Goal: Task Accomplishment & Management: Complete application form

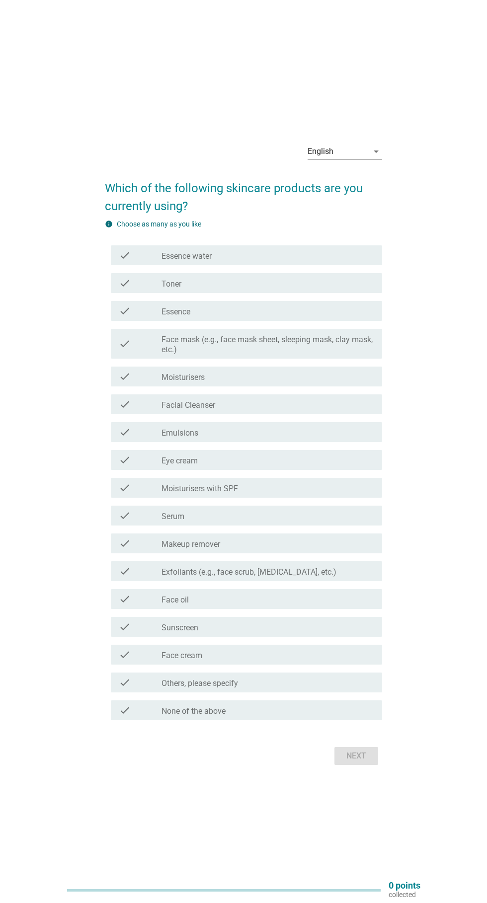
click at [312, 289] on div "check_box_outline_blank Toner" at bounding box center [267, 283] width 213 height 12
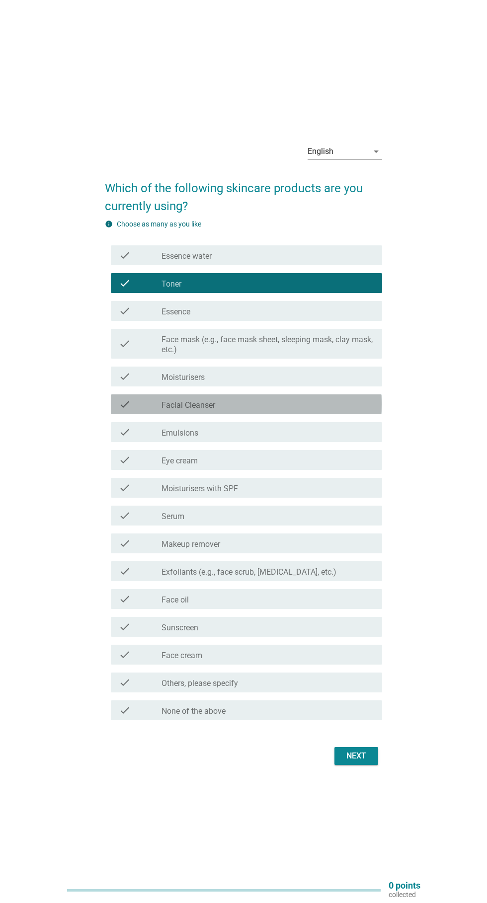
click at [324, 410] on div "check_box_outline_blank Facial Cleanser" at bounding box center [267, 405] width 213 height 12
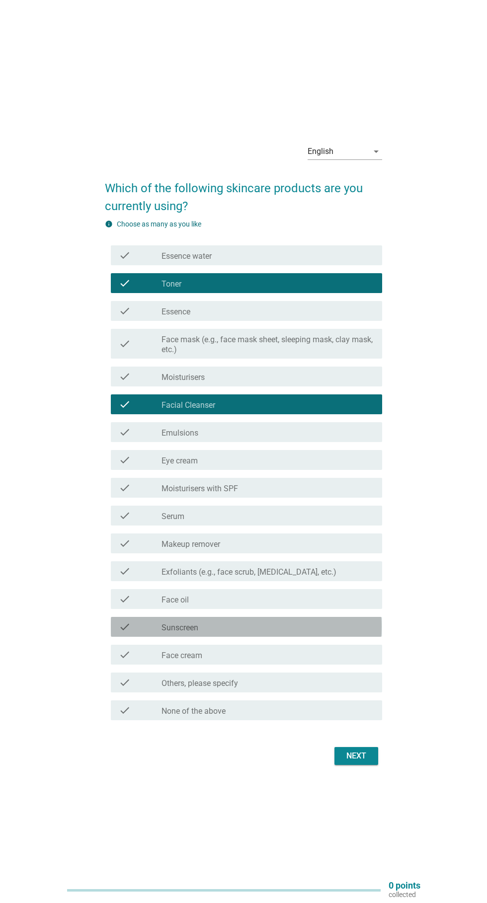
click at [281, 633] on div "check_box_outline_blank Sunscreen" at bounding box center [267, 627] width 213 height 12
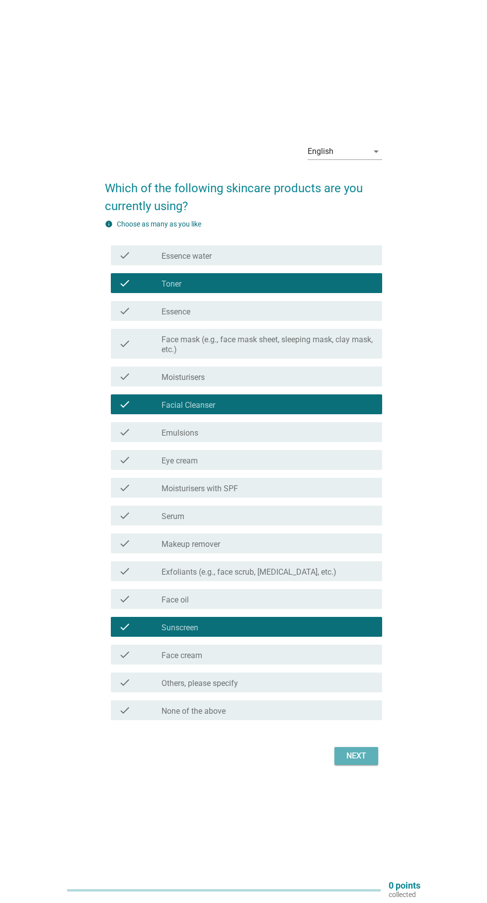
click at [350, 765] on button "Next" at bounding box center [356, 756] width 44 height 18
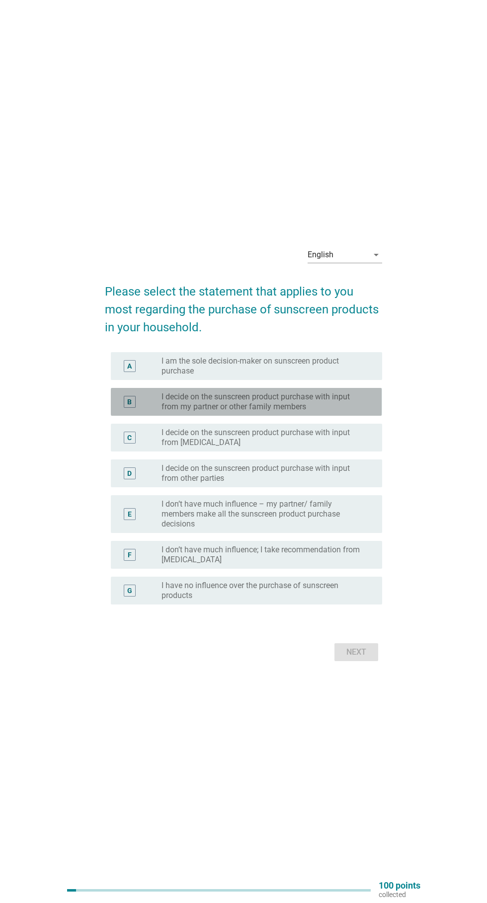
click at [337, 412] on label "I decide on the sunscreen product purchase with input from my partner or other …" at bounding box center [263, 402] width 205 height 20
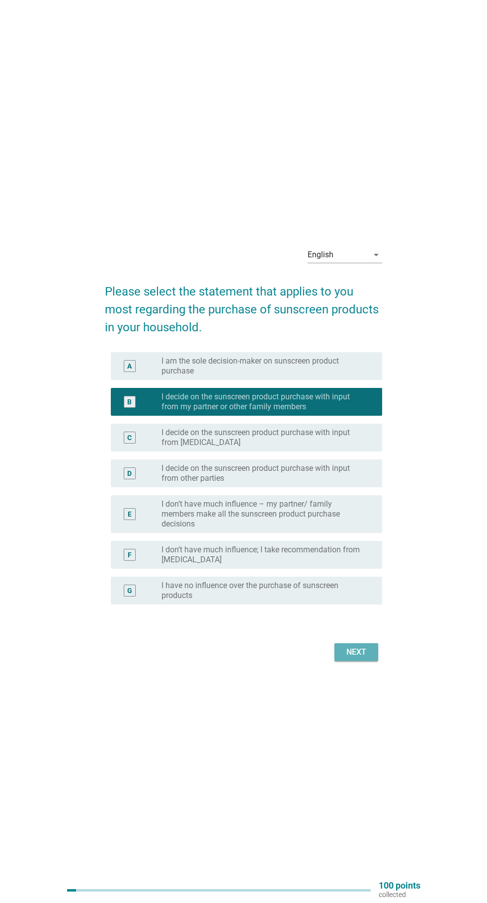
click at [360, 658] on div "Next" at bounding box center [356, 652] width 28 height 12
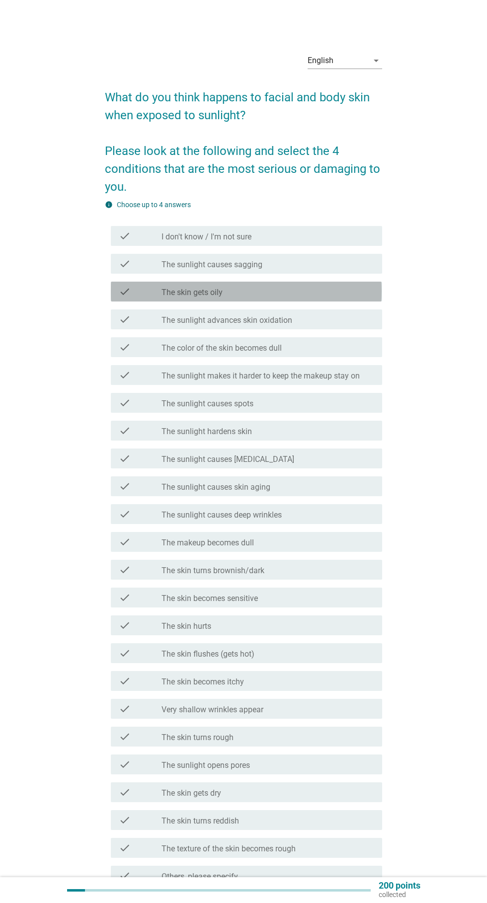
click at [347, 288] on div "check_box_outline_blank The skin gets oily" at bounding box center [267, 292] width 213 height 12
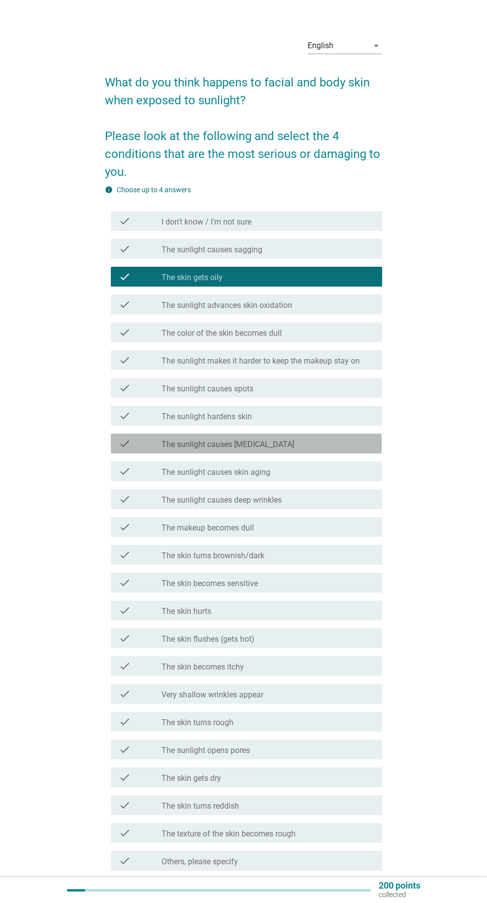
scroll to position [15, 0]
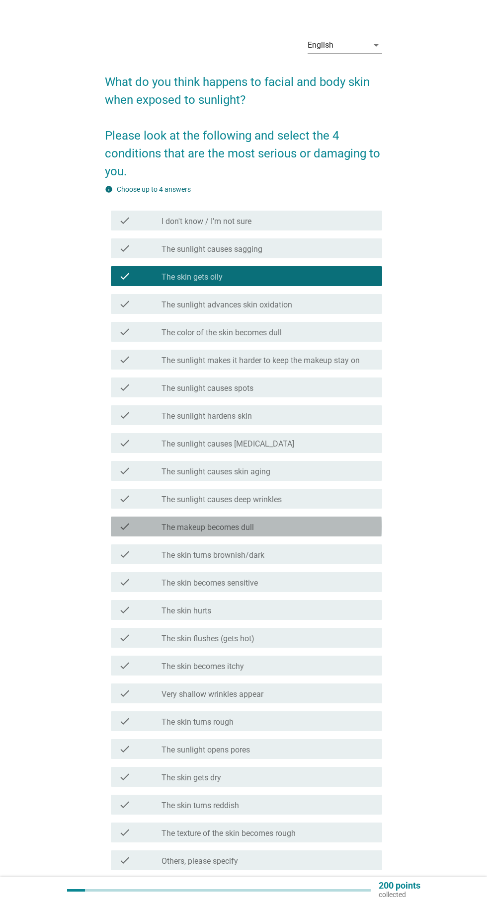
click at [321, 525] on div "check_box_outline_blank The makeup becomes dull" at bounding box center [267, 527] width 213 height 12
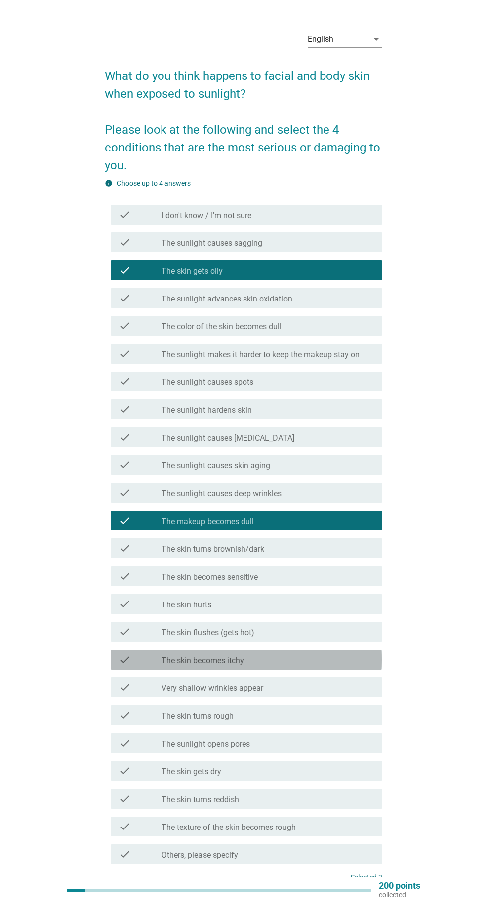
scroll to position [20, 0]
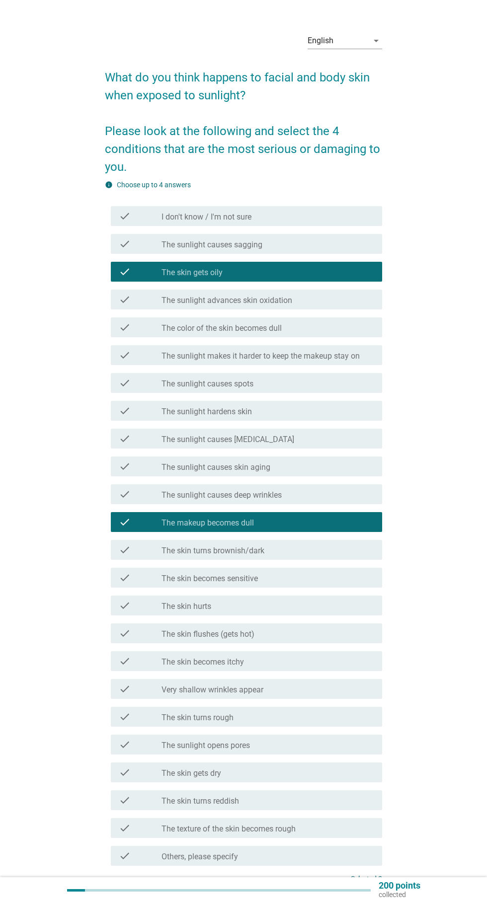
click at [348, 298] on div "check_box_outline_blank The sunlight advances skin oxidation" at bounding box center [267, 300] width 213 height 12
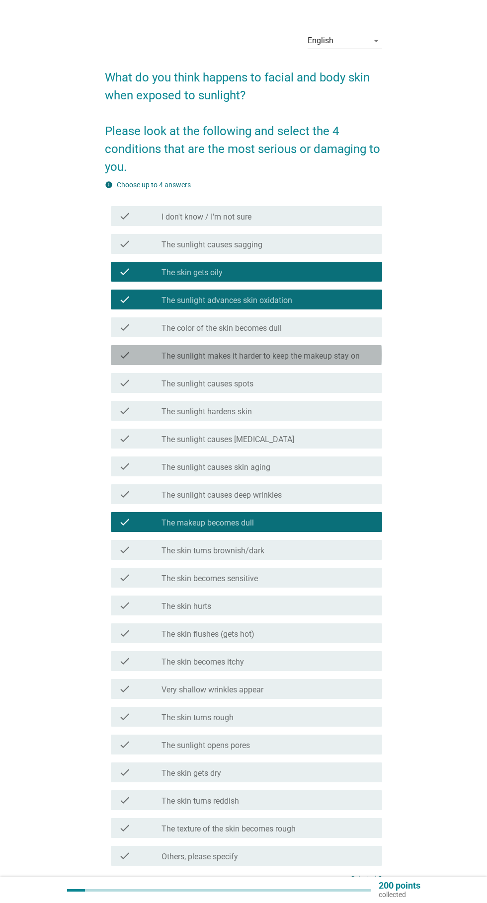
click at [358, 353] on label "The sunlight makes it harder to keep the makeup stay on" at bounding box center [260, 356] width 198 height 10
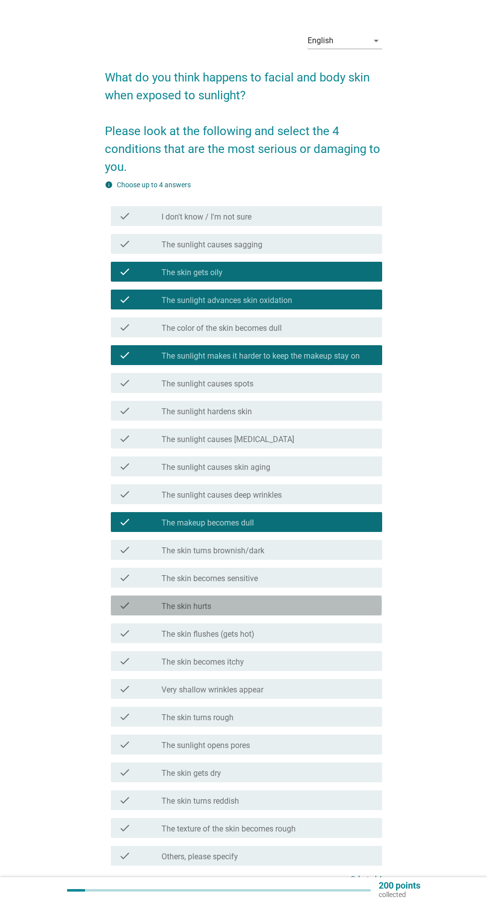
scroll to position [41, 0]
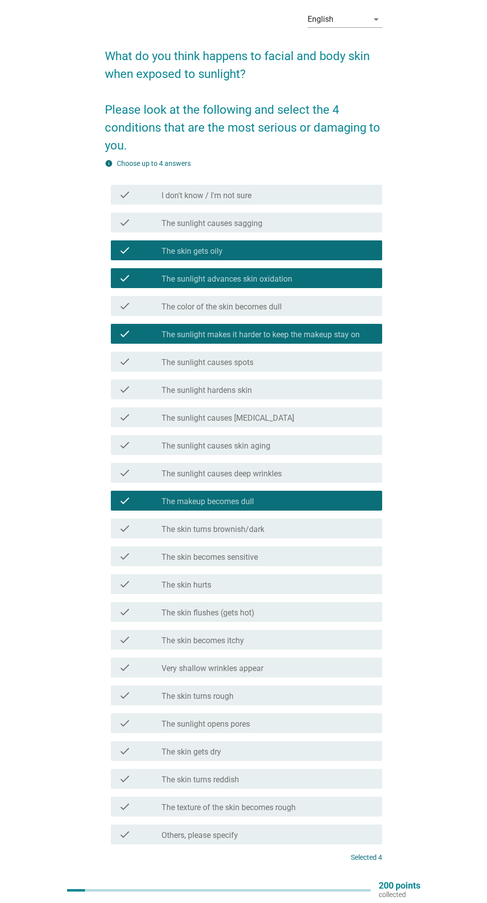
click at [360, 888] on button "Next" at bounding box center [356, 895] width 44 height 18
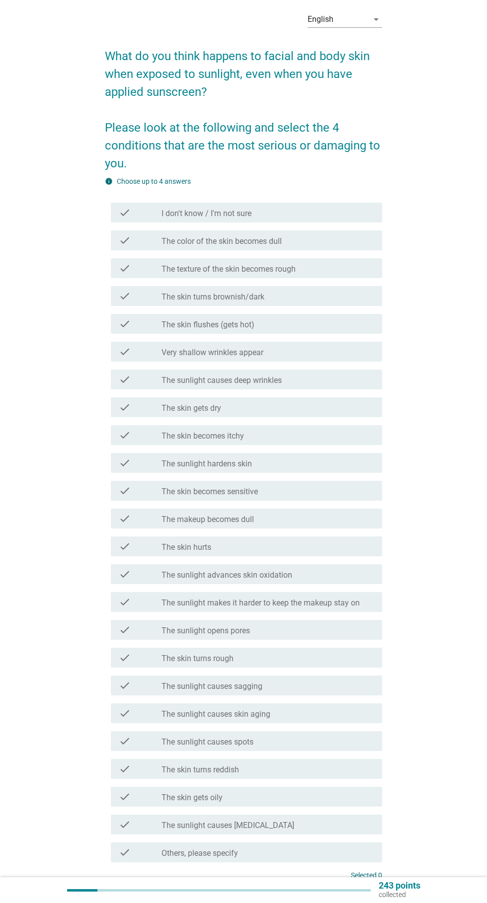
scroll to position [0, 0]
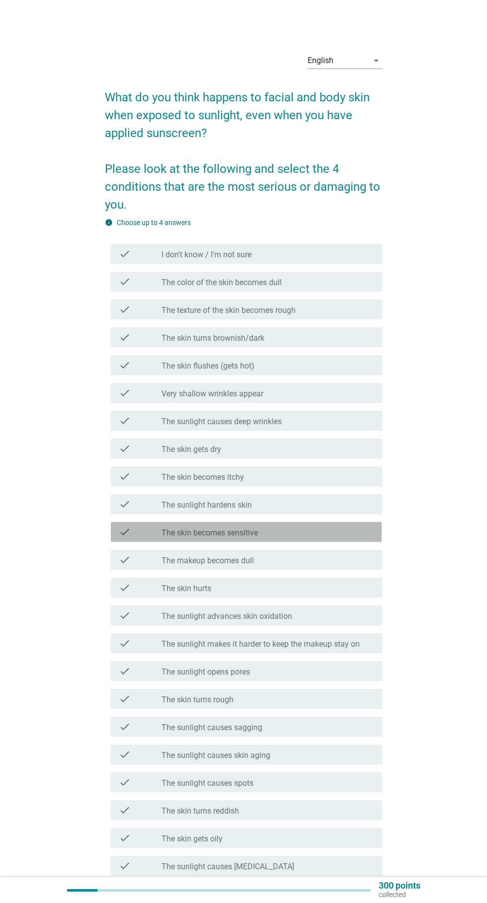
click at [126, 534] on icon "check" at bounding box center [125, 532] width 12 height 12
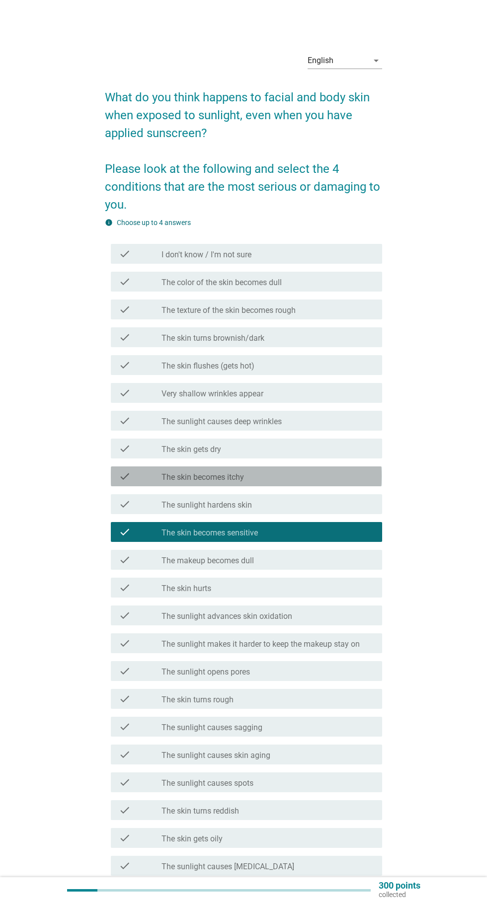
click at [135, 478] on div "check" at bounding box center [140, 477] width 43 height 12
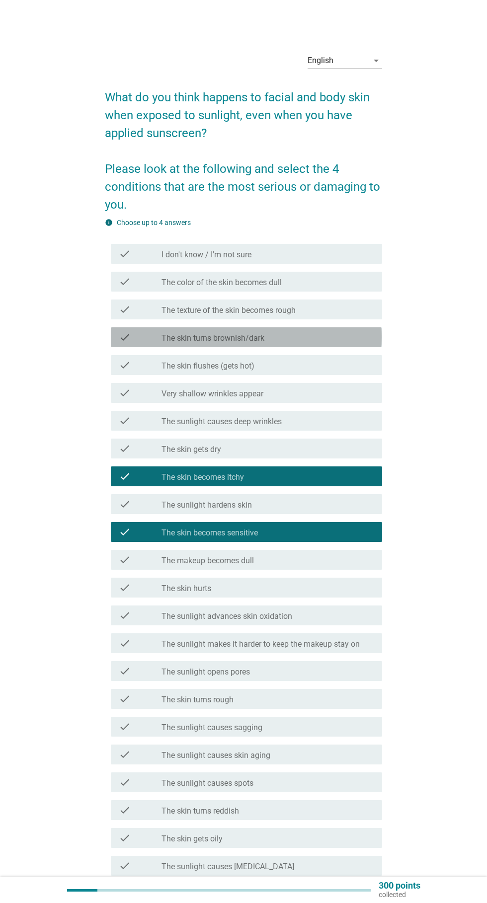
click at [133, 342] on div "check" at bounding box center [140, 337] width 43 height 12
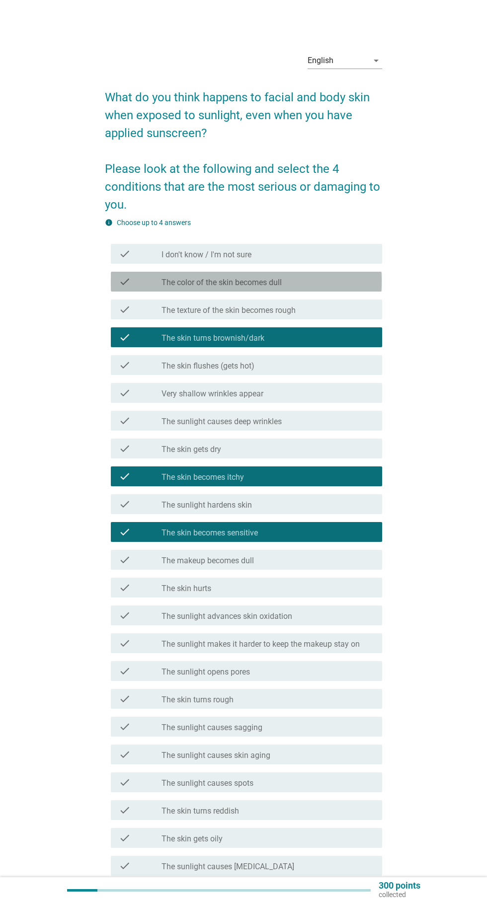
click at [125, 282] on icon "check" at bounding box center [125, 282] width 12 height 12
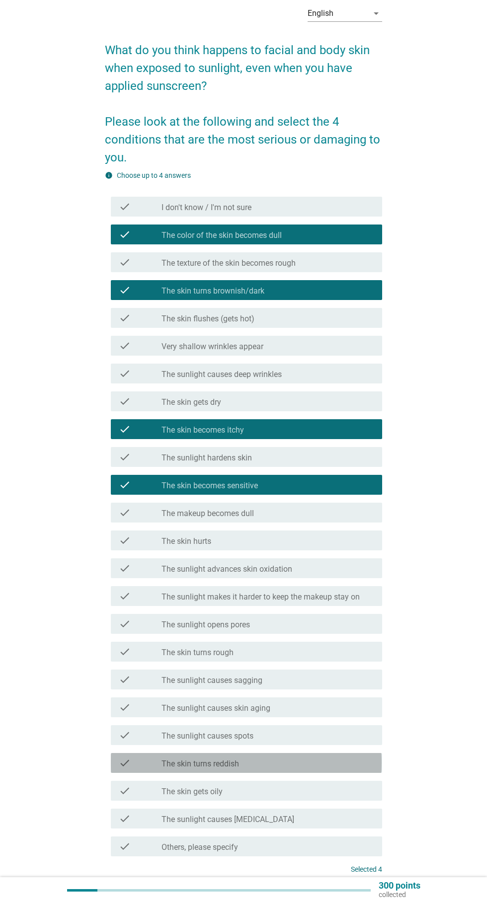
scroll to position [59, 0]
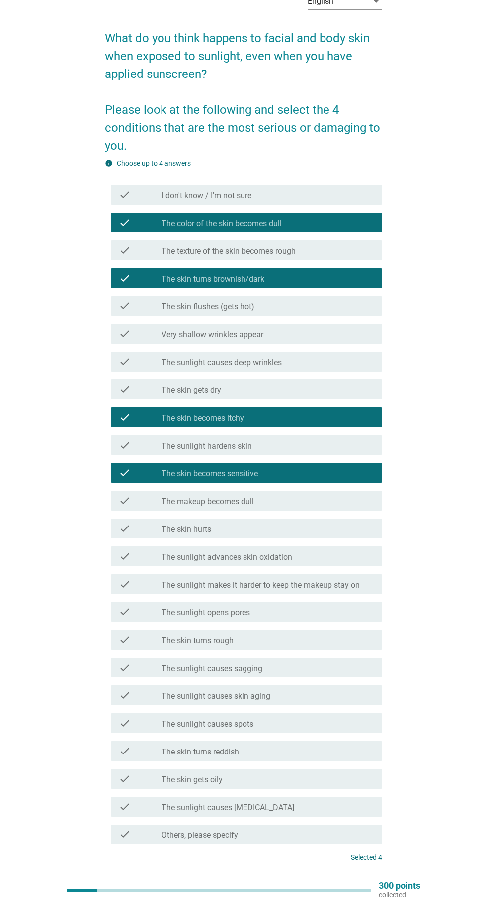
click at [367, 899] on div "Next" at bounding box center [356, 895] width 28 height 12
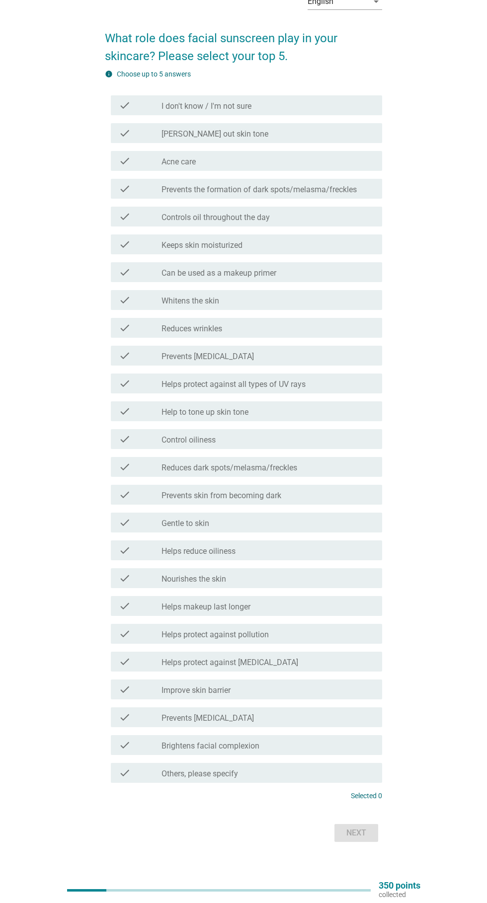
scroll to position [0, 0]
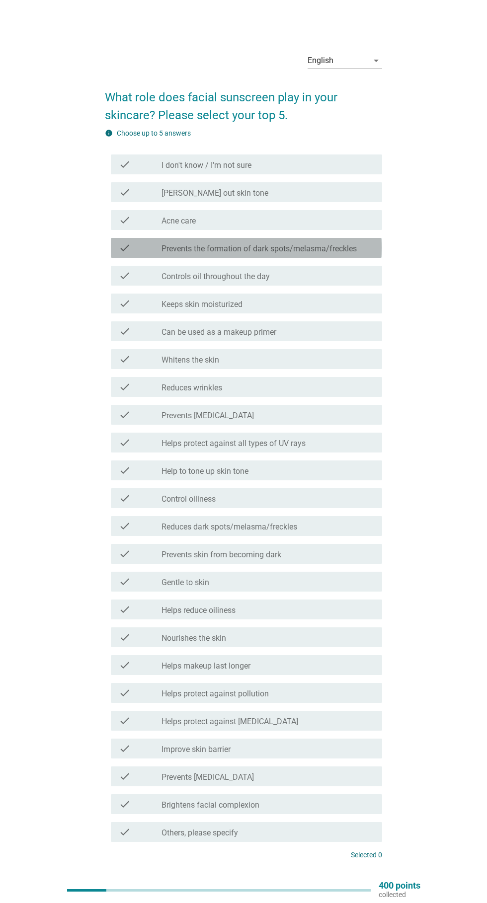
click at [141, 254] on div "check" at bounding box center [140, 248] width 43 height 12
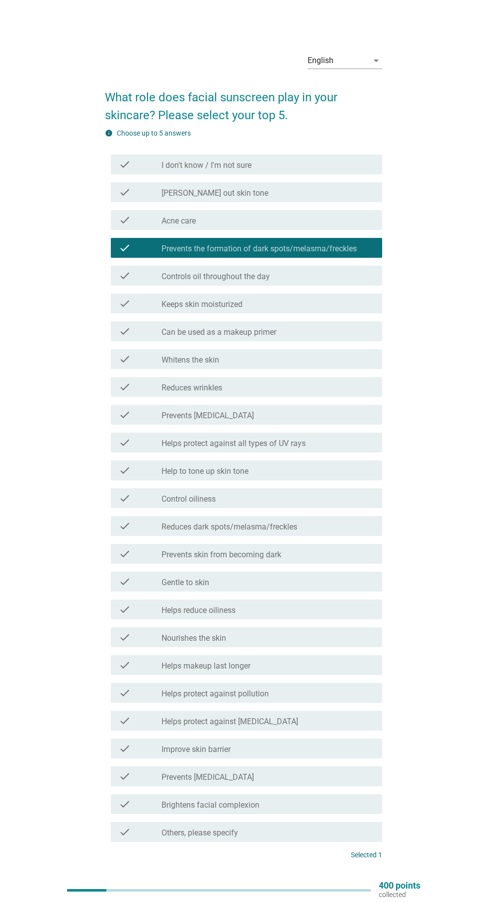
click at [133, 421] on div "check" at bounding box center [140, 415] width 43 height 12
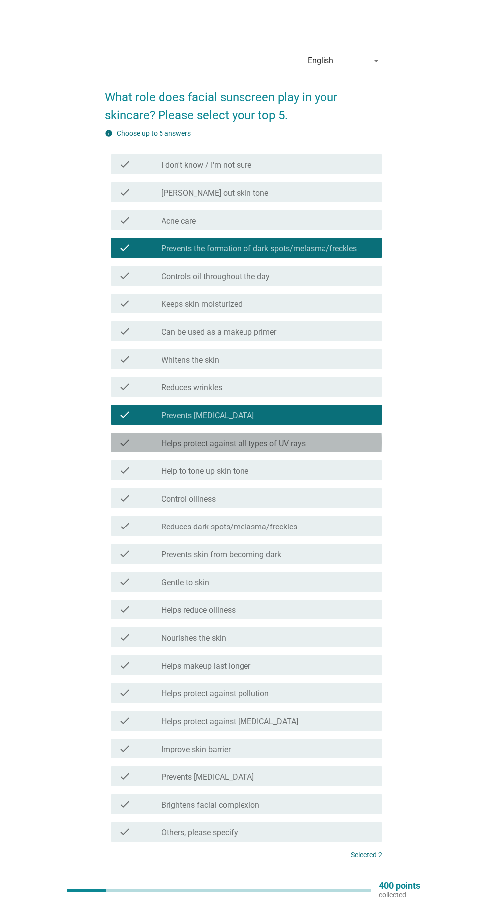
click at [144, 449] on div "check" at bounding box center [140, 443] width 43 height 12
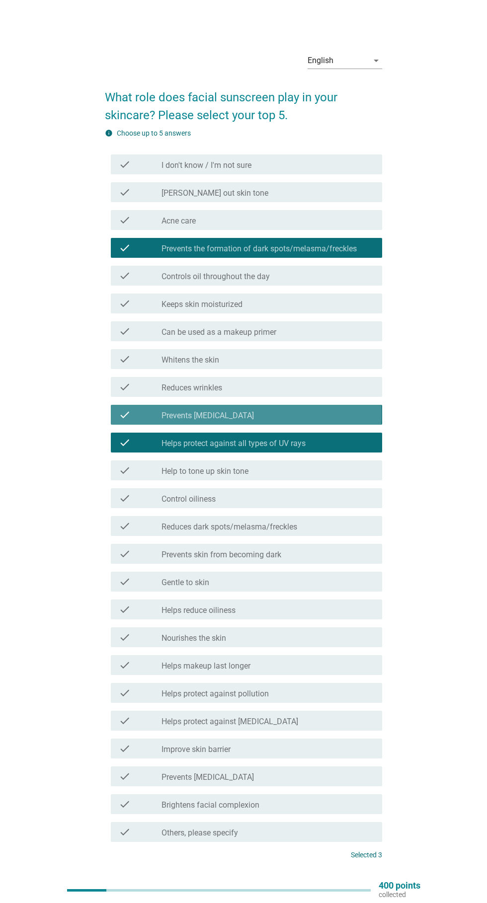
click at [127, 421] on icon "check" at bounding box center [125, 415] width 12 height 12
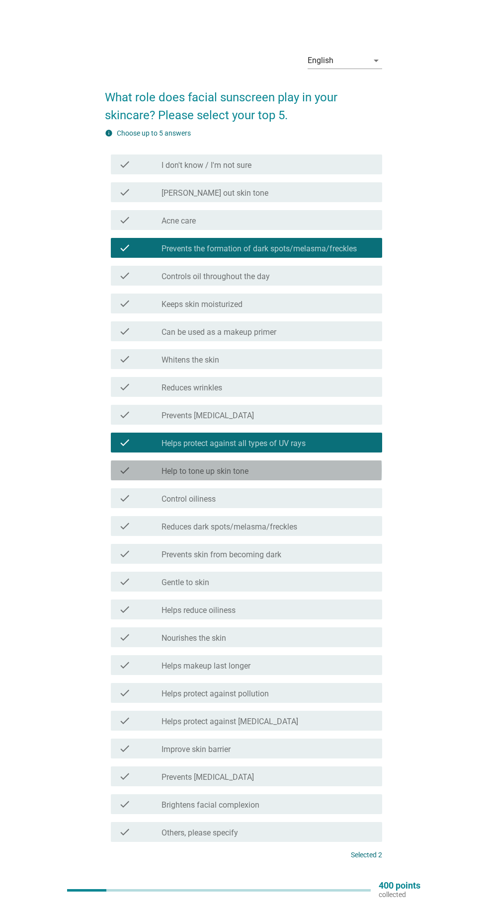
click at [125, 477] on icon "check" at bounding box center [125, 471] width 12 height 12
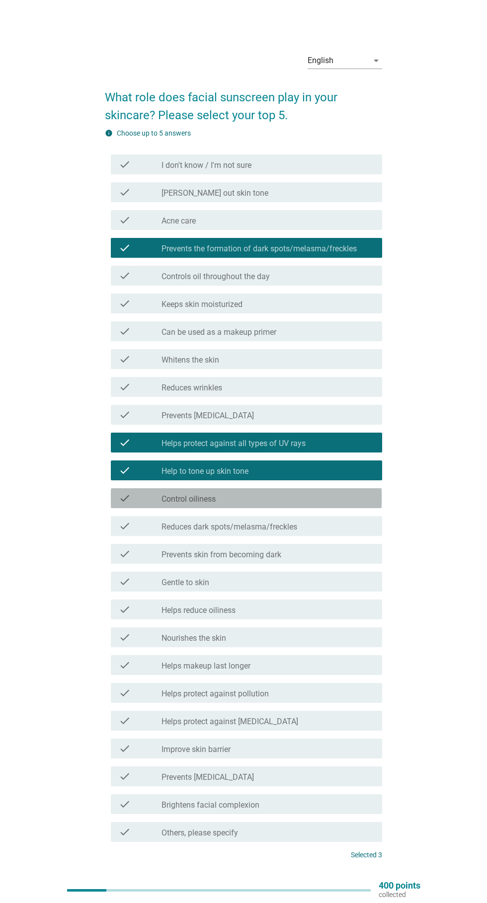
click at [134, 504] on div "check" at bounding box center [140, 498] width 43 height 12
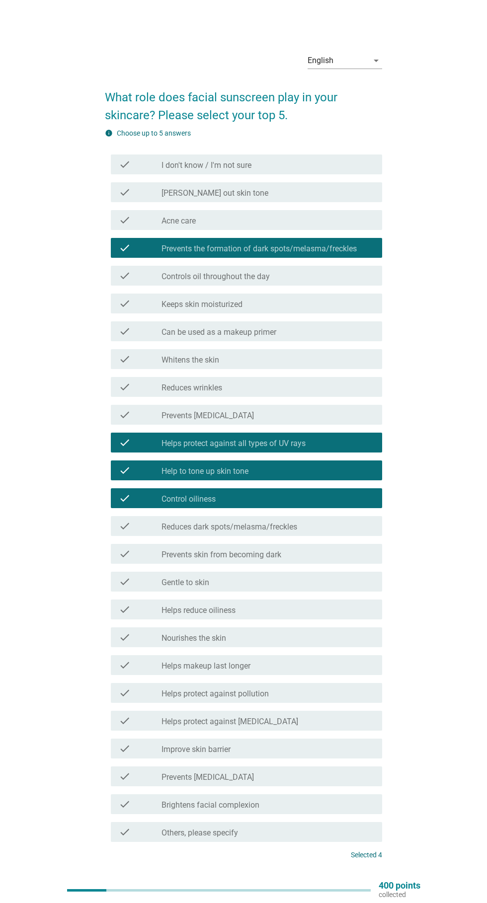
click at [132, 504] on div "check" at bounding box center [140, 498] width 43 height 12
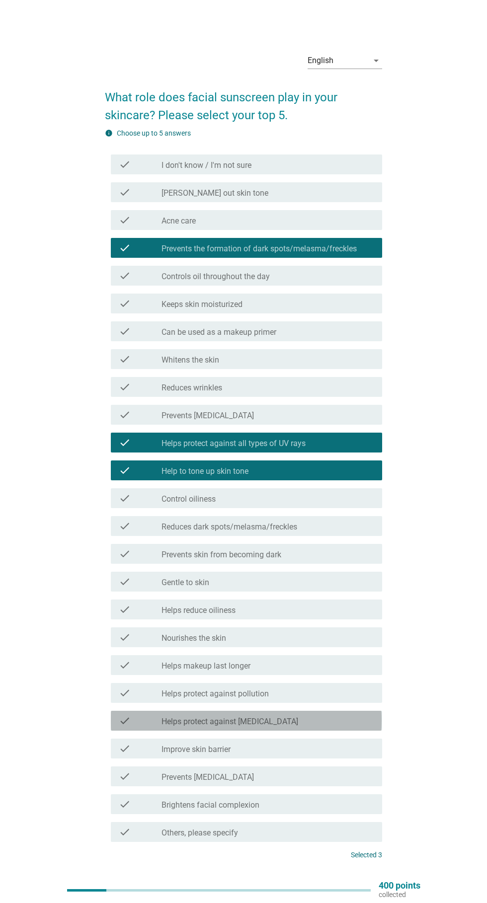
click at [139, 727] on div "check" at bounding box center [140, 721] width 43 height 12
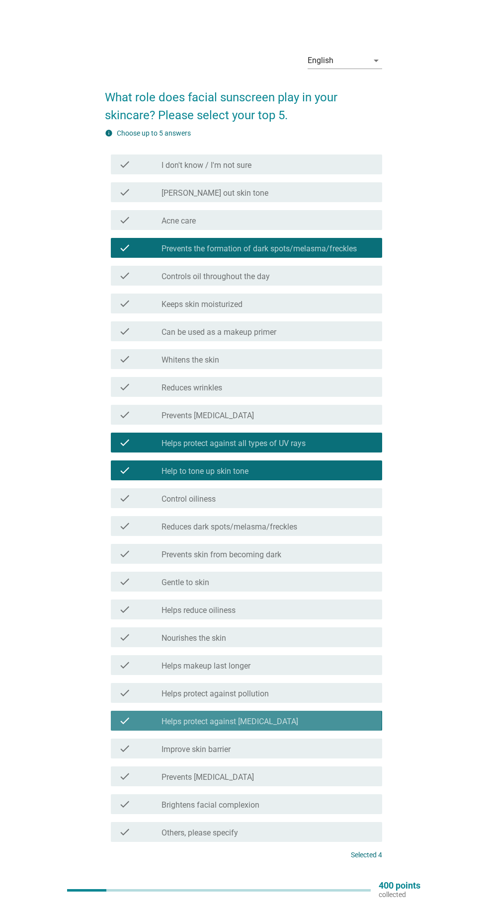
click at [148, 725] on div "check check_box_outline_blank Helps protect against skin cancer" at bounding box center [246, 721] width 271 height 20
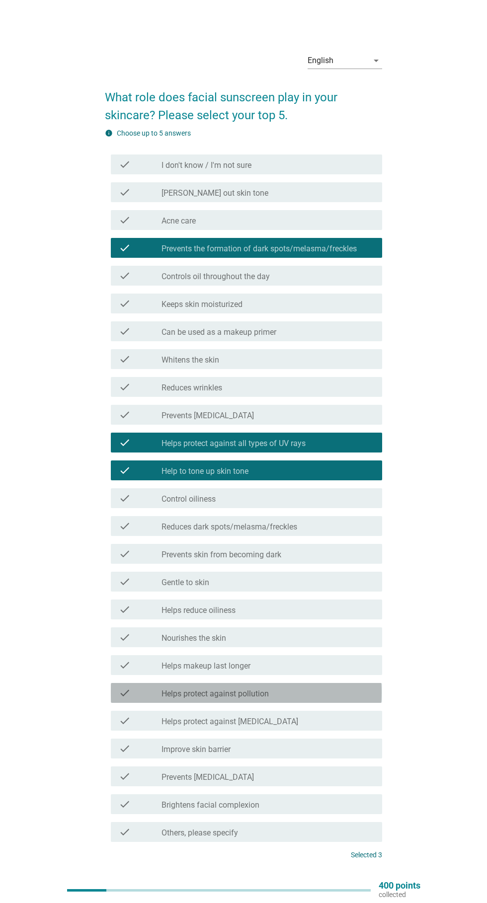
click at [147, 699] on div "check" at bounding box center [140, 693] width 43 height 12
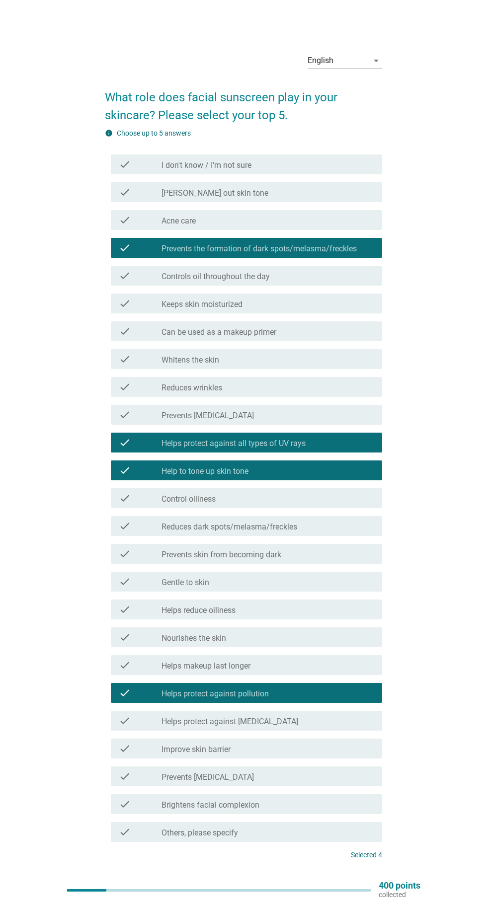
click at [345, 898] on div "Next" at bounding box center [356, 892] width 28 height 12
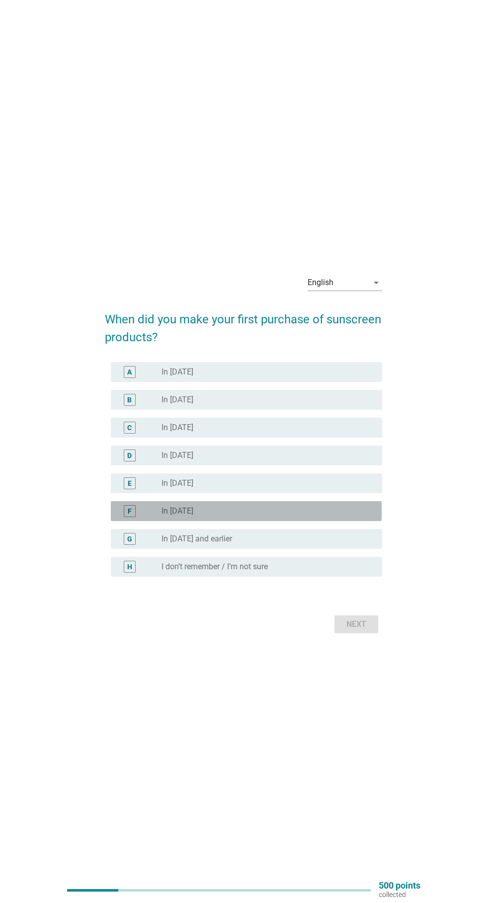
click at [128, 517] on div "F" at bounding box center [130, 511] width 4 height 10
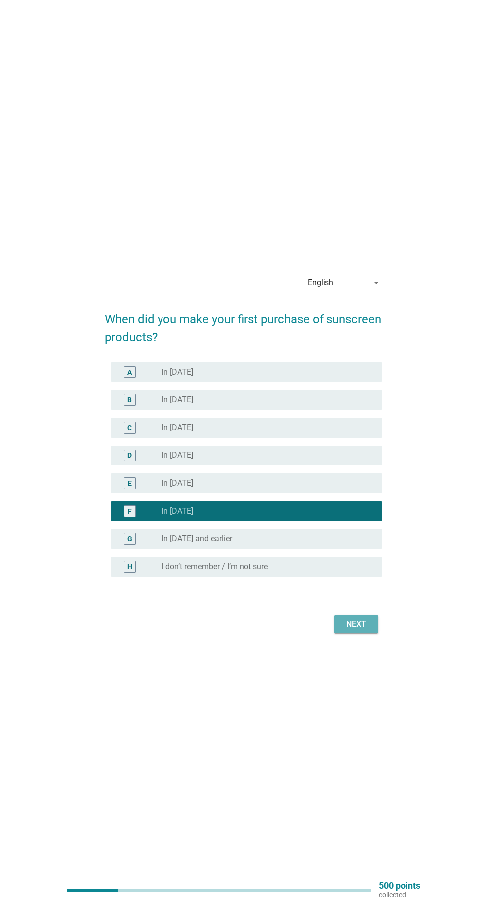
click at [346, 631] on div "Next" at bounding box center [356, 625] width 28 height 12
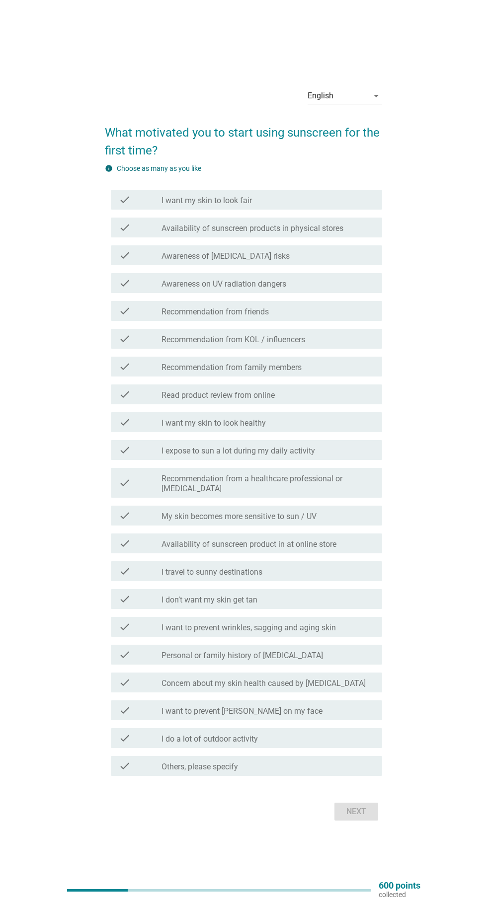
click at [141, 261] on div "check" at bounding box center [140, 255] width 43 height 12
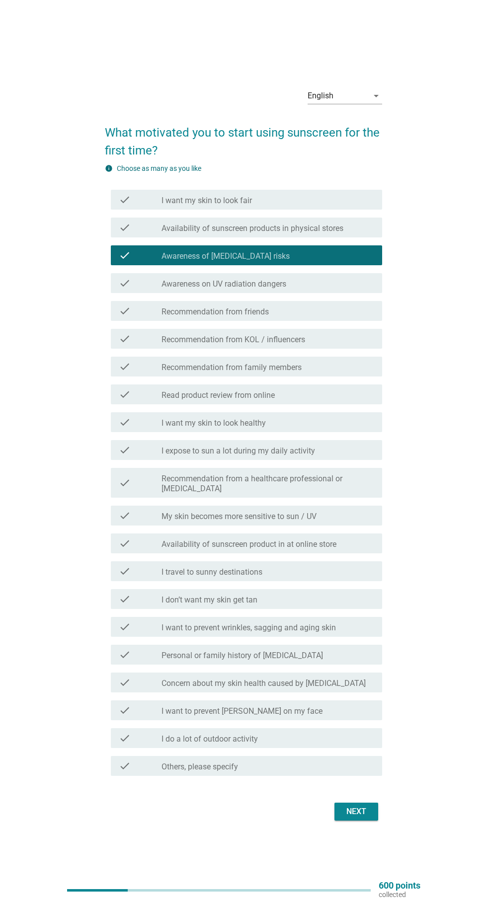
click at [145, 289] on div "check" at bounding box center [140, 283] width 43 height 12
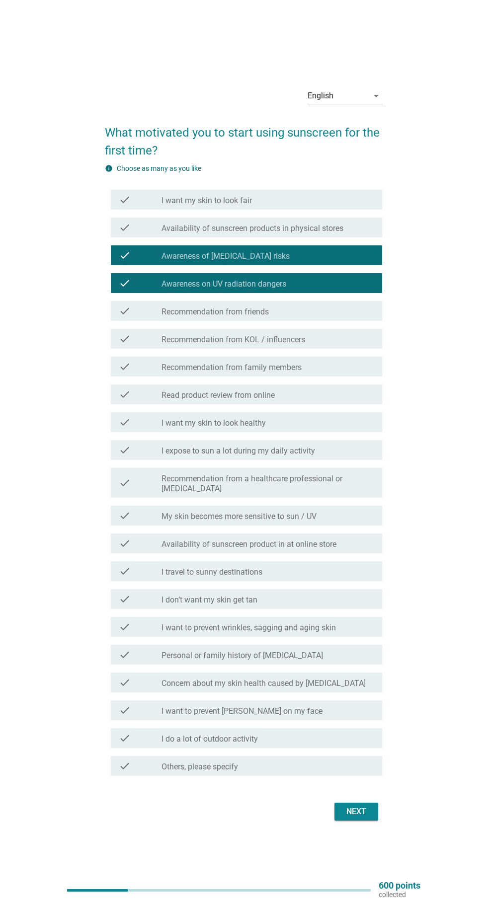
click at [100, 537] on div "English arrow_drop_down What motivated you to start using sunscreen for the fir…" at bounding box center [243, 452] width 293 height 760
click at [9, 360] on div "English arrow_drop_down What motivated you to start using sunscreen for the fir…" at bounding box center [243, 451] width 487 height 903
click at [169, 605] on label "I don’t want my skin get tan" at bounding box center [209, 600] width 96 height 10
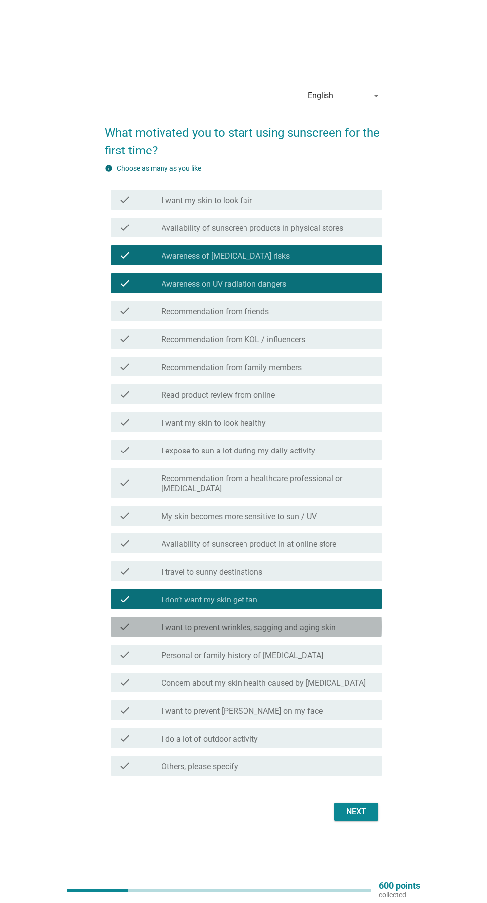
click at [161, 631] on div at bounding box center [161, 628] width 0 height 6
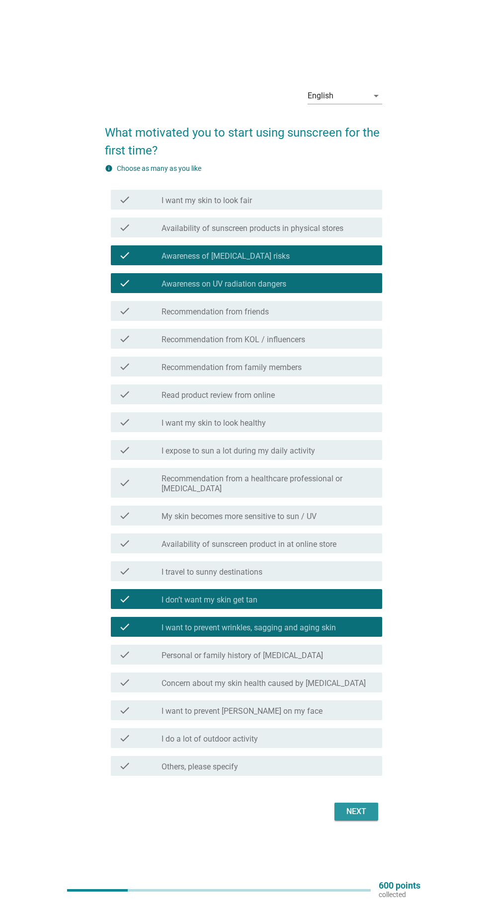
click at [340, 821] on button "Next" at bounding box center [356, 812] width 44 height 18
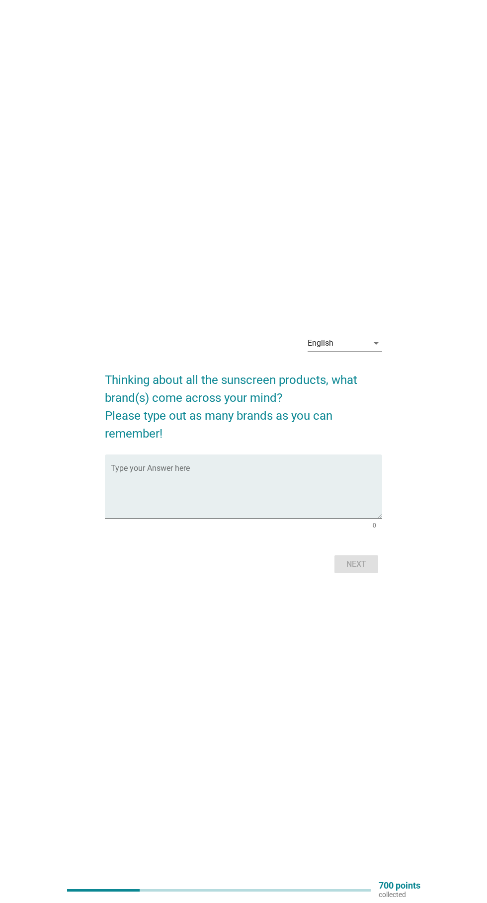
click at [165, 519] on textarea "Type your Answer here" at bounding box center [246, 493] width 271 height 52
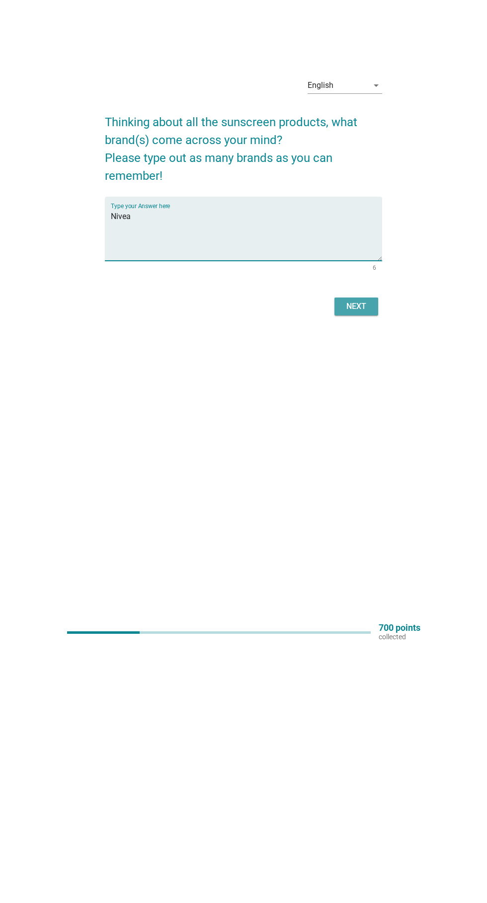
type textarea "Nivea"
click at [340, 573] on button "Next" at bounding box center [356, 565] width 44 height 18
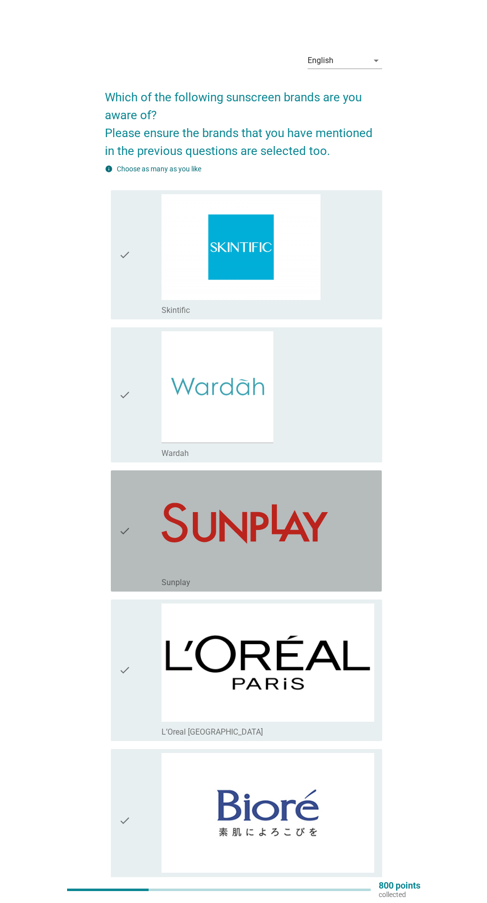
click at [140, 531] on div "check" at bounding box center [140, 531] width 43 height 113
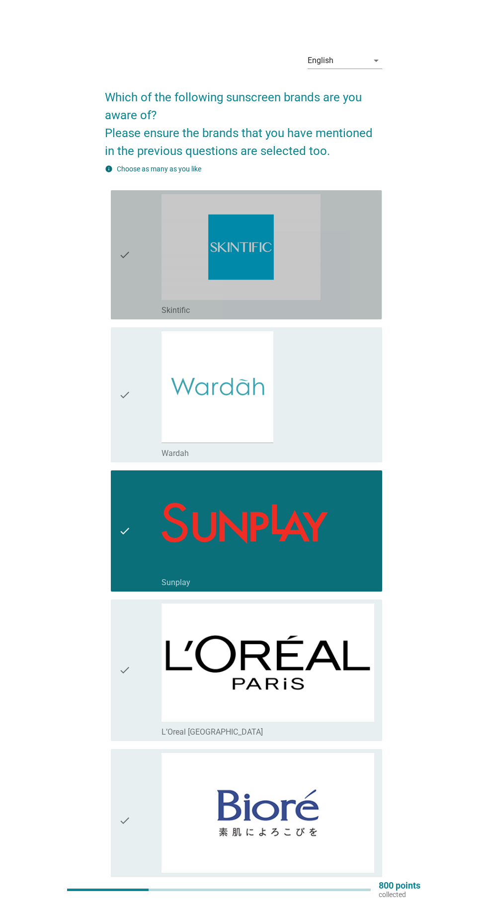
click at [183, 258] on img at bounding box center [240, 247] width 159 height 106
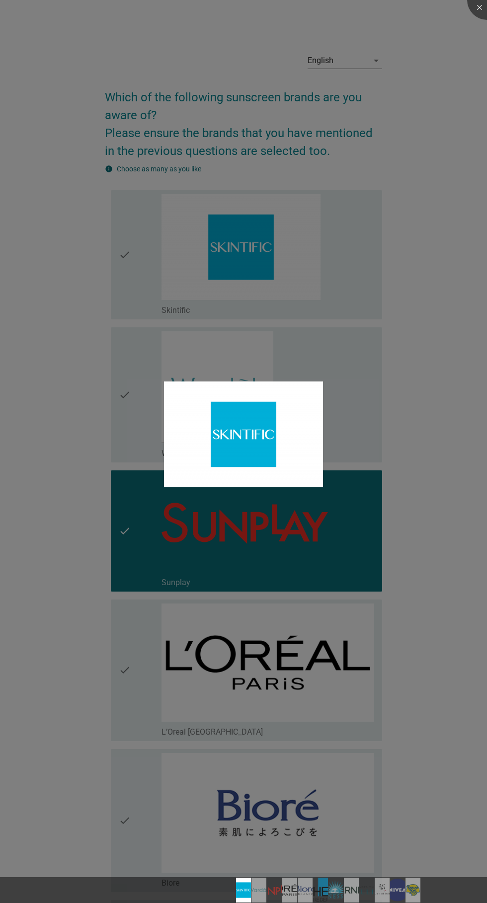
click at [106, 241] on div at bounding box center [243, 451] width 487 height 903
click at [381, 350] on div at bounding box center [243, 451] width 487 height 903
click at [410, 362] on div at bounding box center [243, 451] width 487 height 903
click at [235, 440] on img at bounding box center [243, 435] width 159 height 106
click at [177, 562] on div at bounding box center [243, 451] width 487 height 903
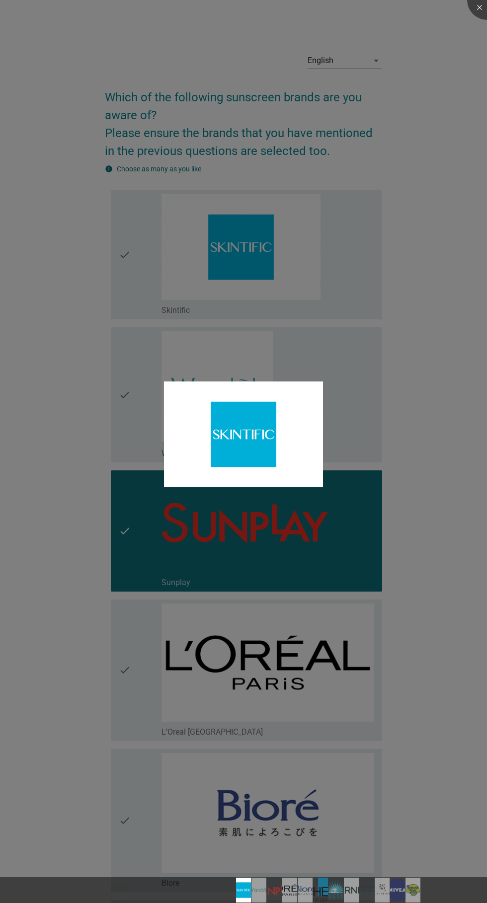
click at [90, 705] on div at bounding box center [243, 451] width 487 height 903
click at [256, 885] on img at bounding box center [258, 890] width 25 height 25
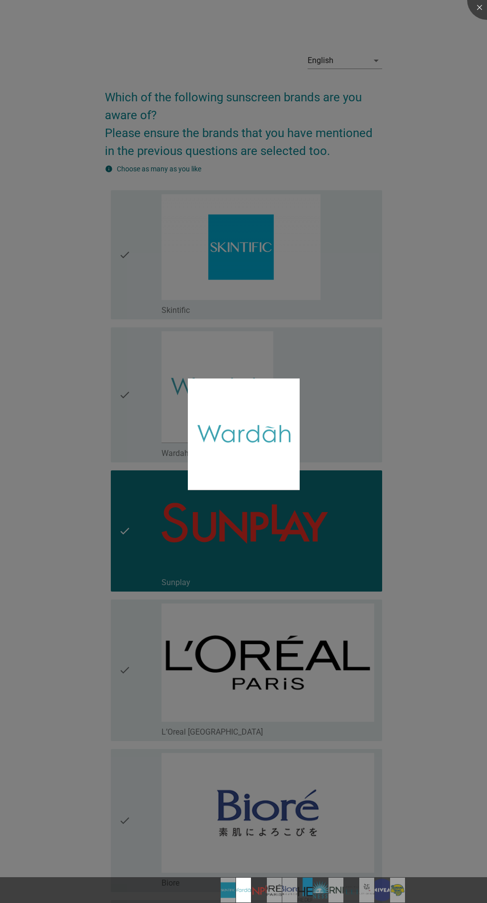
click at [90, 520] on div at bounding box center [243, 451] width 487 height 903
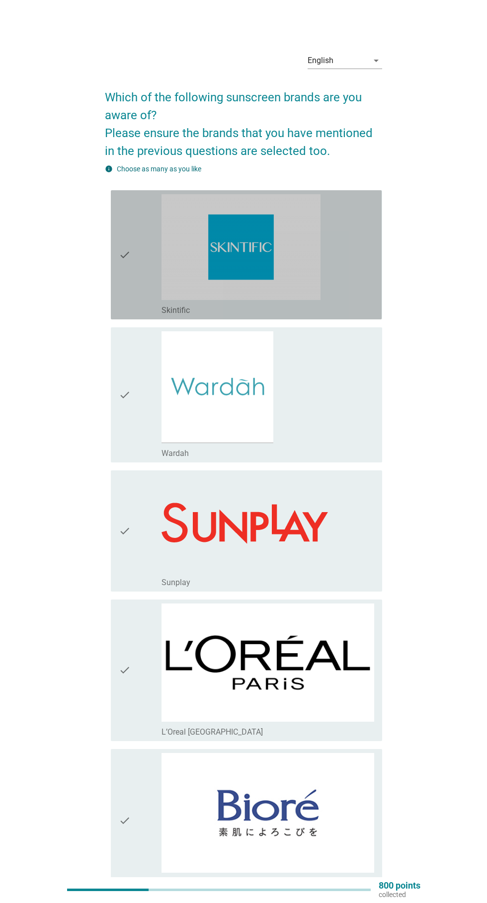
click at [355, 290] on div "check_box_outline_blank Skintific" at bounding box center [267, 254] width 213 height 121
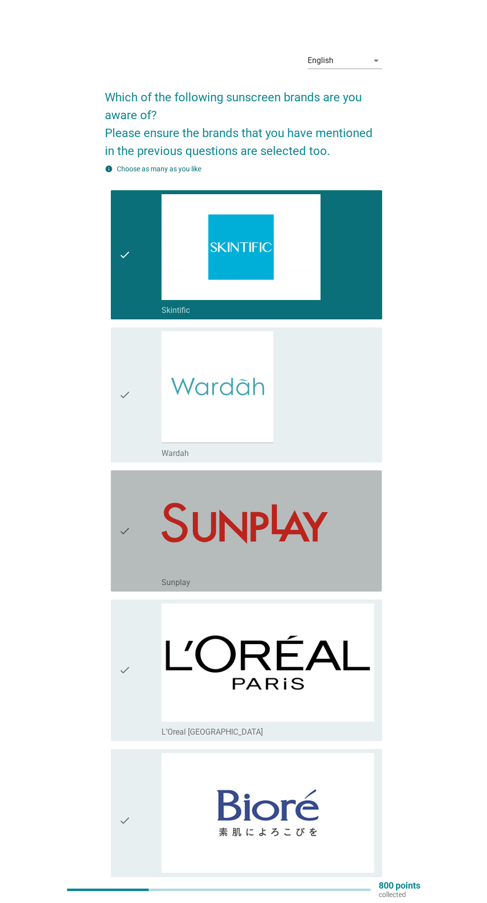
click at [370, 543] on div "check_box_outline_blank Sunplay" at bounding box center [267, 531] width 213 height 113
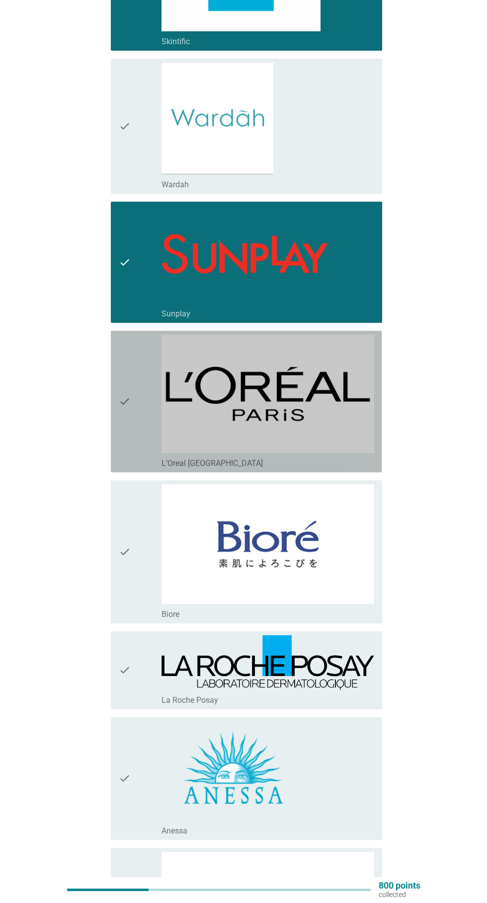
scroll to position [275, 0]
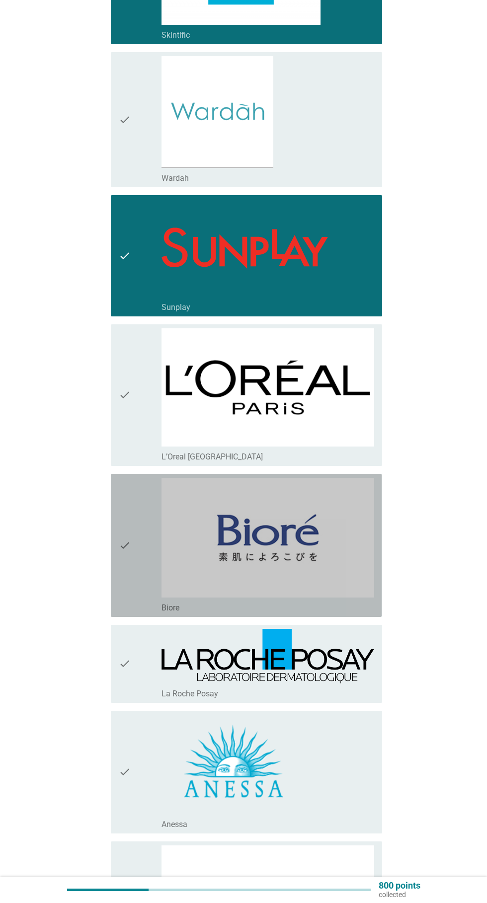
click at [361, 574] on img at bounding box center [267, 538] width 213 height 120
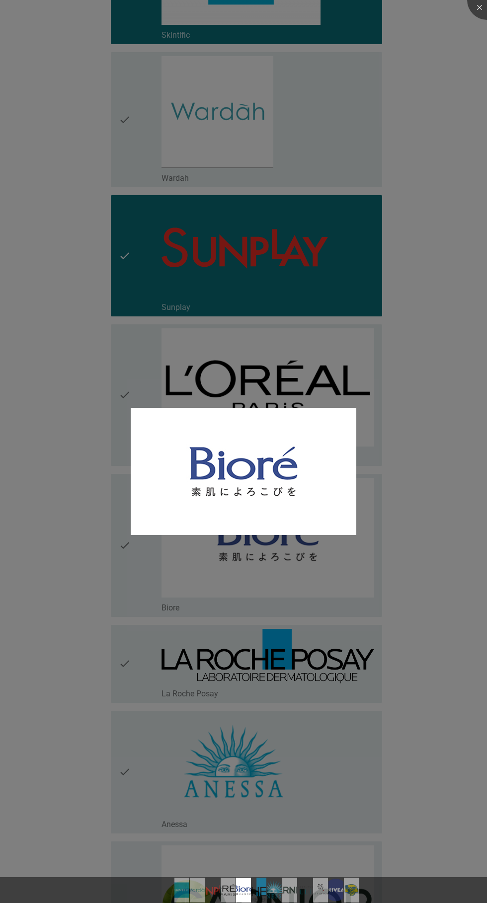
click at [259, 488] on img at bounding box center [244, 471] width 226 height 127
click at [258, 517] on img at bounding box center [244, 471] width 226 height 127
click at [278, 588] on div at bounding box center [243, 451] width 487 height 903
click at [293, 688] on div at bounding box center [243, 451] width 487 height 903
click at [479, 9] on div at bounding box center [487, 0] width 40 height 40
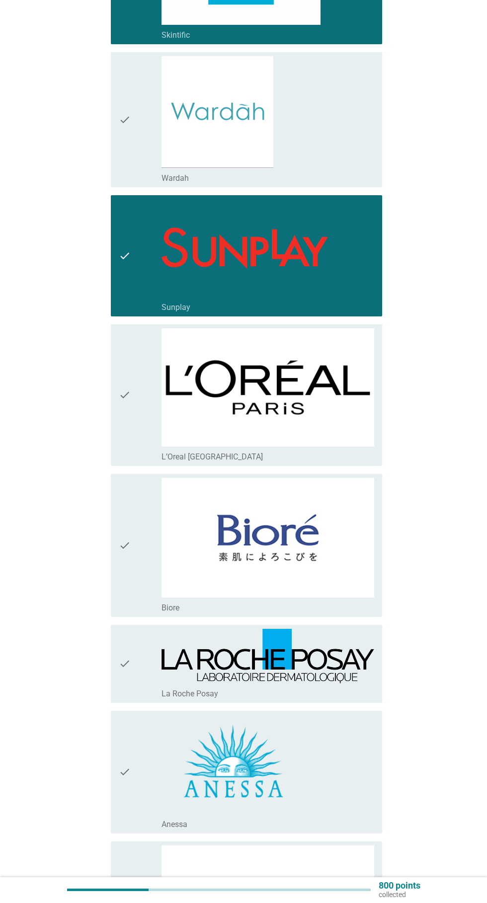
click at [129, 589] on icon "check" at bounding box center [125, 545] width 12 height 135
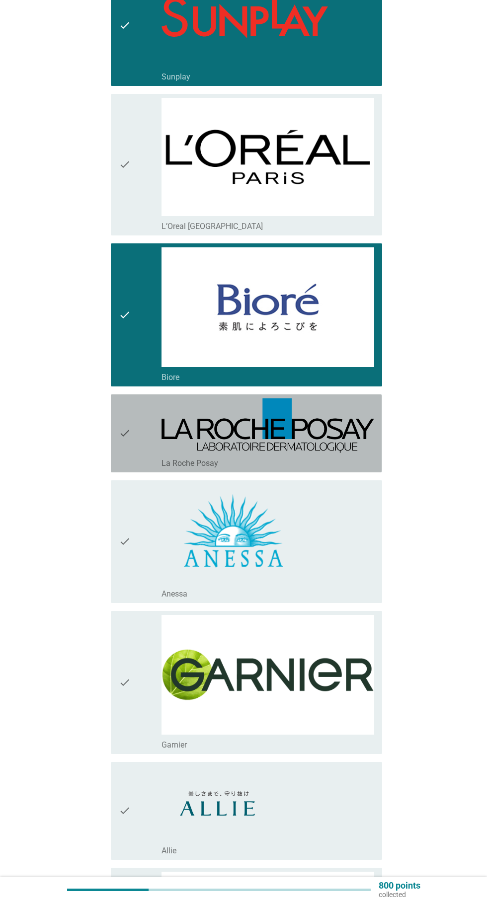
scroll to position [517, 0]
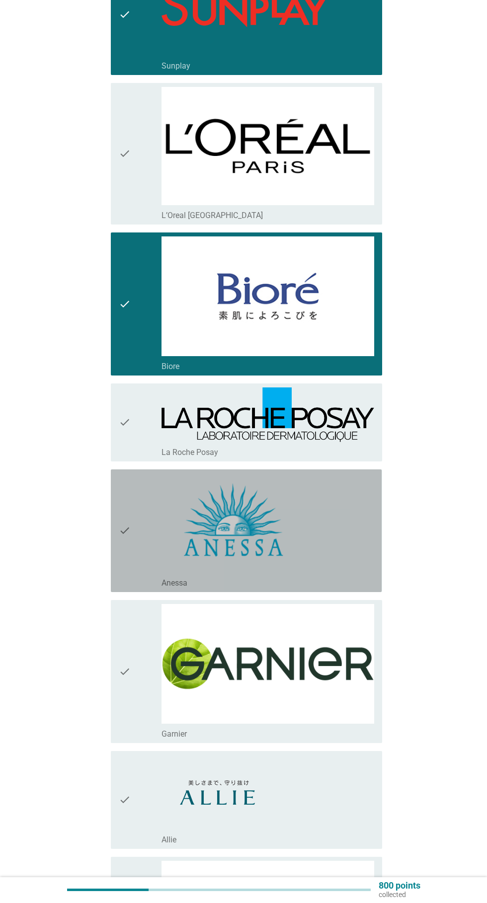
click at [329, 551] on div "check_box_outline_blank [PERSON_NAME]" at bounding box center [267, 531] width 213 height 115
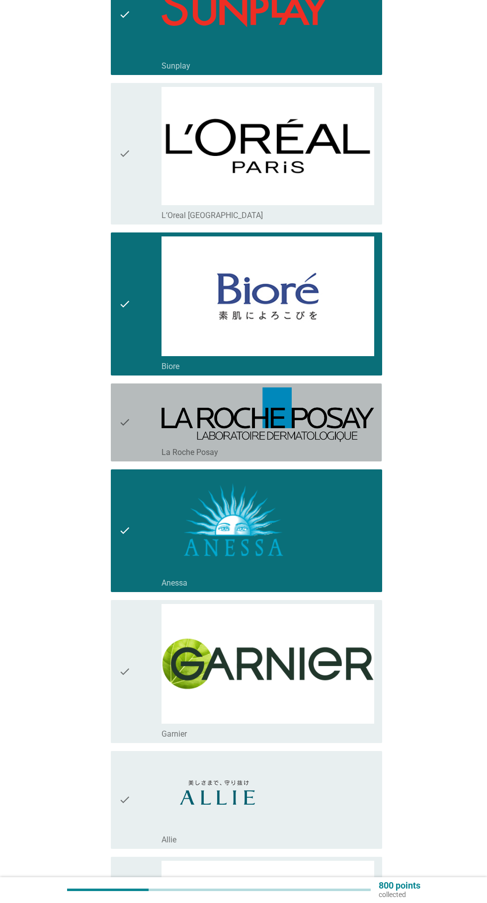
click at [225, 407] on img at bounding box center [267, 415] width 213 height 55
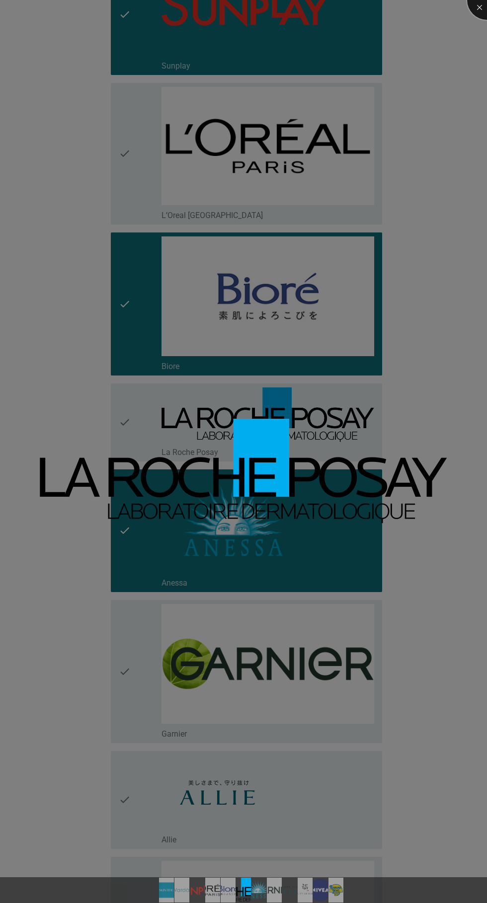
click at [479, 7] on div at bounding box center [487, 0] width 40 height 40
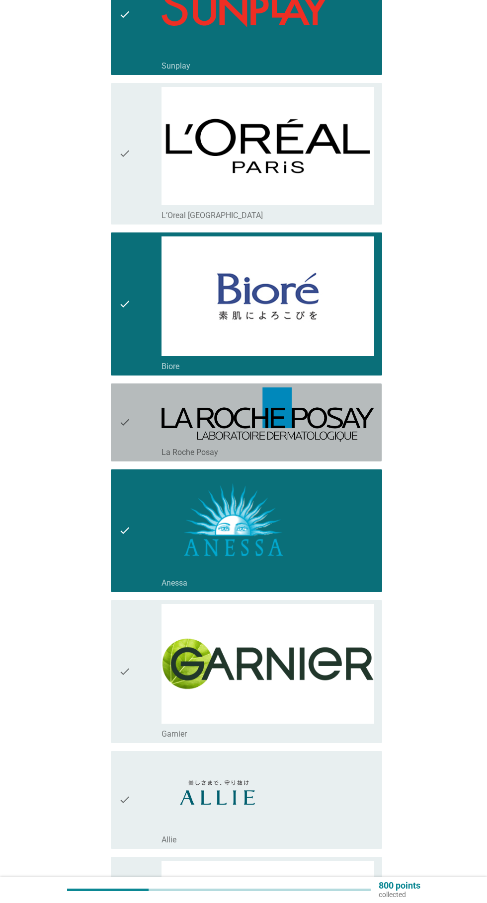
click at [115, 437] on div "check check_box_outline_blank [PERSON_NAME] Posay" at bounding box center [246, 423] width 271 height 78
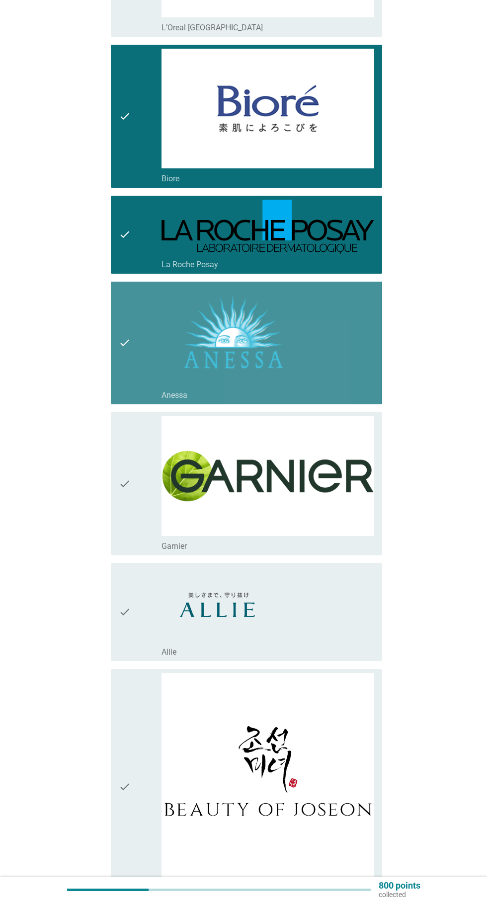
scroll to position [732, 0]
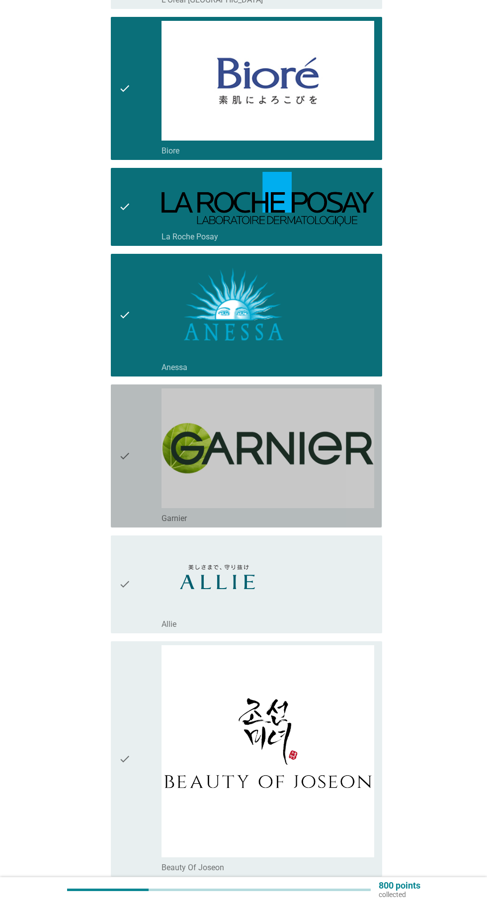
click at [120, 489] on icon "check" at bounding box center [125, 456] width 12 height 135
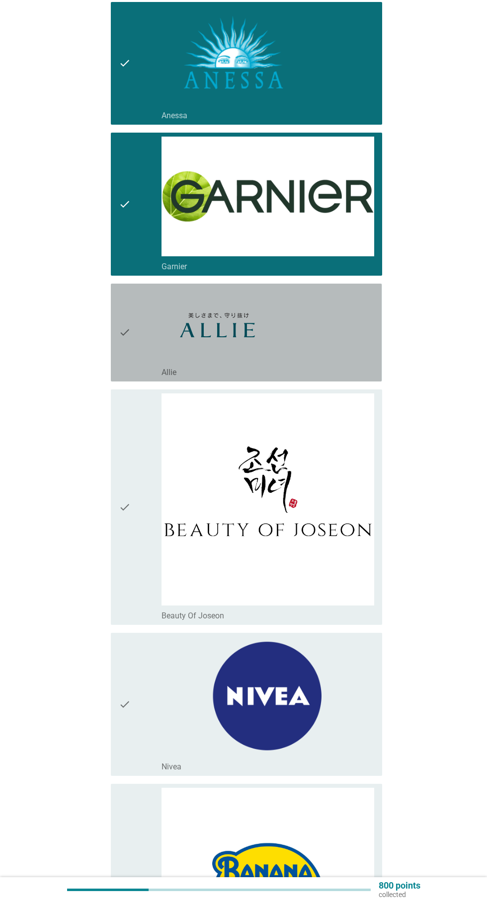
scroll to position [989, 0]
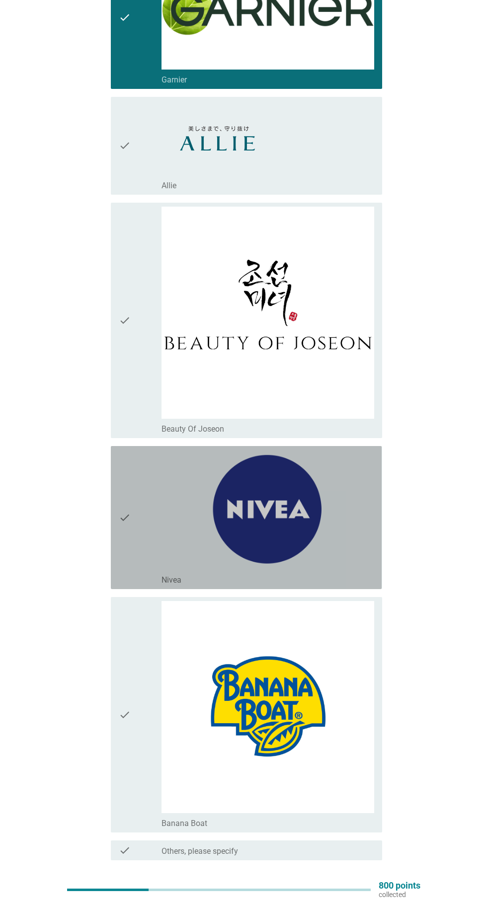
click at [163, 542] on img at bounding box center [267, 510] width 213 height 120
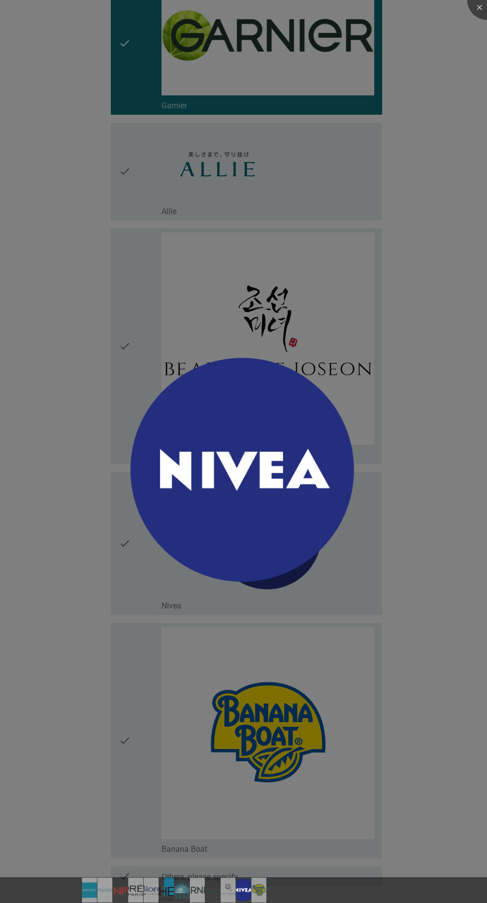
click at [123, 684] on div at bounding box center [243, 451] width 487 height 903
click at [479, 7] on div at bounding box center [487, 0] width 40 height 40
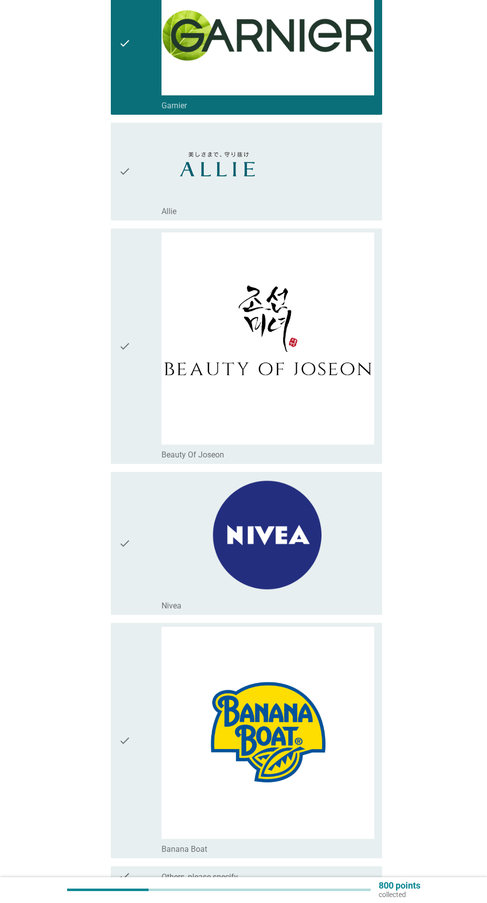
click at [119, 562] on icon "check" at bounding box center [125, 543] width 12 height 135
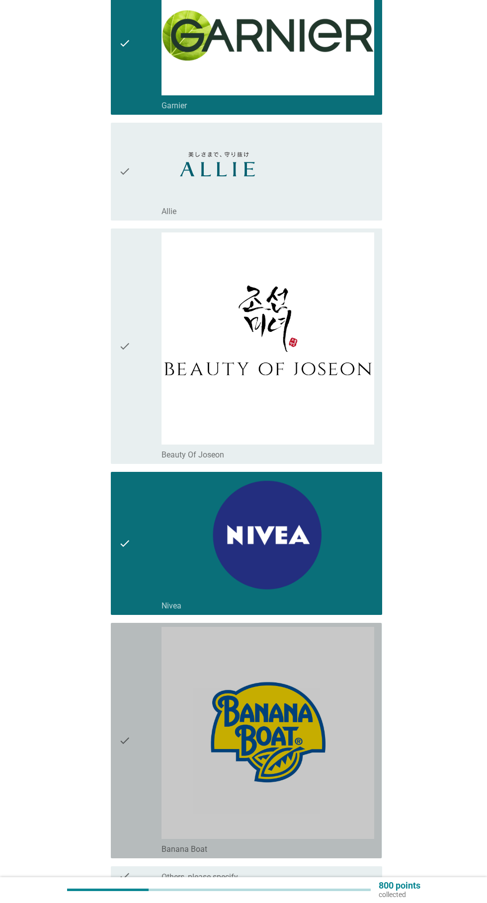
click at [122, 778] on icon "check" at bounding box center [125, 741] width 12 height 228
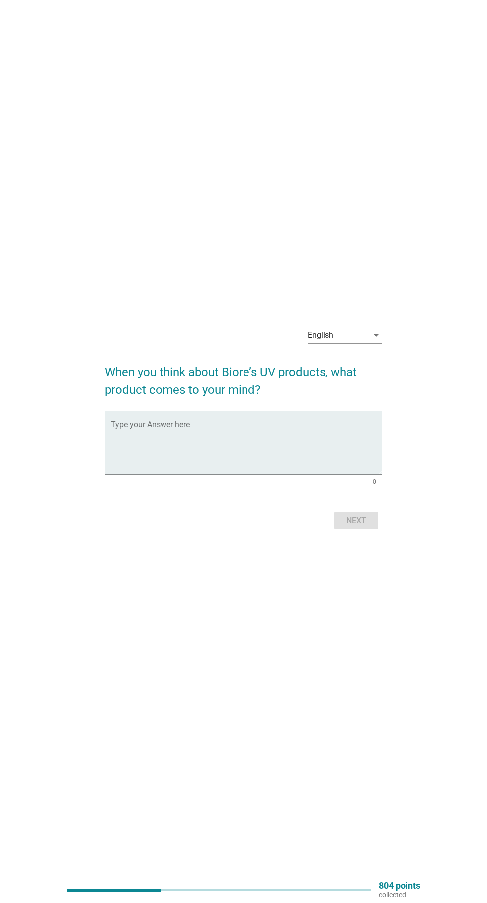
scroll to position [0, 0]
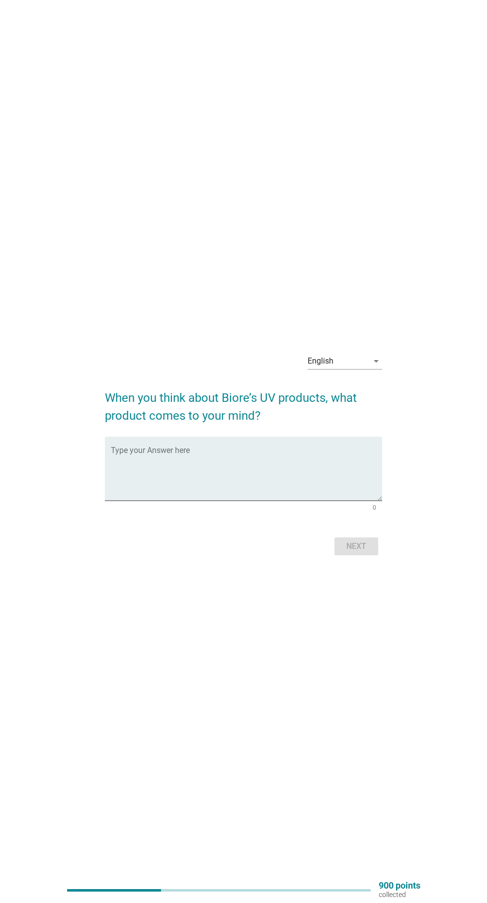
click at [147, 496] on textarea "Type your Answer here" at bounding box center [246, 475] width 271 height 52
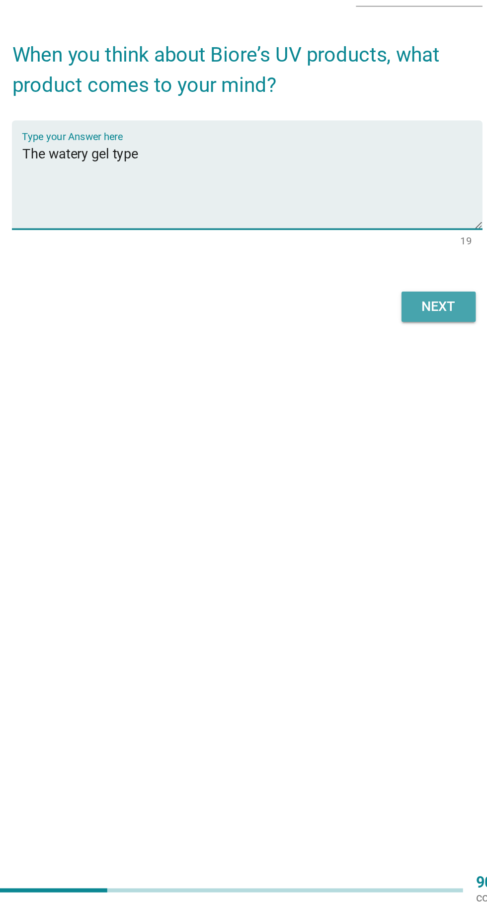
type textarea "The watery gel type"
click at [354, 553] on div "Next" at bounding box center [356, 547] width 28 height 12
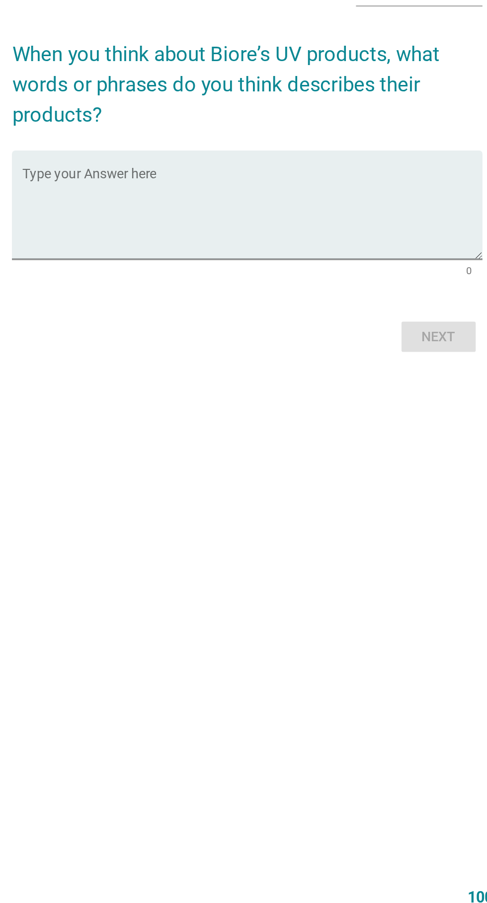
click at [164, 504] on textarea "Type your Answer here" at bounding box center [246, 484] width 271 height 52
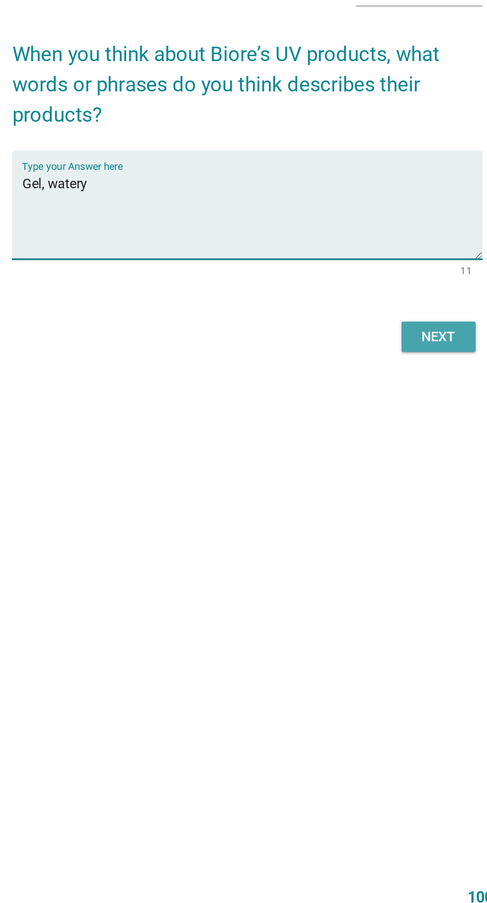
type textarea "Gel, watery"
click at [359, 562] on div "Next" at bounding box center [356, 556] width 28 height 12
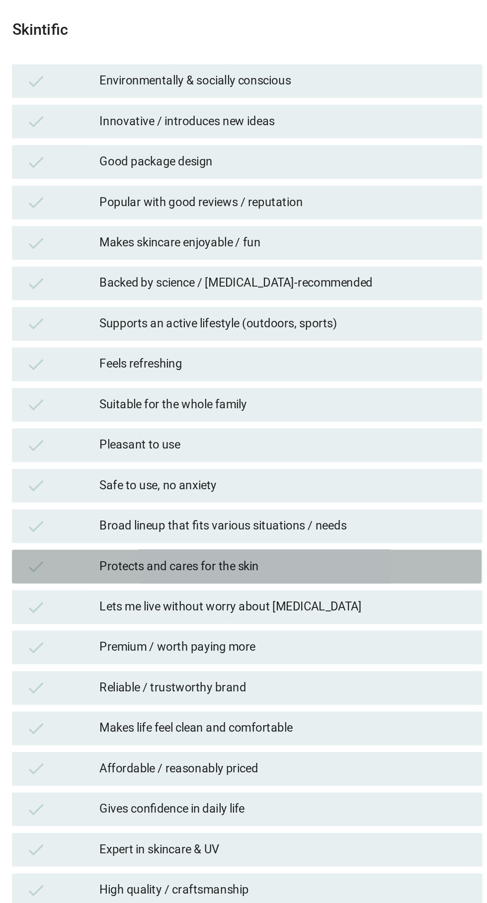
click at [274, 529] on div "Protects and cares for the skin" at bounding box center [266, 523] width 218 height 12
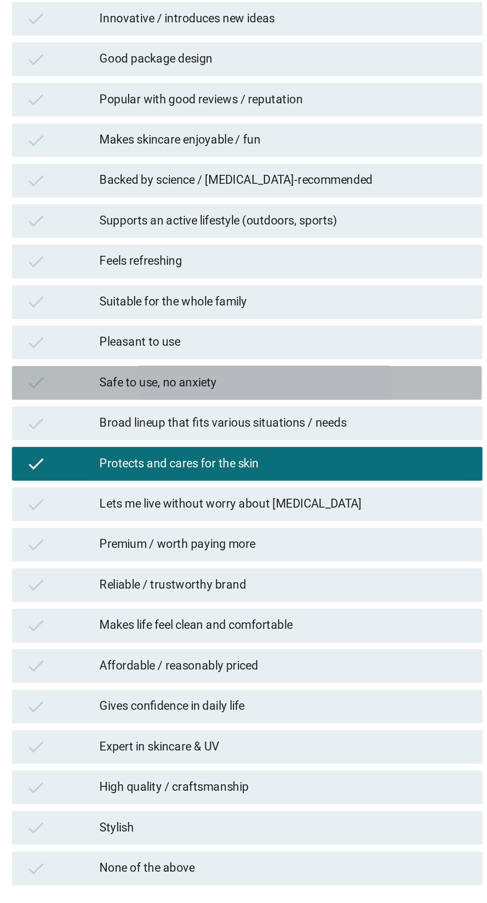
click at [161, 482] on div "Safe to use, no anxiety" at bounding box center [266, 476] width 218 height 12
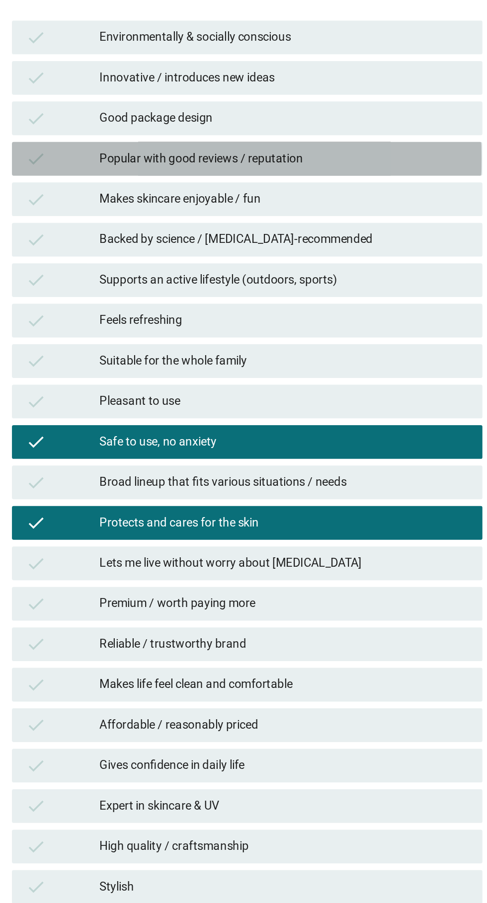
click at [281, 315] on div "Popular with good reviews / reputation" at bounding box center [266, 309] width 218 height 12
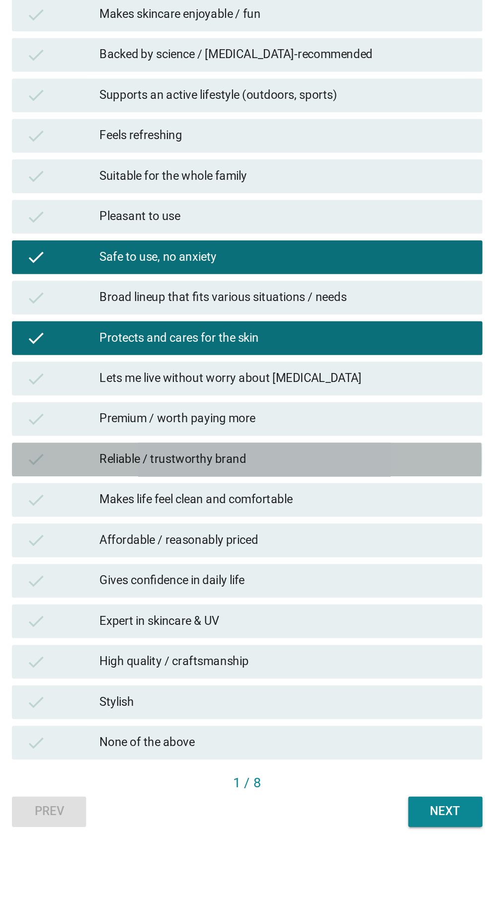
click at [299, 601] on div "Reliable / trustworthy brand" at bounding box center [266, 595] width 218 height 12
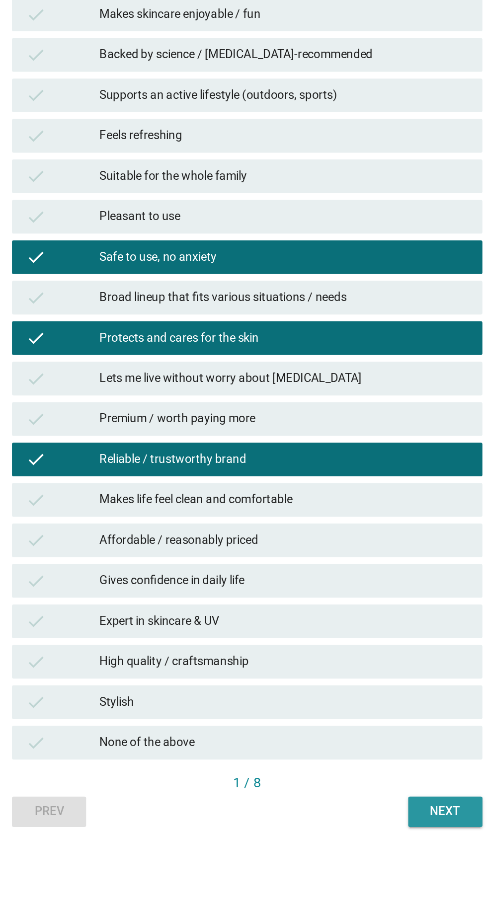
click at [353, 807] on div "Next" at bounding box center [360, 802] width 28 height 10
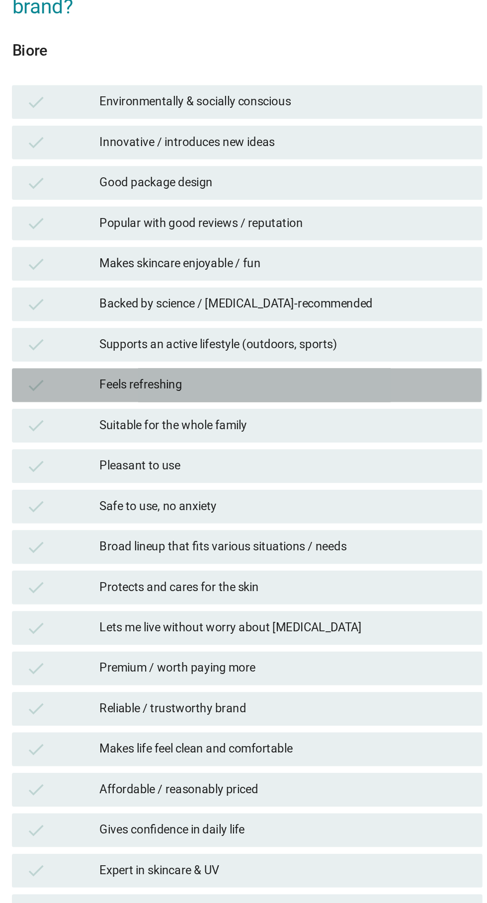
click at [154, 410] on div "check" at bounding box center [135, 404] width 44 height 12
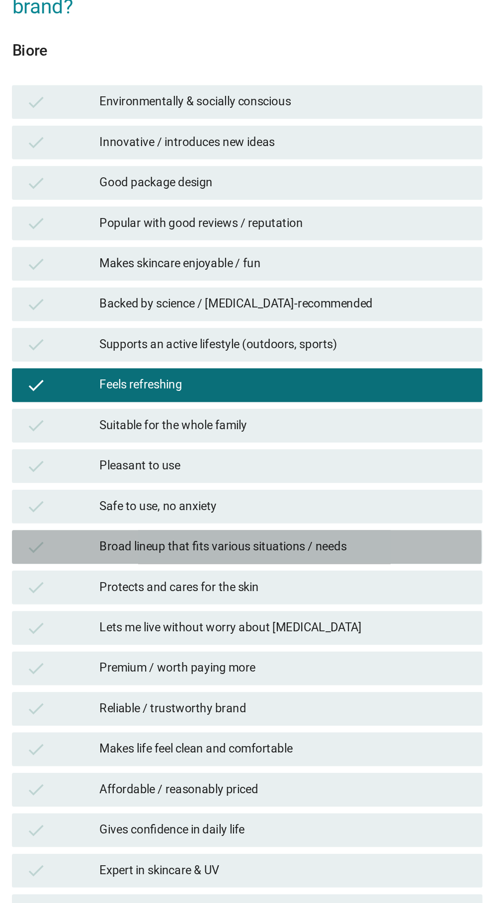
click at [133, 505] on div "check" at bounding box center [135, 499] width 44 height 12
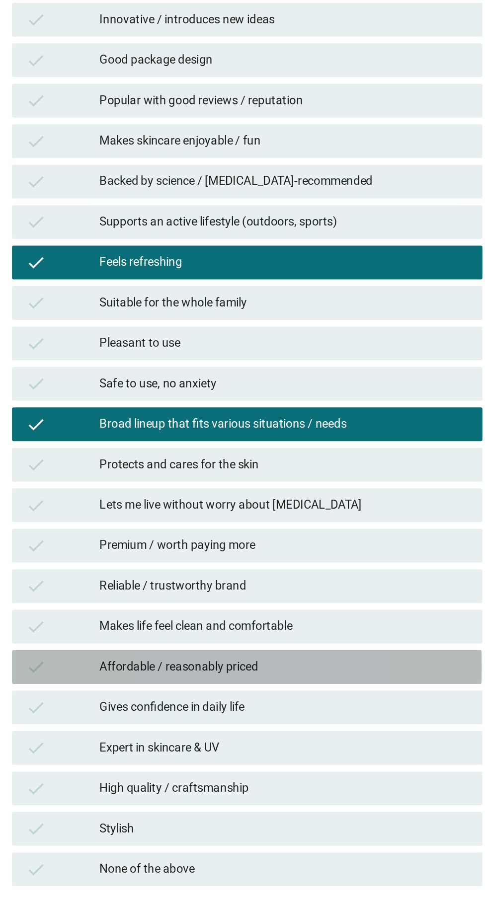
click at [139, 648] on div "check" at bounding box center [135, 643] width 44 height 12
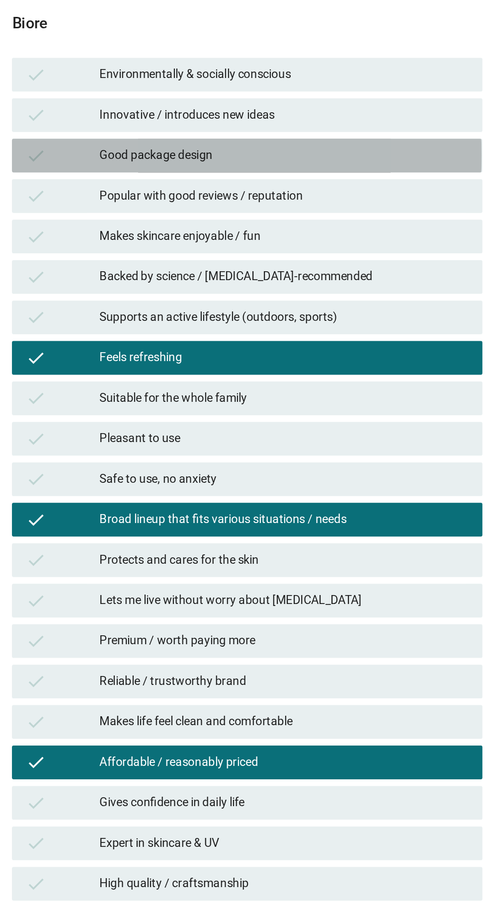
click at [117, 291] on icon "check" at bounding box center [119, 285] width 12 height 12
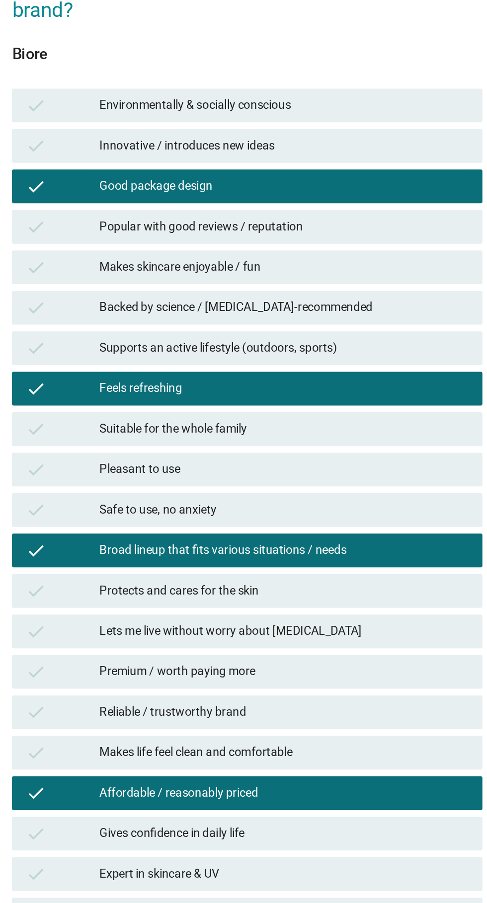
click at [120, 291] on icon "check" at bounding box center [119, 285] width 12 height 12
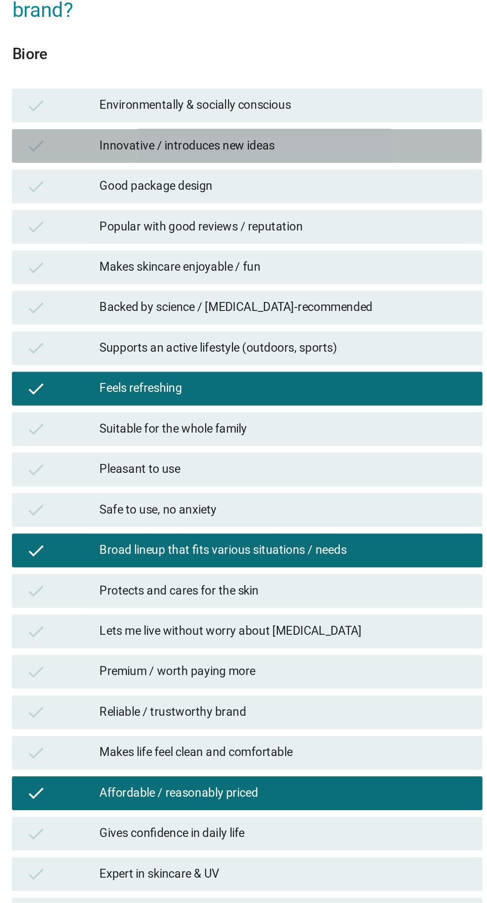
click at [137, 267] on div "check" at bounding box center [135, 261] width 44 height 12
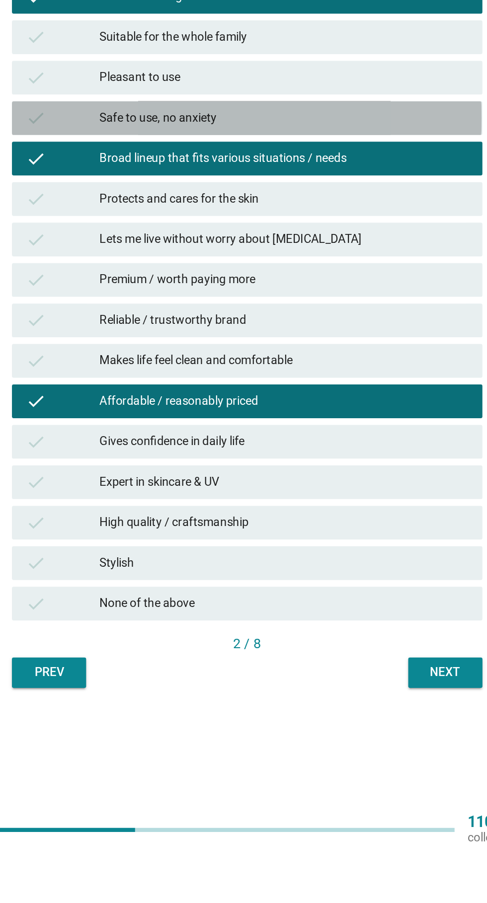
scroll to position [25, 0]
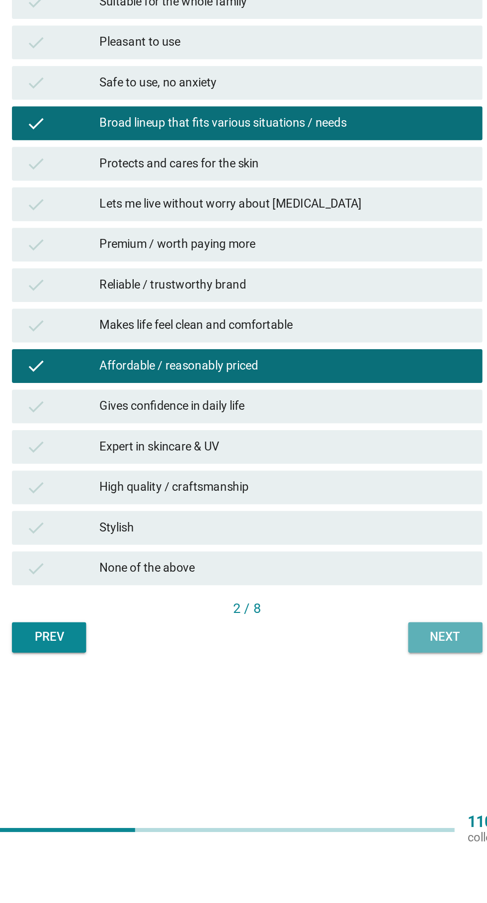
click at [350, 782] on div "Next" at bounding box center [360, 777] width 28 height 10
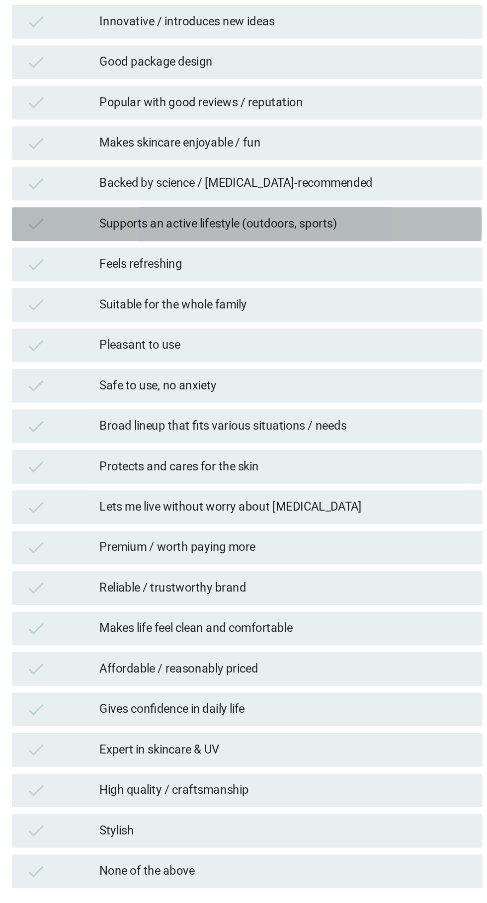
click at [341, 361] on div "Supports an active lifestyle (outdoors, sports)" at bounding box center [266, 355] width 218 height 12
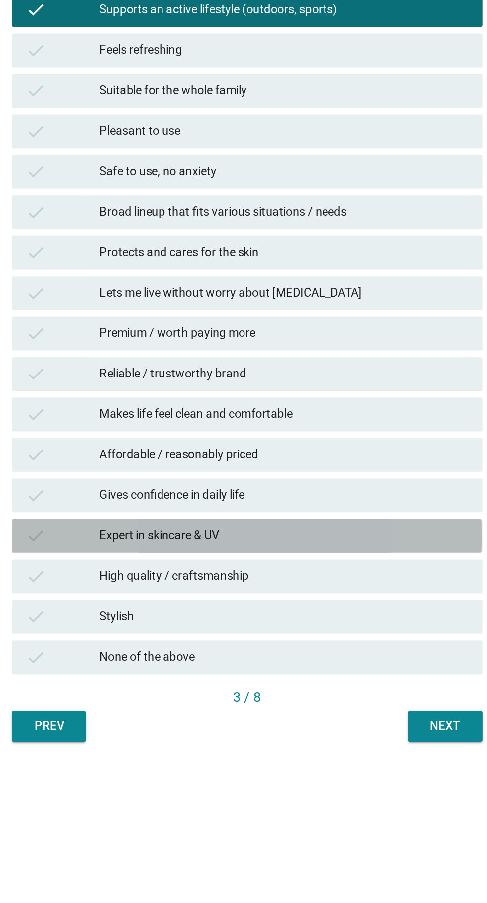
click at [297, 671] on div "Expert in skincare & UV" at bounding box center [266, 665] width 218 height 12
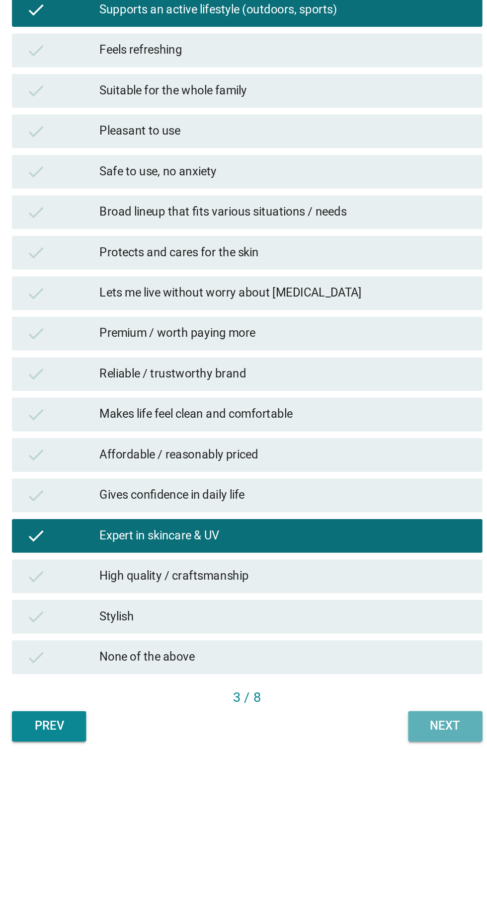
click at [375, 786] on button "Next" at bounding box center [360, 777] width 44 height 18
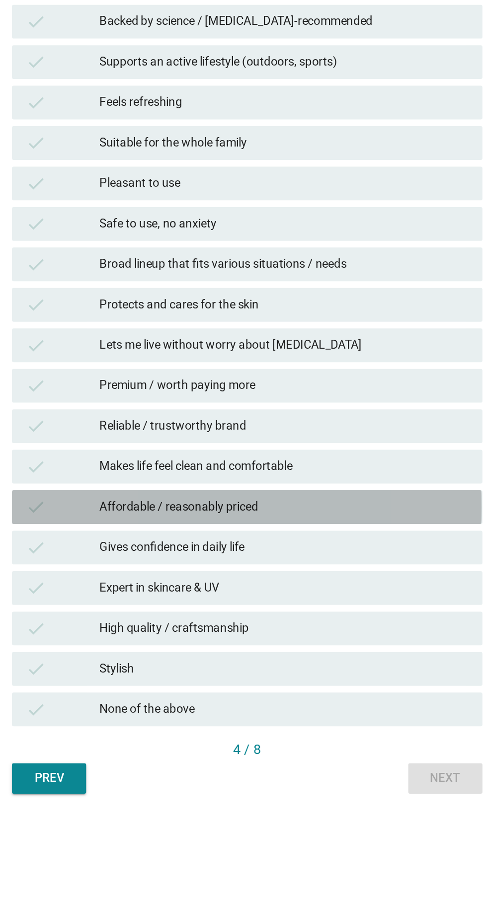
click at [301, 648] on div "Affordable / reasonably priced" at bounding box center [266, 643] width 218 height 12
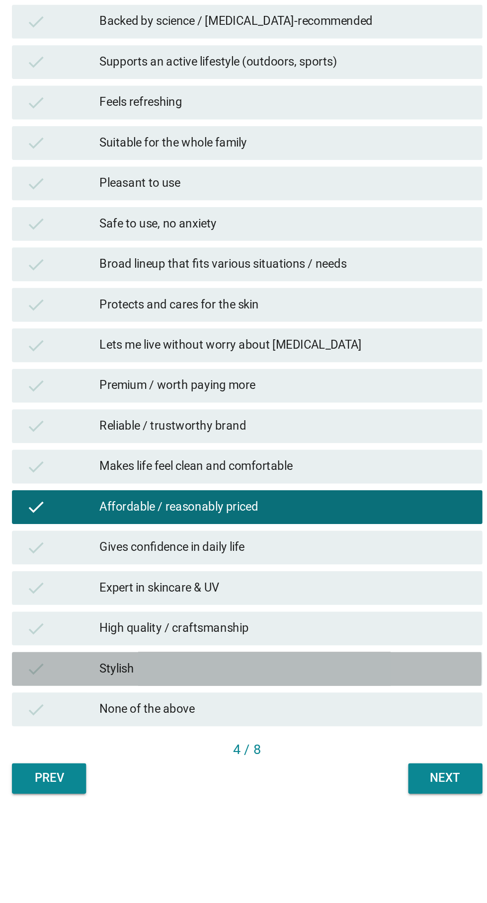
click at [271, 748] on div "check Stylish" at bounding box center [243, 738] width 277 height 20
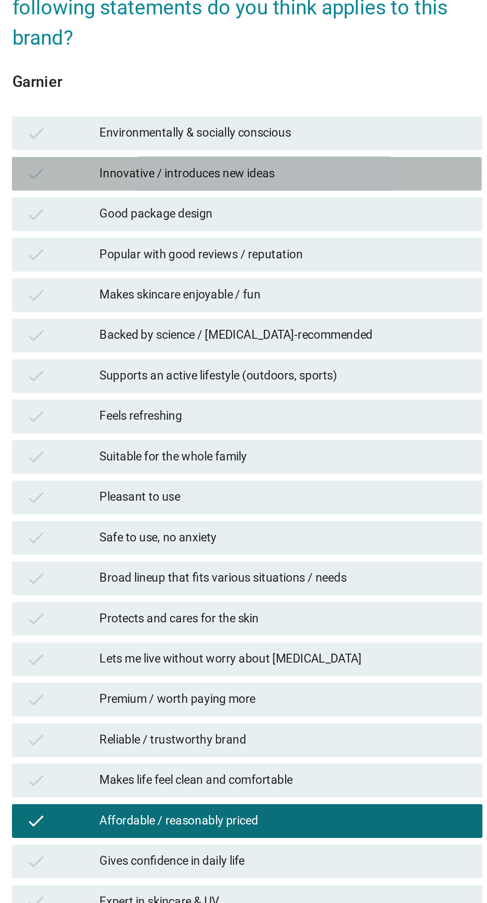
click at [318, 267] on div "Innovative / introduces new ideas" at bounding box center [266, 261] width 218 height 12
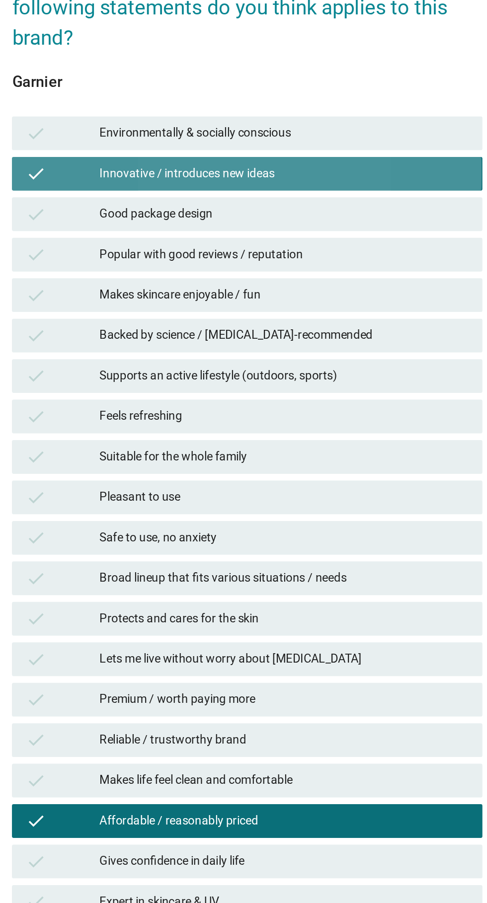
click at [320, 267] on div "Innovative / introduces new ideas" at bounding box center [266, 261] width 218 height 12
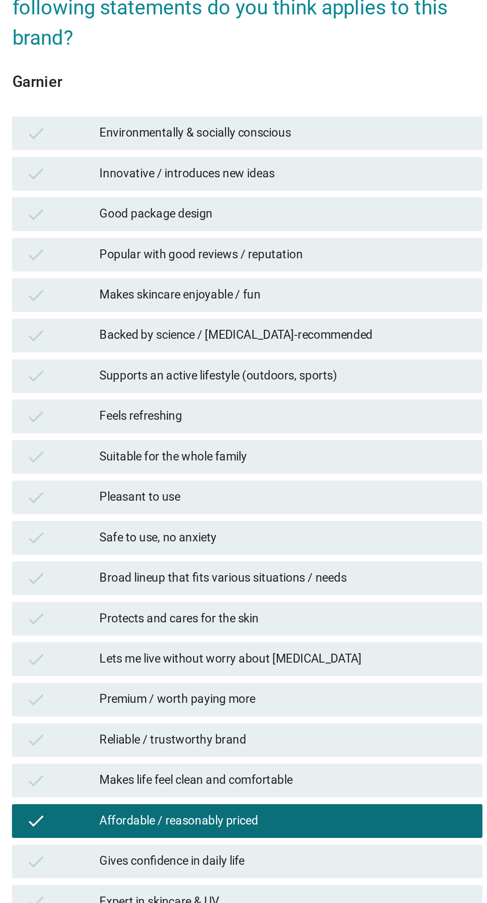
click at [311, 291] on div "Good package design" at bounding box center [266, 285] width 218 height 12
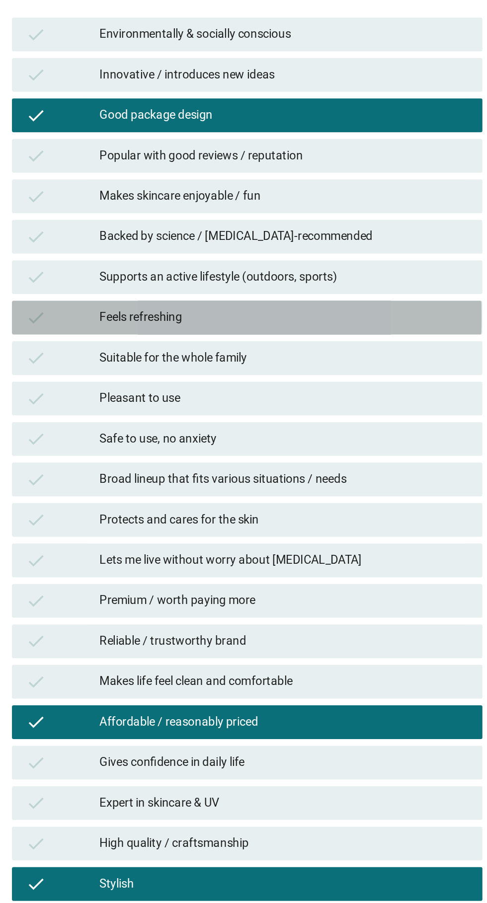
click at [327, 410] on div "Feels refreshing" at bounding box center [266, 404] width 218 height 12
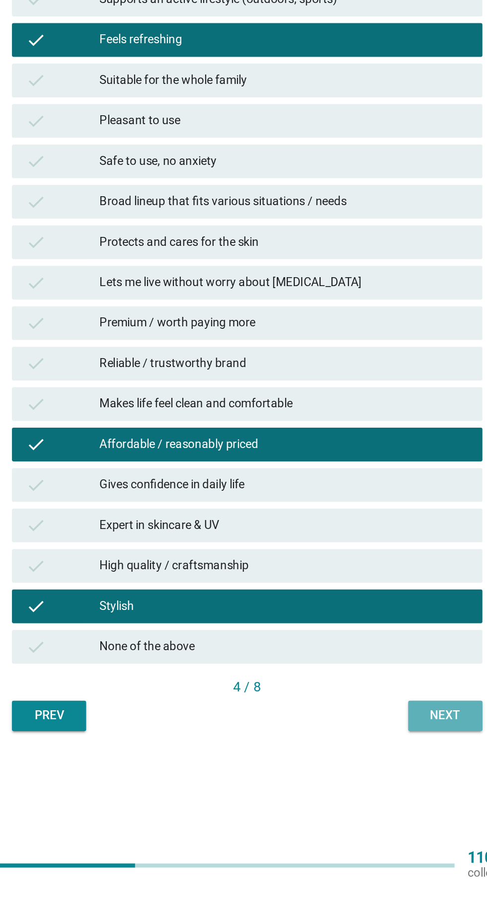
click at [362, 811] on button "Next" at bounding box center [360, 803] width 44 height 18
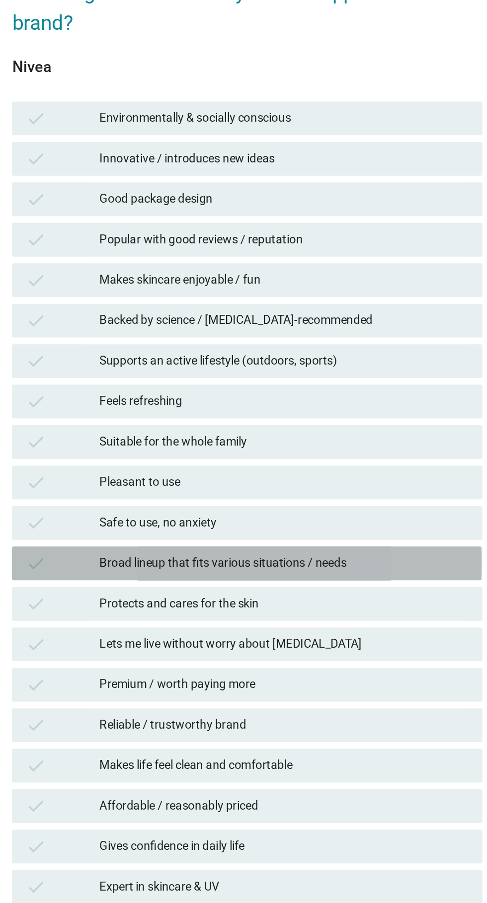
scroll to position [19, 0]
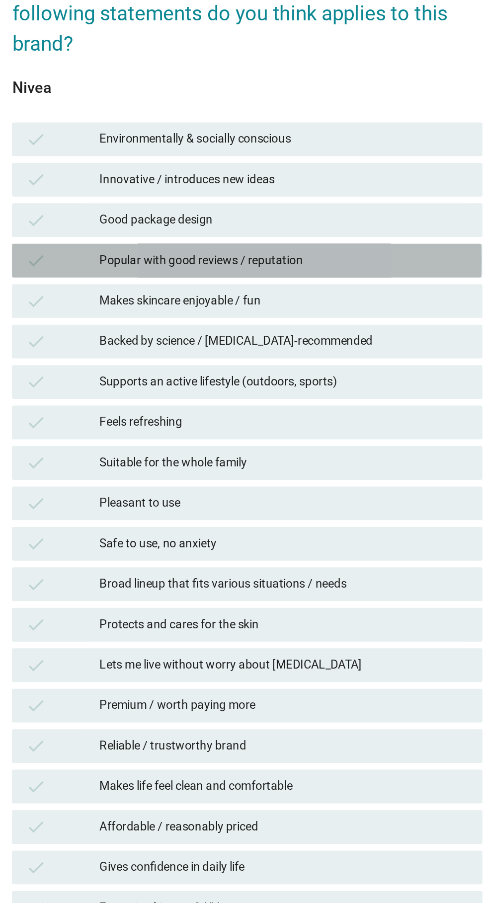
click at [331, 296] on div "Popular with good reviews / reputation" at bounding box center [266, 290] width 218 height 12
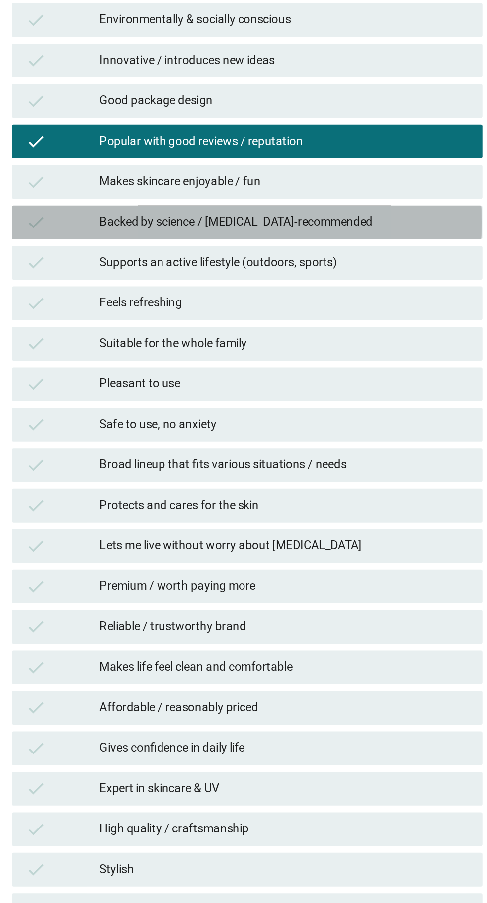
click at [355, 343] on div "Backed by science / [MEDICAL_DATA]-recommended" at bounding box center [266, 337] width 218 height 12
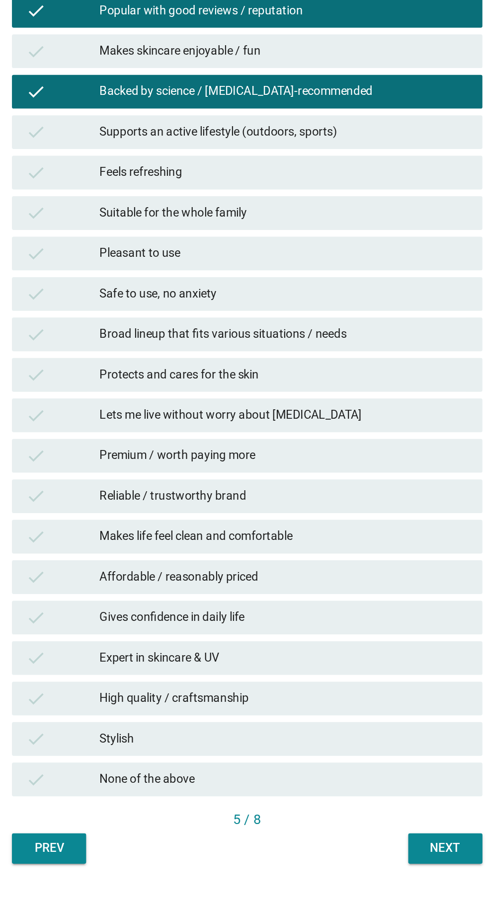
click at [312, 510] on div "Protects and cares for the skin" at bounding box center [266, 504] width 218 height 12
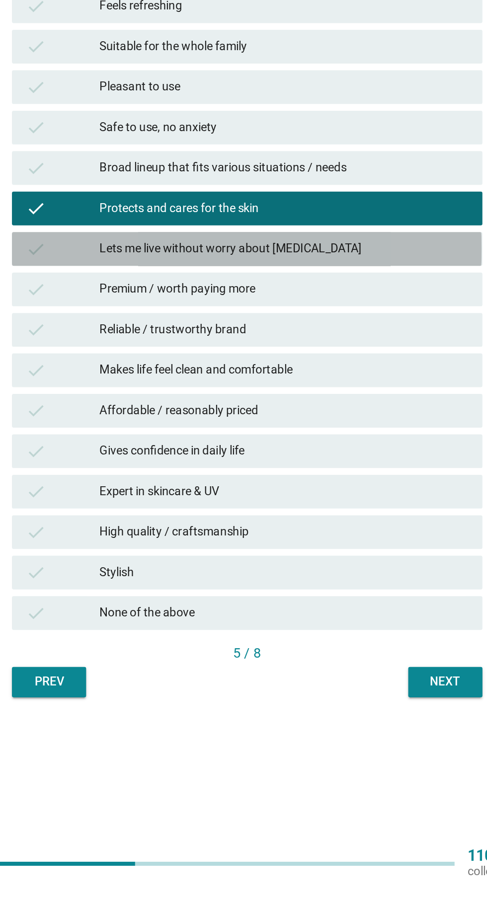
click at [329, 534] on div "Lets me live without worry about [MEDICAL_DATA]" at bounding box center [266, 528] width 218 height 12
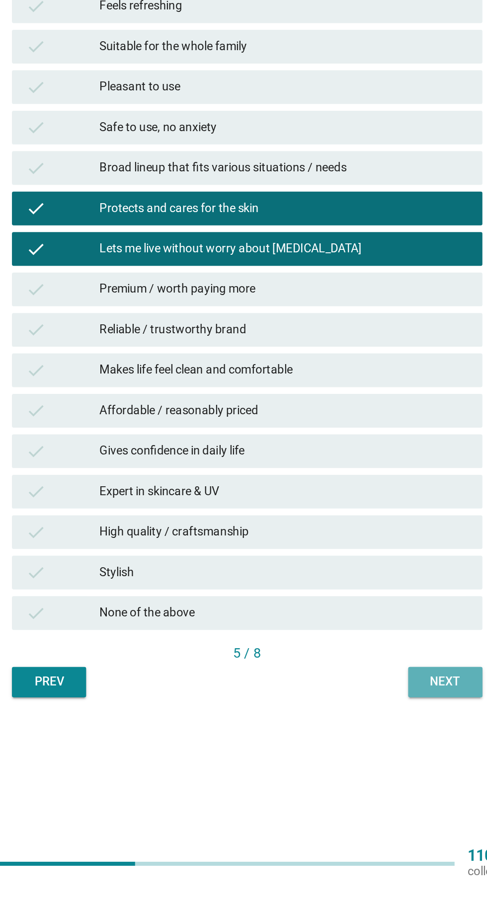
click at [358, 789] on div "Next" at bounding box center [360, 783] width 28 height 10
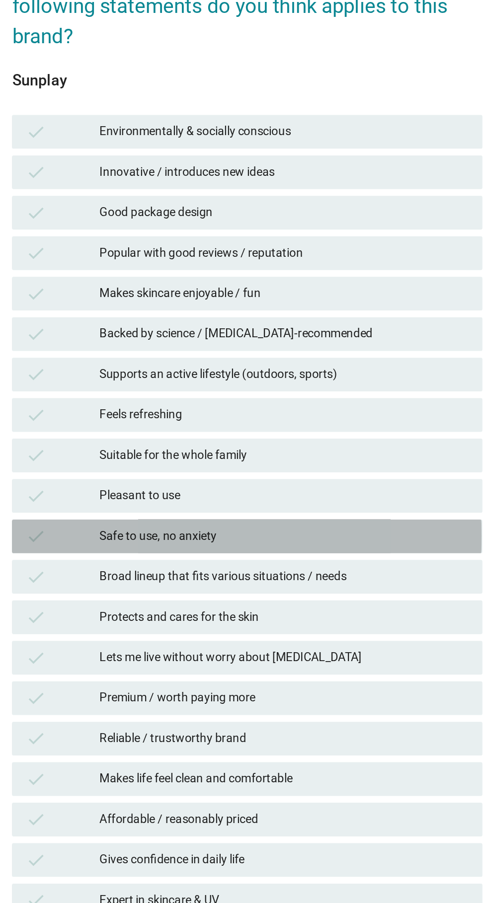
scroll to position [25, 0]
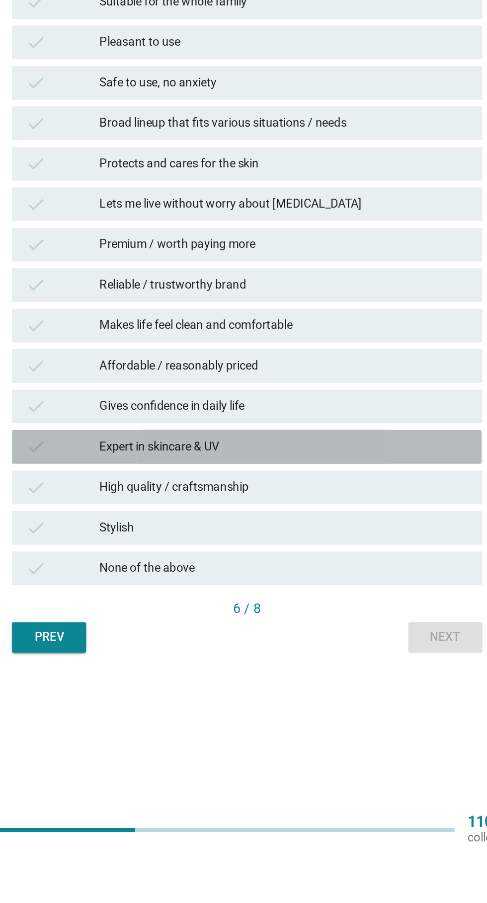
click at [286, 671] on div "Expert in skincare & UV" at bounding box center [266, 665] width 218 height 12
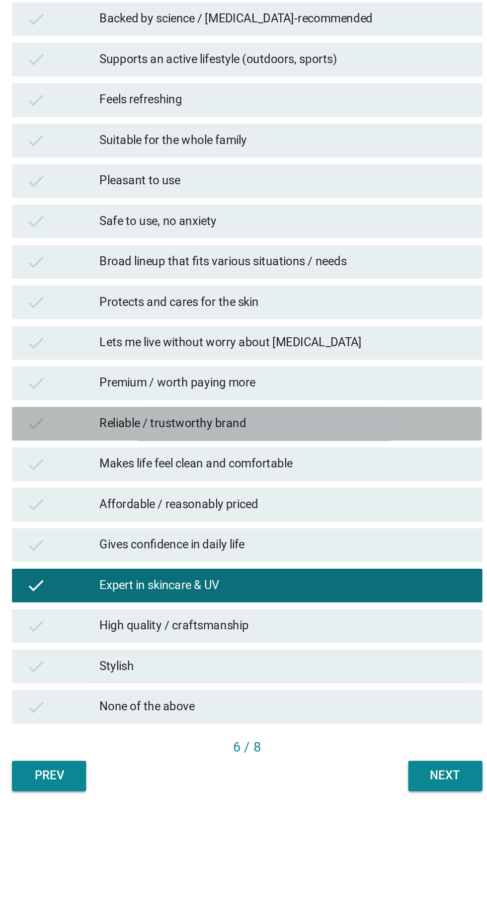
click at [314, 575] on div "Reliable / trustworthy brand" at bounding box center [266, 569] width 218 height 12
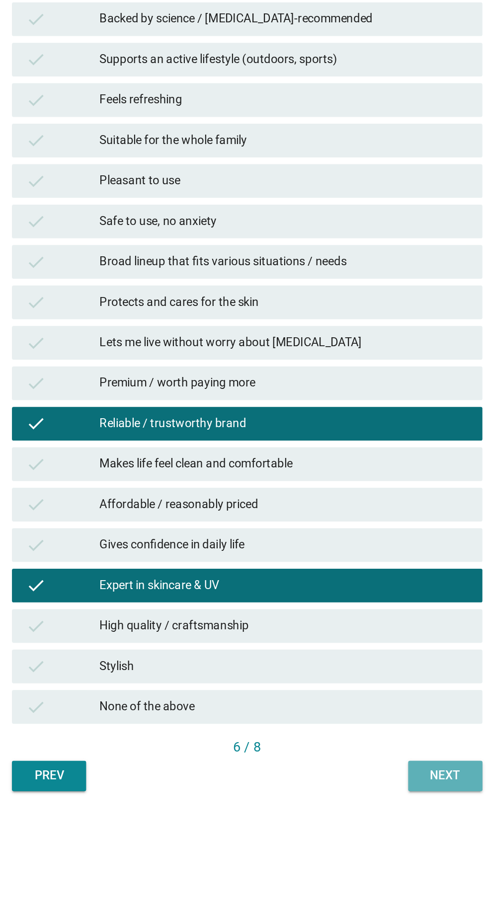
click at [371, 782] on div "Next" at bounding box center [360, 777] width 28 height 10
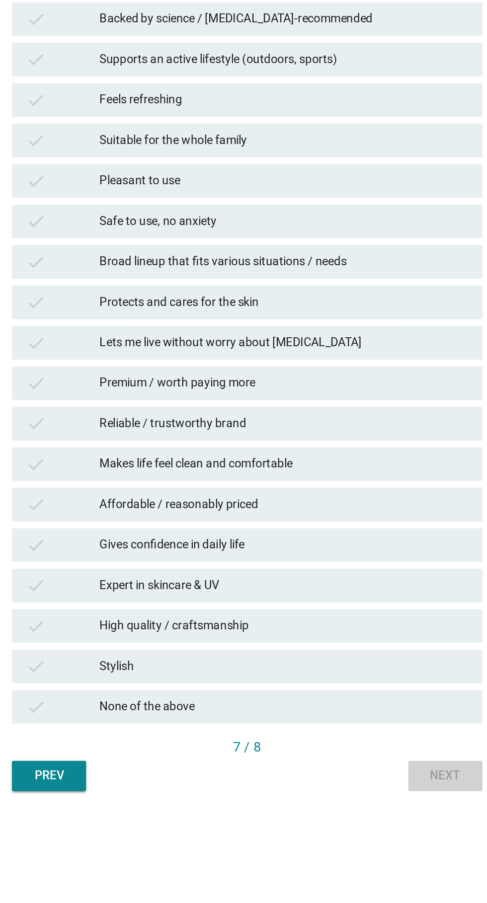
scroll to position [0, 0]
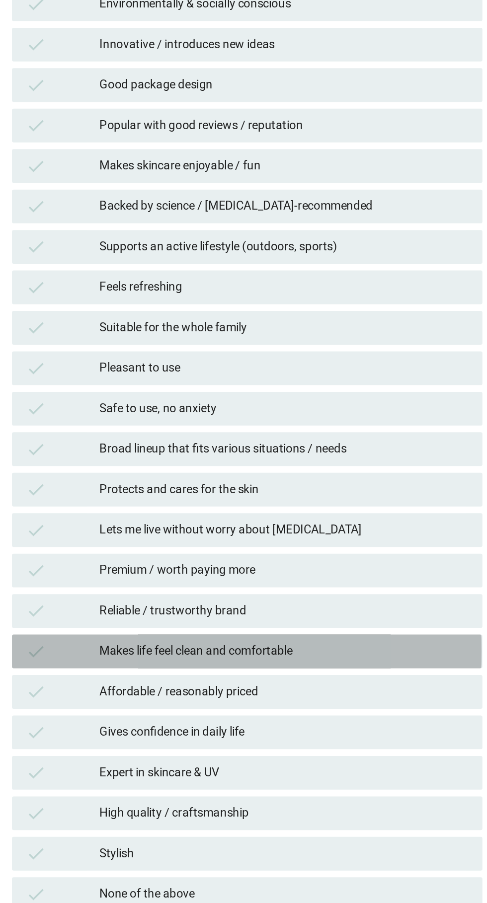
click at [144, 629] on div "check Makes life feel clean and comfortable" at bounding box center [243, 619] width 277 height 20
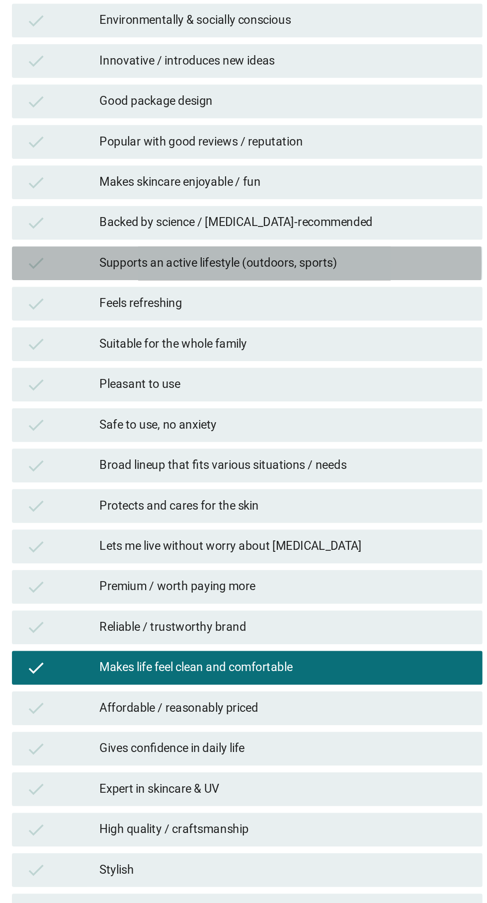
click at [141, 390] on div "check Supports an active lifestyle (outdoors, sports)" at bounding box center [243, 380] width 277 height 20
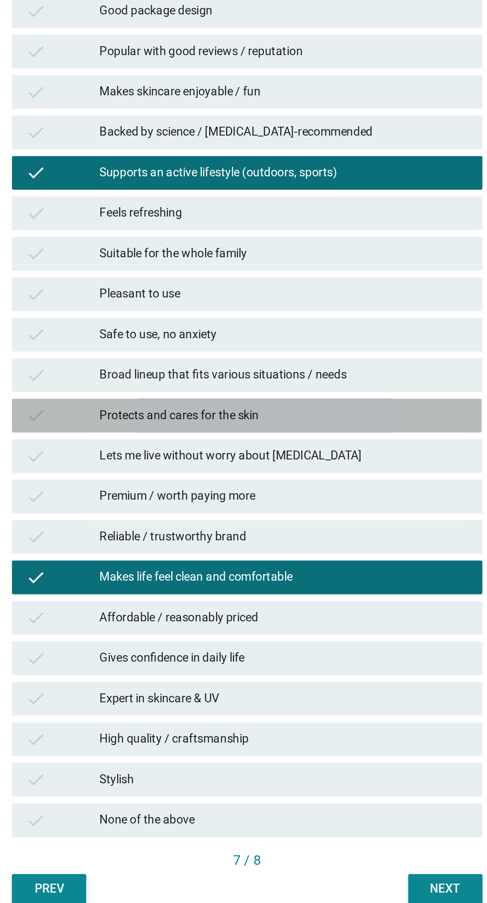
click at [132, 529] on div "check" at bounding box center [135, 523] width 44 height 12
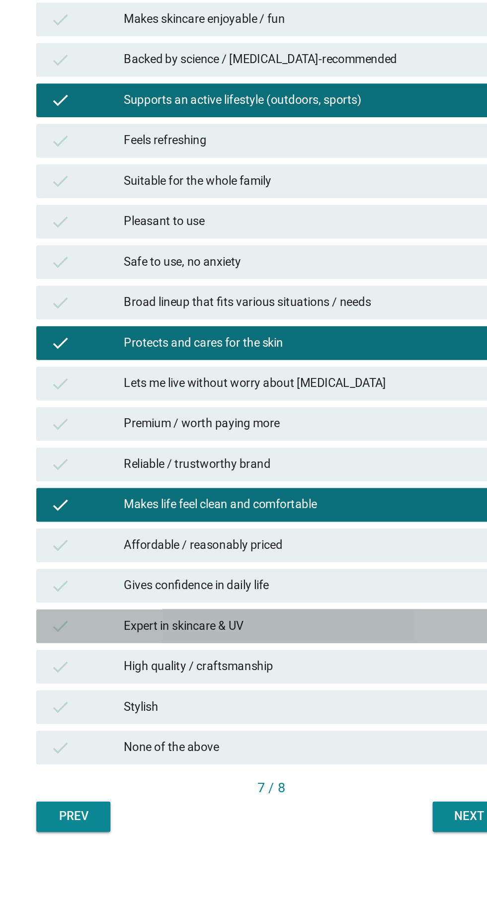
click at [147, 696] on div "check" at bounding box center [135, 690] width 44 height 12
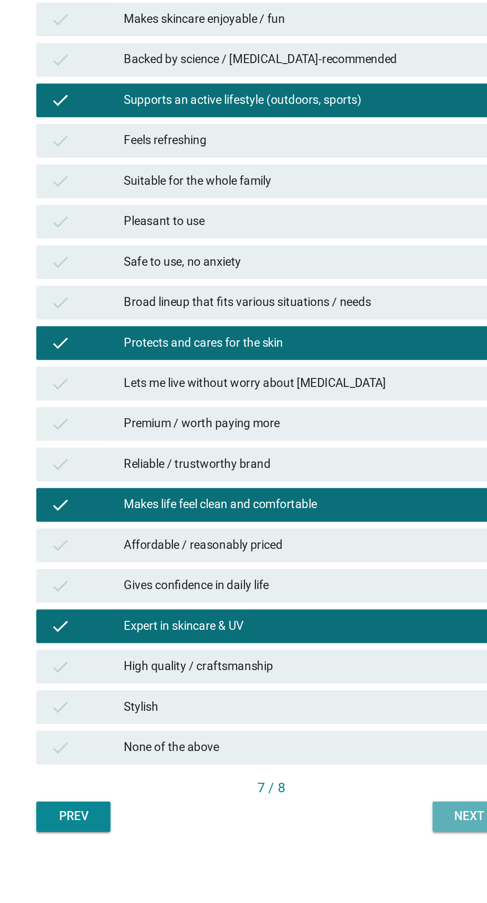
click at [347, 807] on div "Next" at bounding box center [360, 802] width 28 height 10
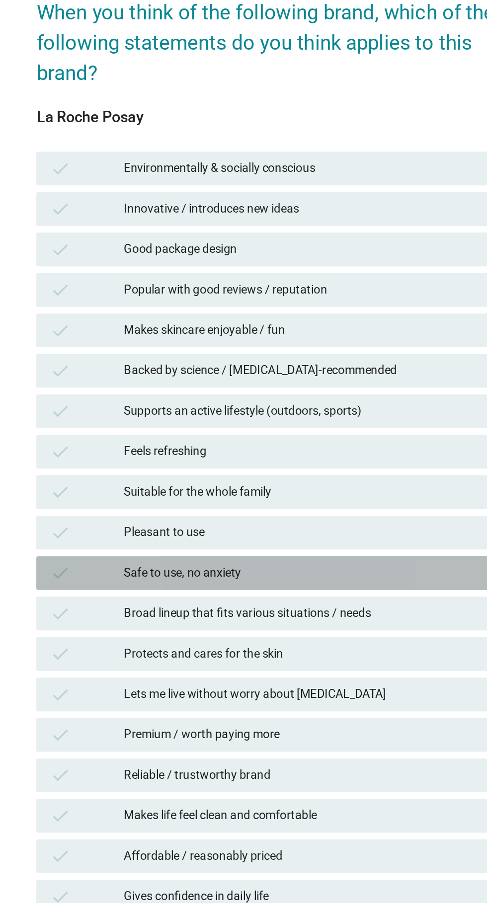
click at [154, 482] on div "check" at bounding box center [135, 476] width 44 height 12
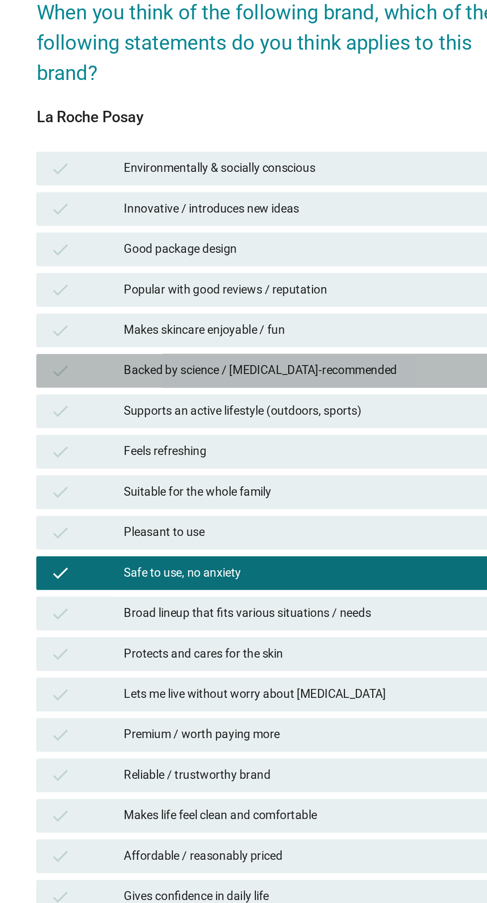
click at [149, 362] on div "check" at bounding box center [135, 356] width 44 height 12
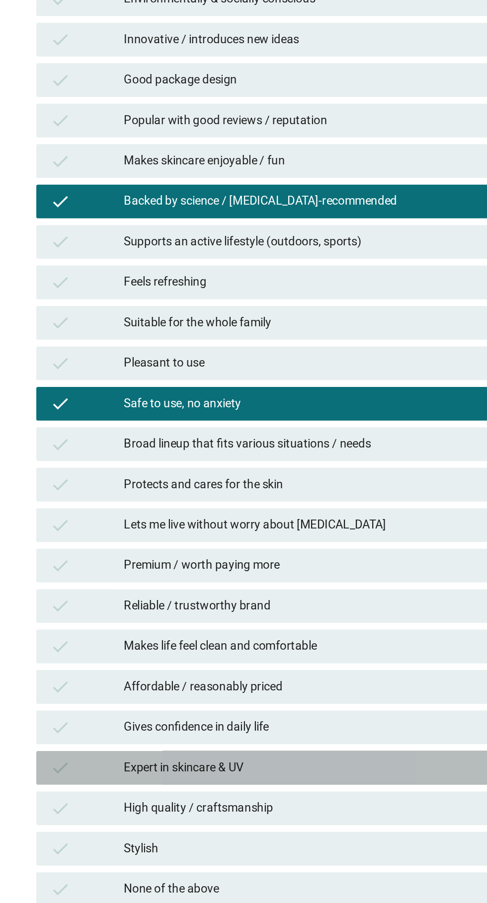
click at [295, 696] on div "Expert in skincare & UV" at bounding box center [266, 690] width 218 height 12
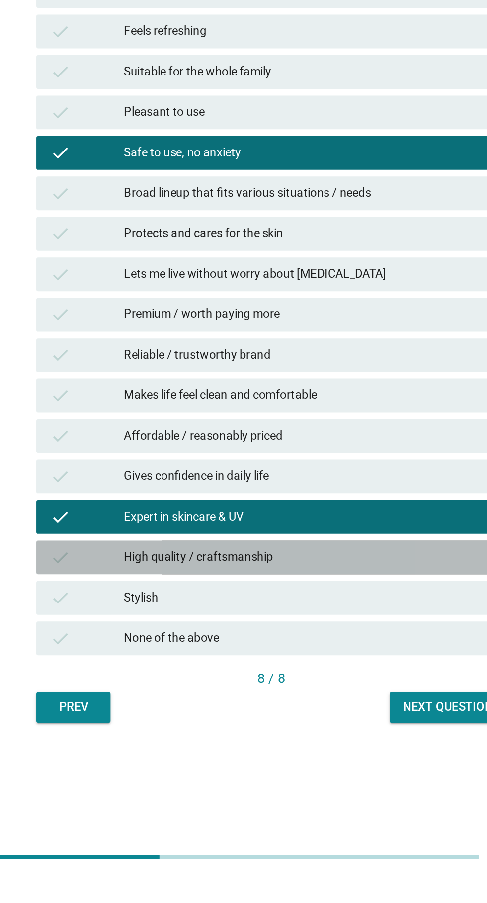
scroll to position [25, 0]
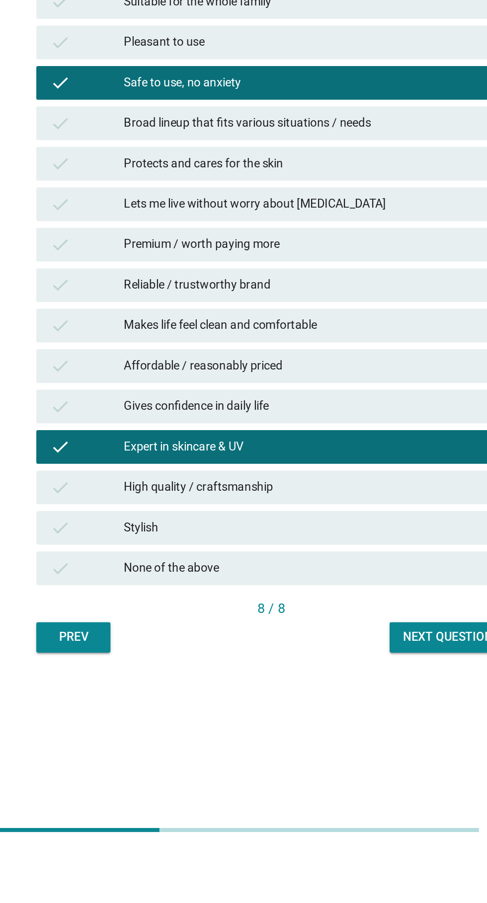
click at [318, 647] on div "Gives confidence in daily life" at bounding box center [266, 641] width 218 height 12
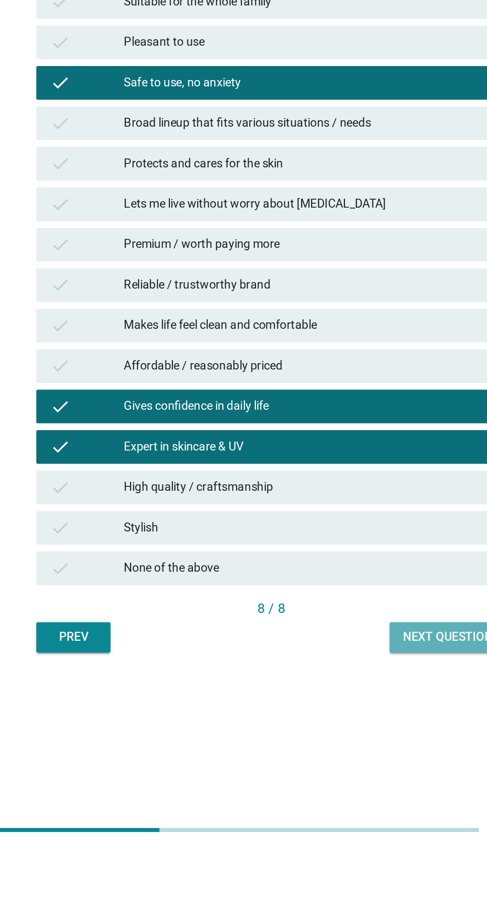
click at [344, 782] on div "Next question" at bounding box center [347, 777] width 53 height 10
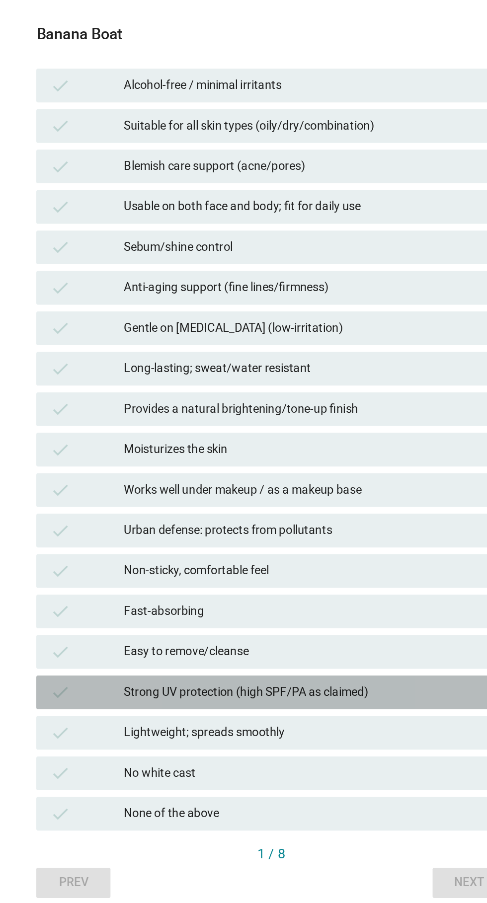
click at [330, 623] on div "Strong UV protection (high SPF/PA as claimed)" at bounding box center [266, 617] width 218 height 12
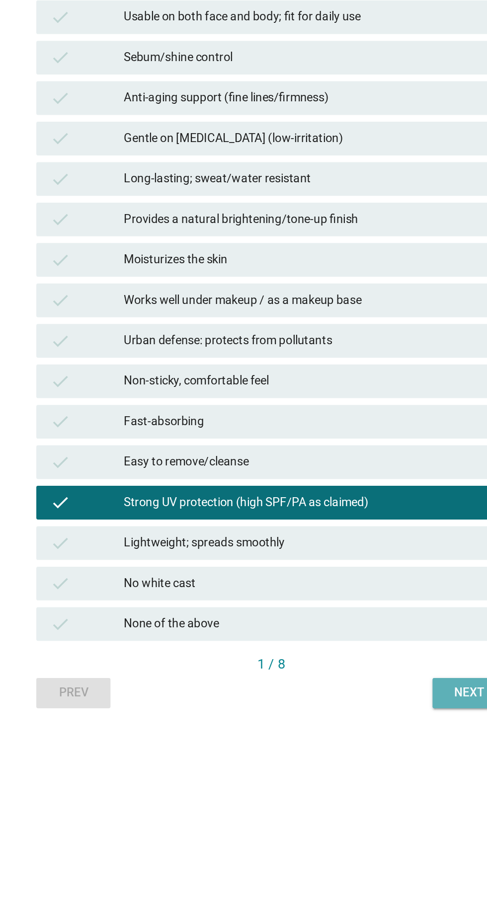
click at [367, 738] on button "Next" at bounding box center [360, 730] width 44 height 18
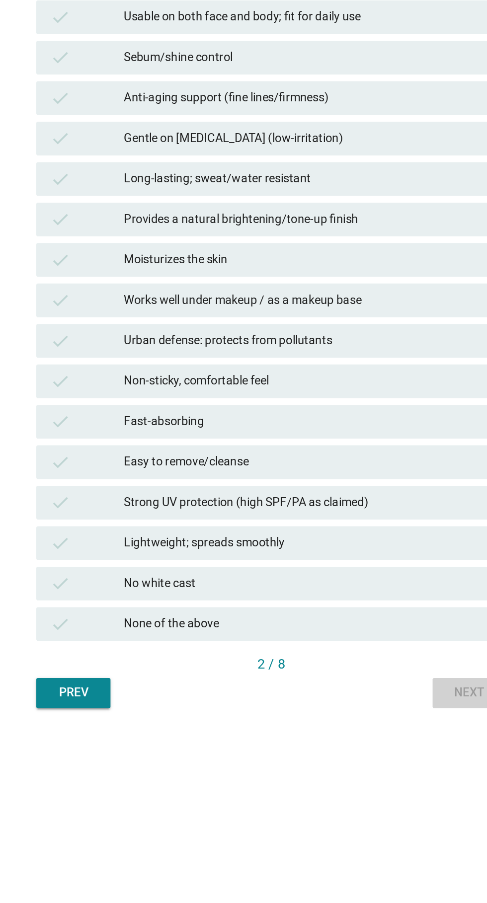
scroll to position [0, 0]
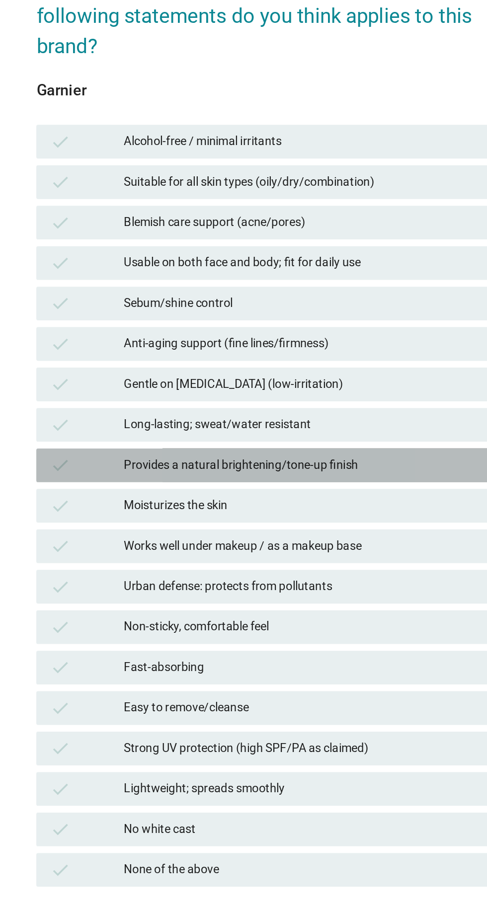
click at [314, 482] on div "Provides a natural brightening/tone-up finish" at bounding box center [266, 476] width 218 height 12
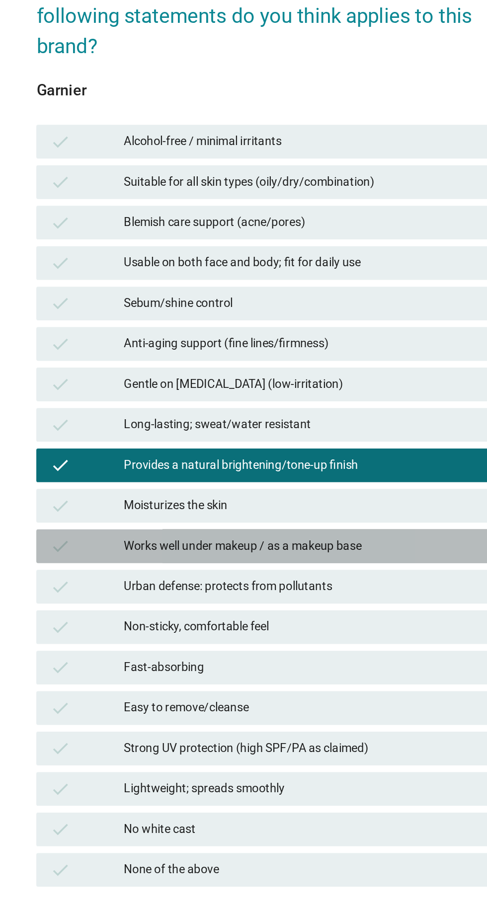
click at [316, 529] on div "Works well under makeup / as a makeup base" at bounding box center [266, 523] width 218 height 12
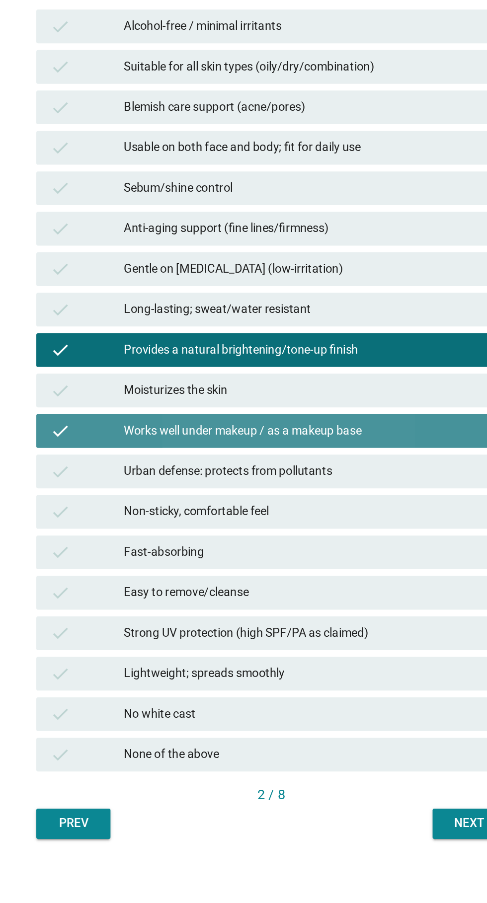
click at [323, 529] on div "Works well under makeup / as a makeup base" at bounding box center [266, 523] width 218 height 12
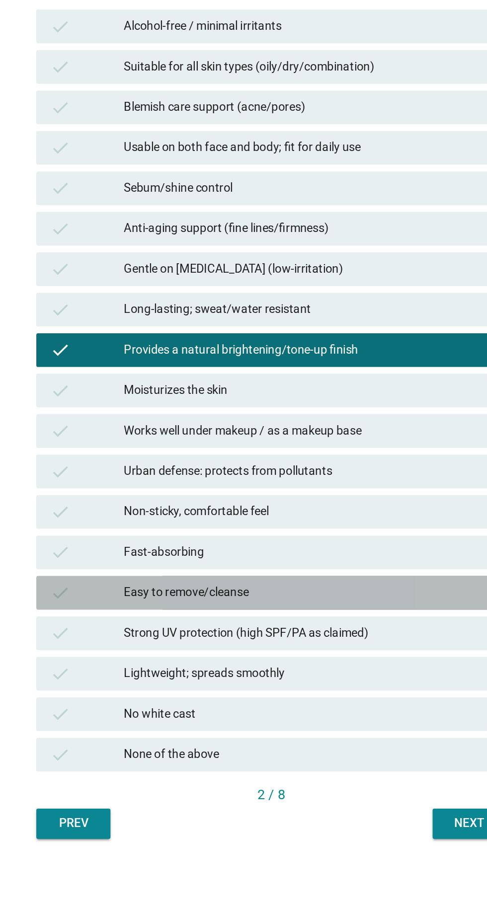
click at [284, 625] on div "Easy to remove/cleanse" at bounding box center [266, 619] width 218 height 12
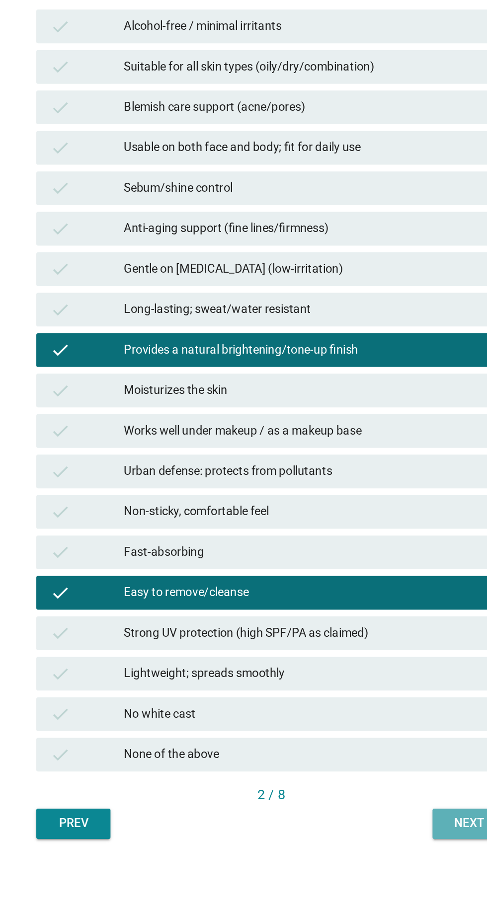
click at [361, 764] on button "Next" at bounding box center [360, 755] width 44 height 18
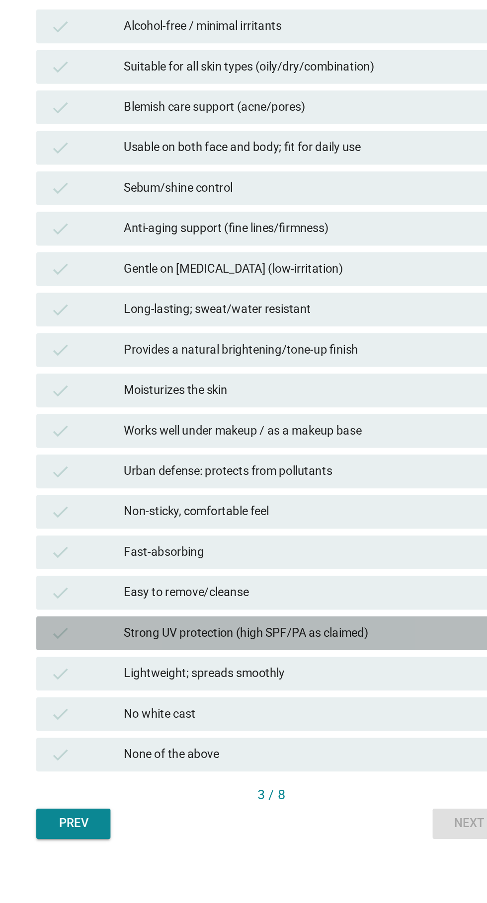
click at [283, 648] on div "Strong UV protection (high SPF/PA as claimed)" at bounding box center [266, 643] width 218 height 12
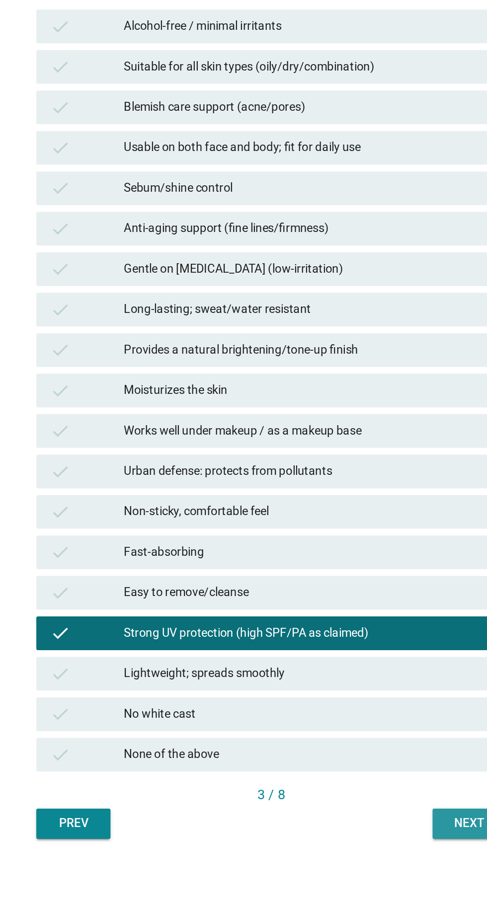
click at [362, 764] on button "Next" at bounding box center [360, 755] width 44 height 18
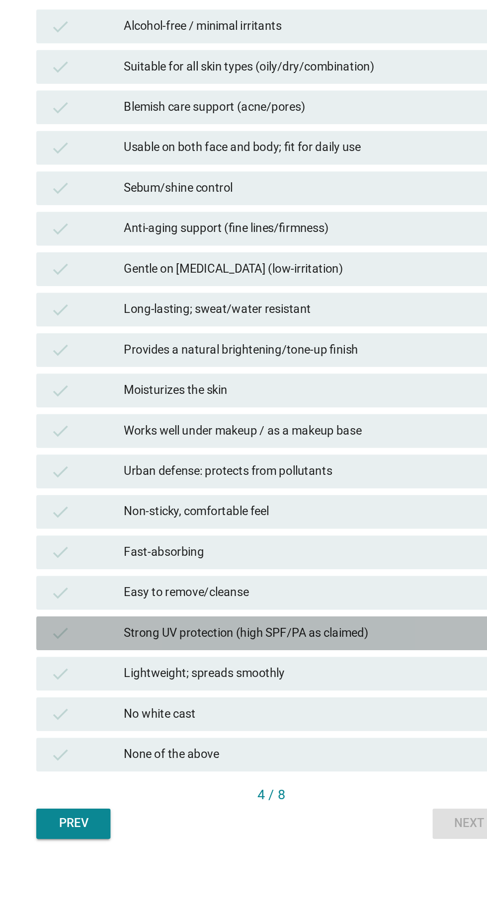
click at [285, 648] on div "Strong UV protection (high SPF/PA as claimed)" at bounding box center [266, 643] width 218 height 12
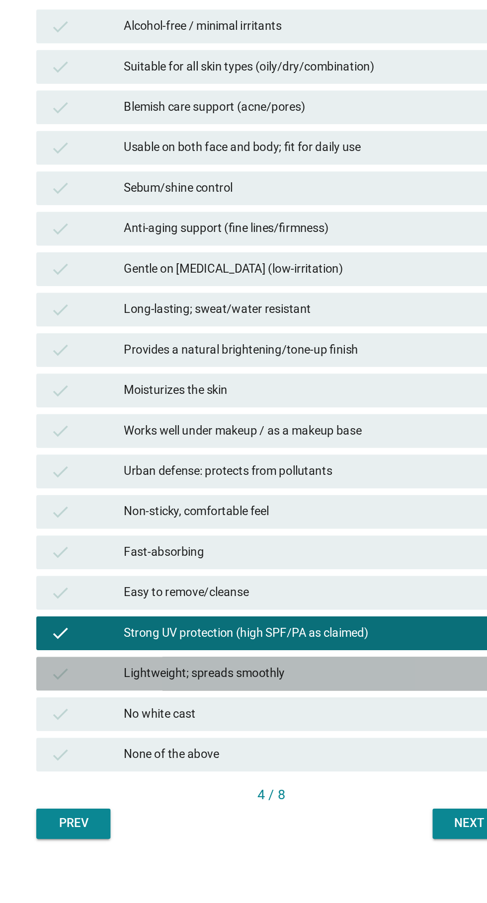
click at [291, 672] on div "Lightweight; spreads smoothly" at bounding box center [266, 666] width 218 height 12
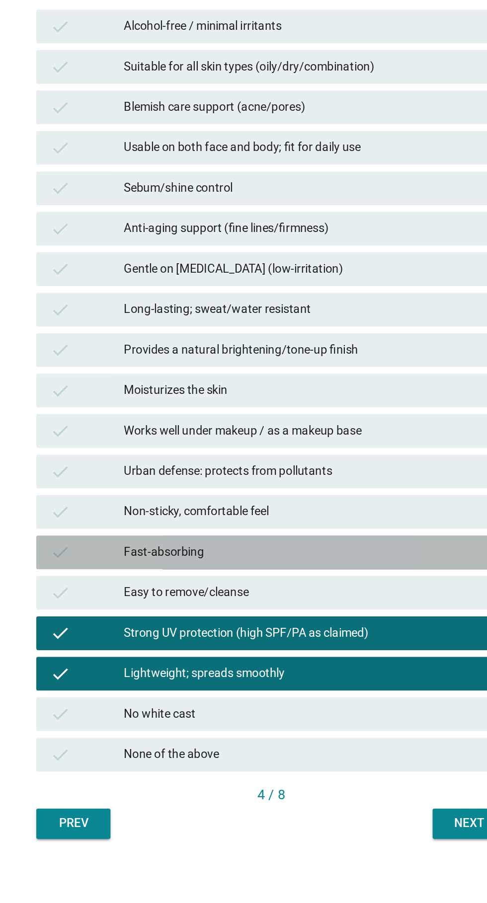
click at [288, 601] on div "Fast-absorbing" at bounding box center [266, 595] width 218 height 12
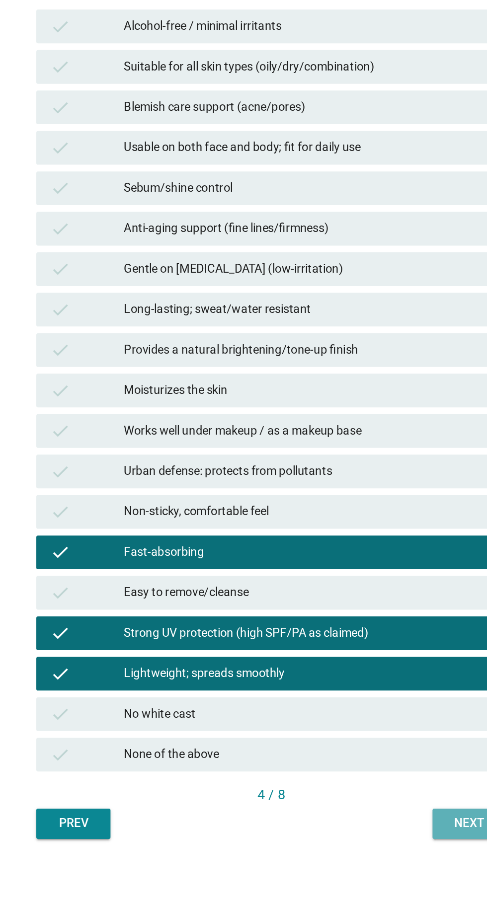
click at [361, 764] on button "Next" at bounding box center [360, 755] width 44 height 18
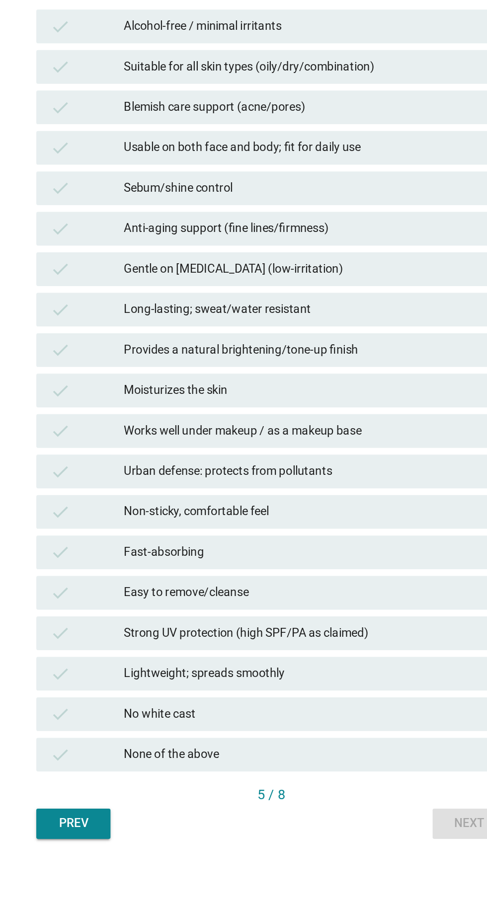
click at [304, 434] on div "Gentle on [MEDICAL_DATA] (low-irritation)" at bounding box center [266, 428] width 218 height 12
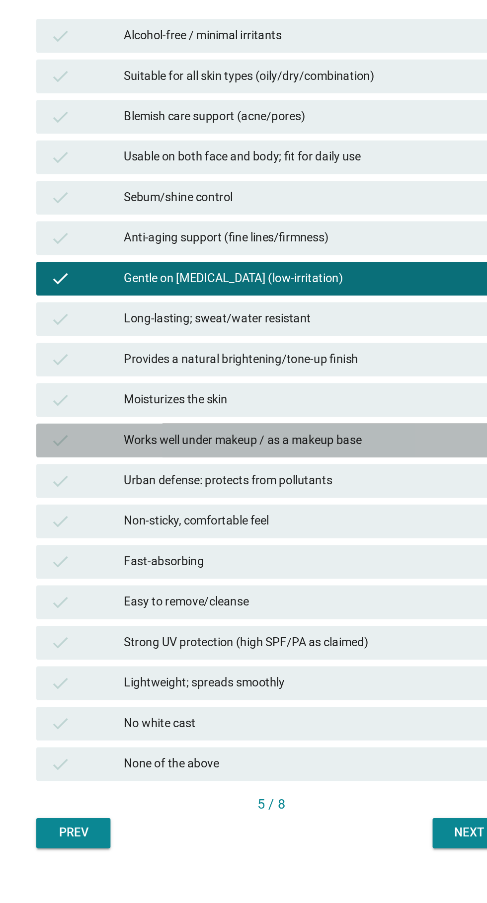
click at [300, 529] on div "Works well under makeup / as a makeup base" at bounding box center [266, 523] width 218 height 12
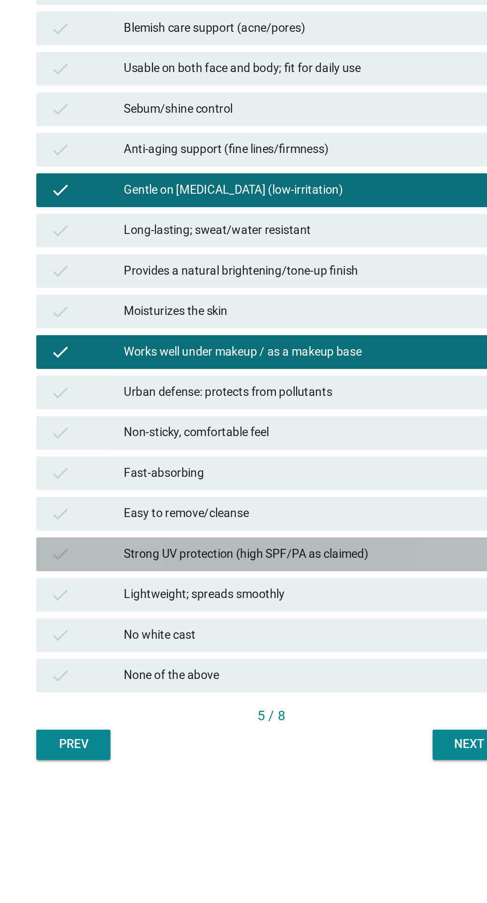
click at [306, 648] on div "Strong UV protection (high SPF/PA as claimed)" at bounding box center [266, 643] width 218 height 12
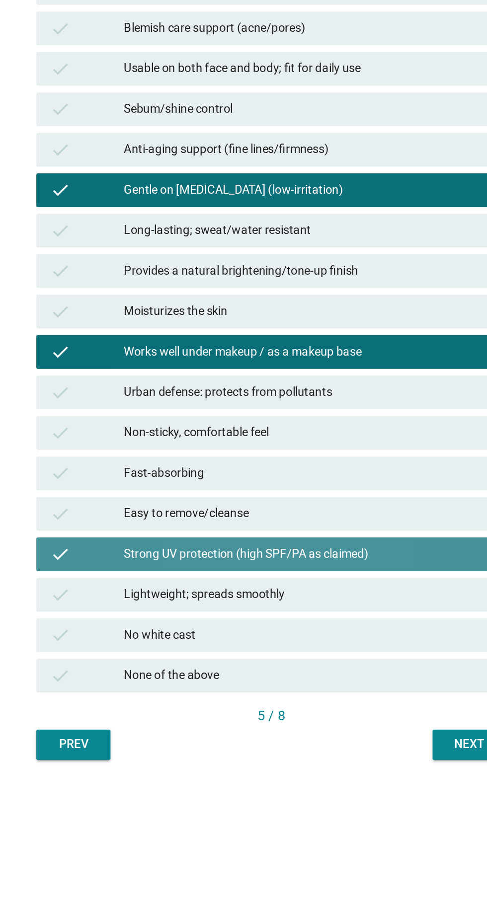
click at [303, 648] on div "Strong UV protection (high SPF/PA as claimed)" at bounding box center [266, 643] width 218 height 12
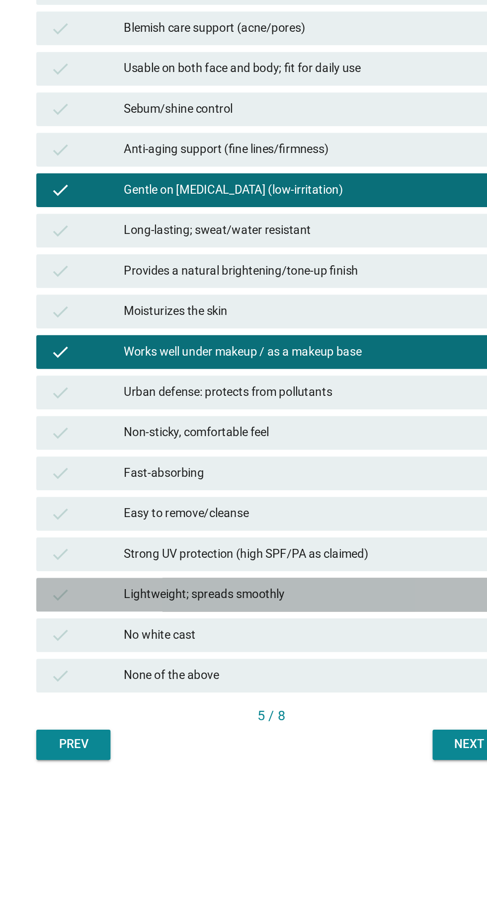
click at [295, 672] on div "Lightweight; spreads smoothly" at bounding box center [266, 666] width 218 height 12
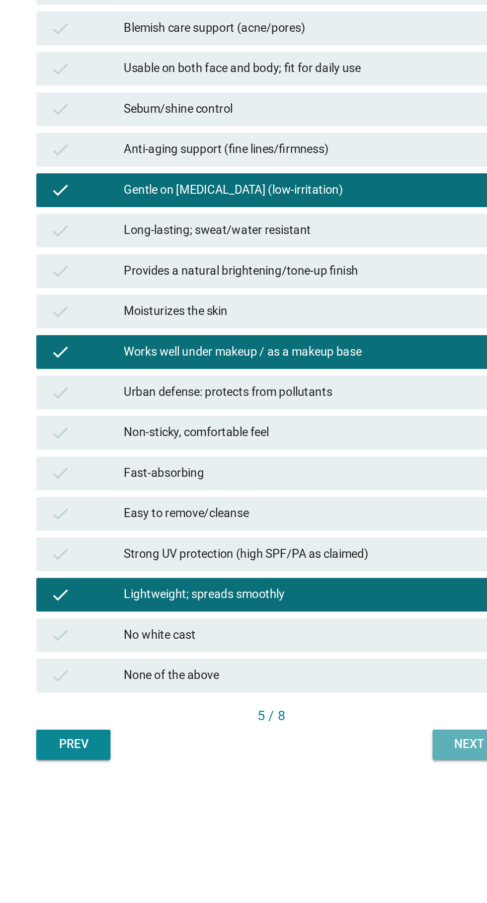
click at [367, 760] on div "Next" at bounding box center [360, 754] width 28 height 10
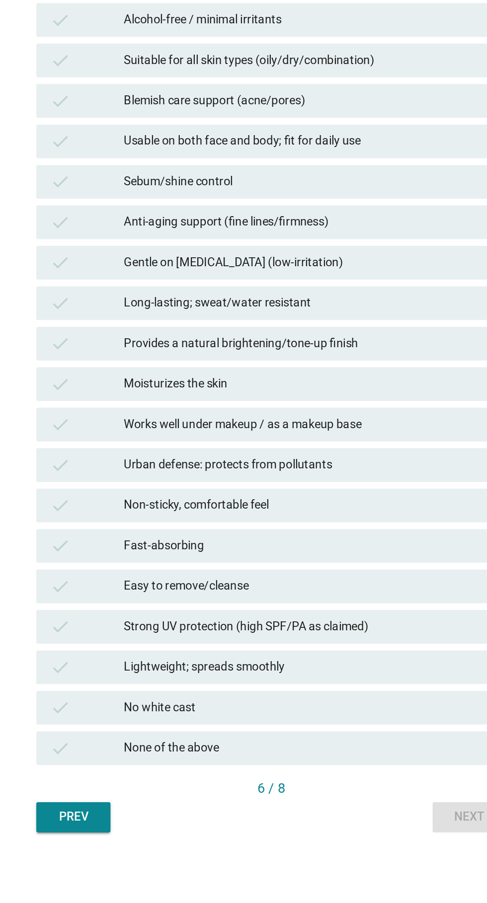
click at [299, 648] on div "Strong UV protection (high SPF/PA as claimed)" at bounding box center [266, 643] width 218 height 12
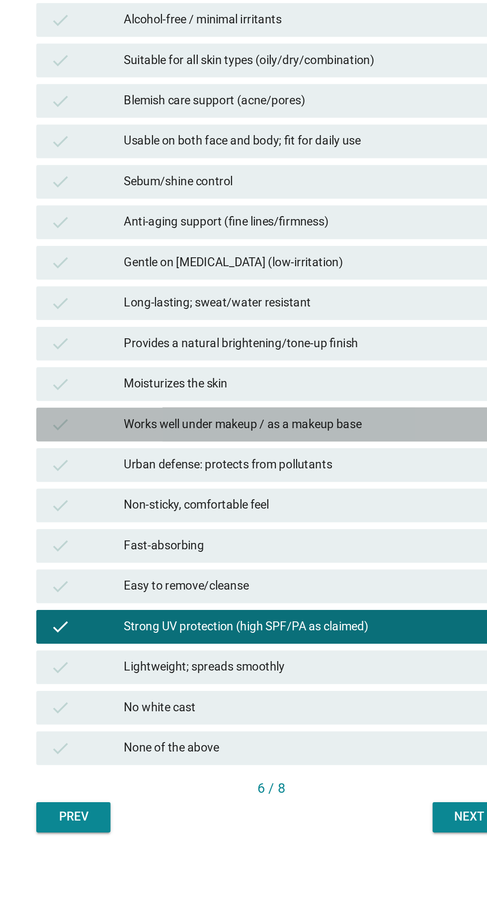
click at [323, 533] on div "check Works well under makeup / as a makeup base" at bounding box center [243, 523] width 277 height 20
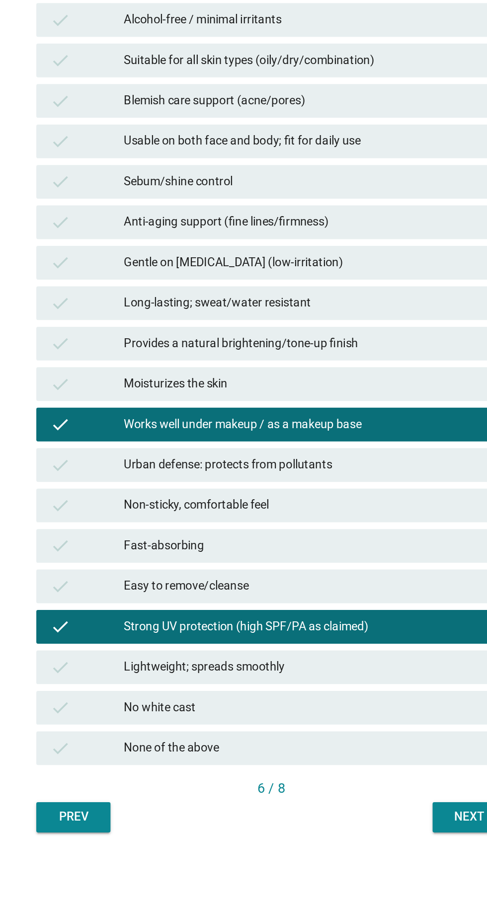
click at [320, 529] on div "Works well under makeup / as a makeup base" at bounding box center [266, 523] width 218 height 12
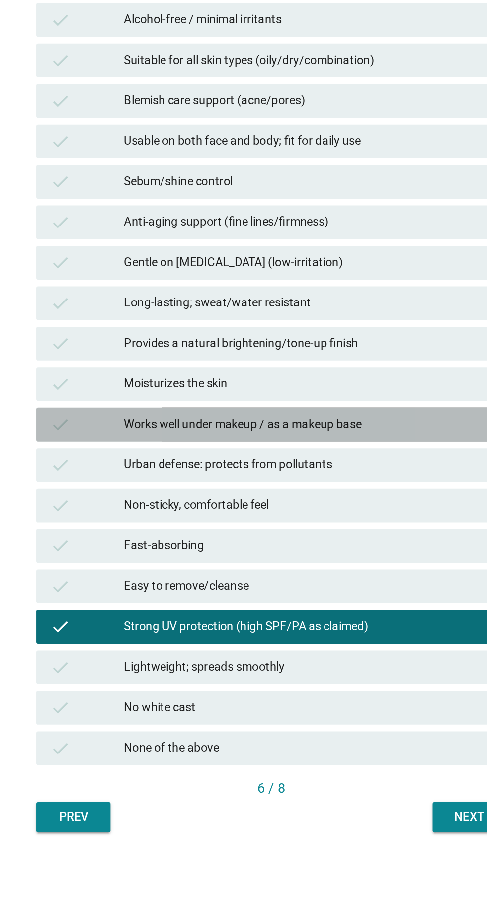
click at [322, 529] on div "Works well under makeup / as a makeup base" at bounding box center [266, 523] width 218 height 12
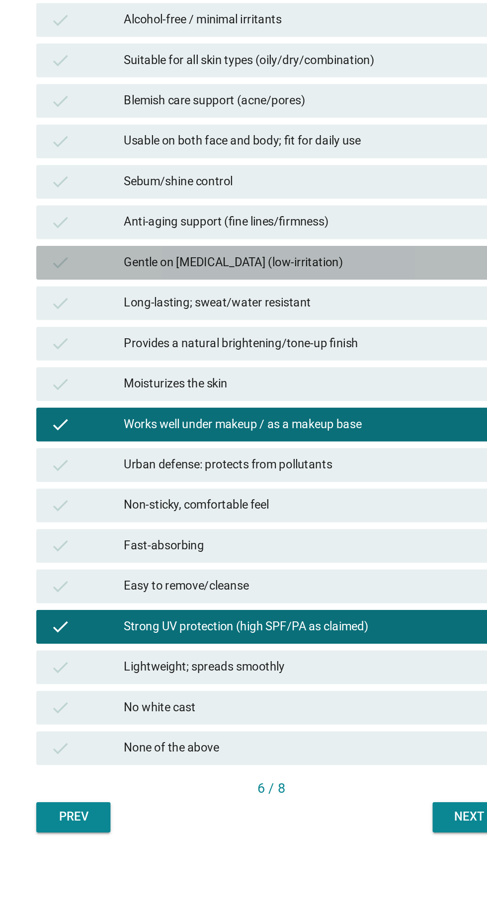
click at [320, 434] on div "Gentle on [MEDICAL_DATA] (low-irritation)" at bounding box center [266, 428] width 218 height 12
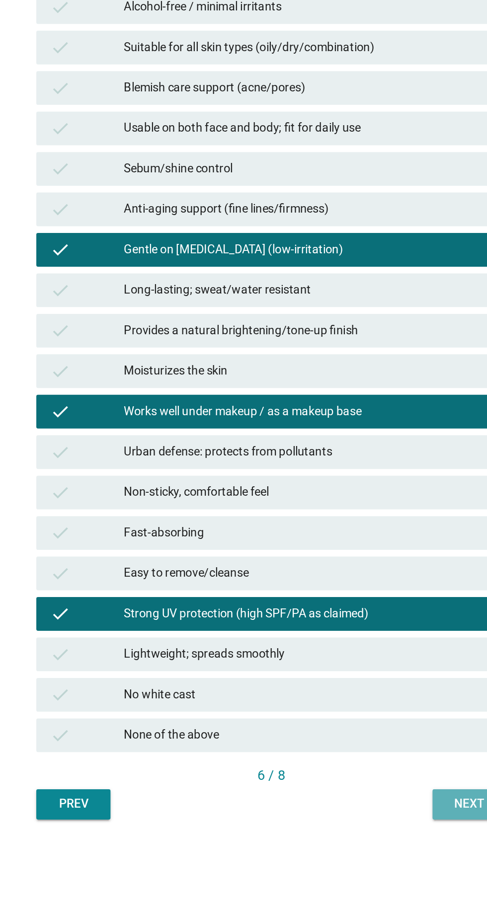
click at [362, 760] on div "Next" at bounding box center [360, 754] width 28 height 10
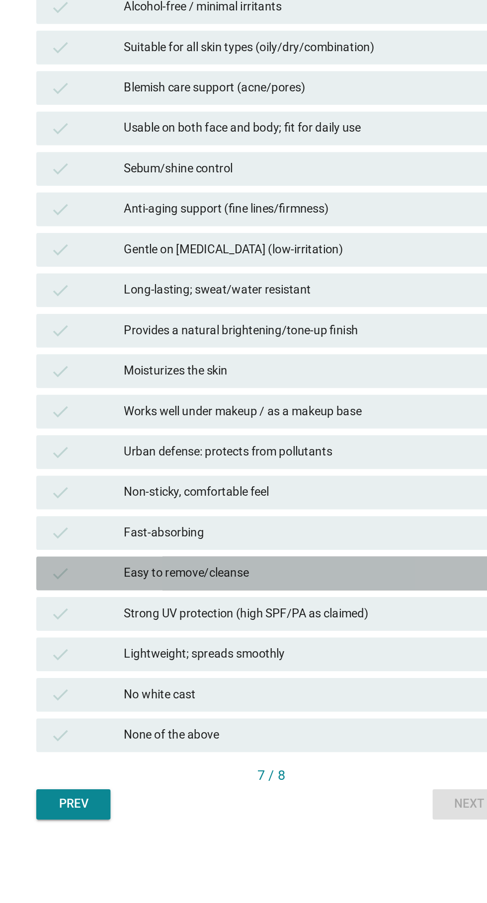
click at [297, 625] on div "Easy to remove/cleanse" at bounding box center [266, 619] width 218 height 12
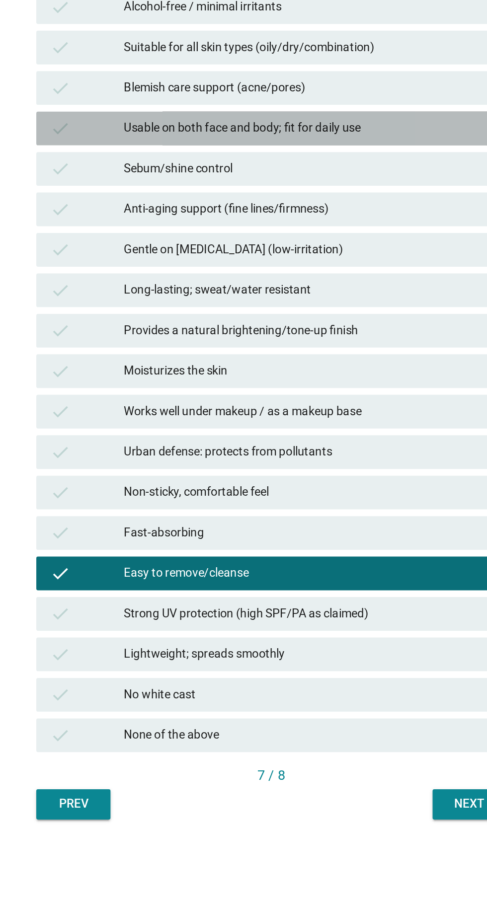
click at [338, 362] on div "Usable on both face and body; fit for daily use" at bounding box center [266, 356] width 218 height 12
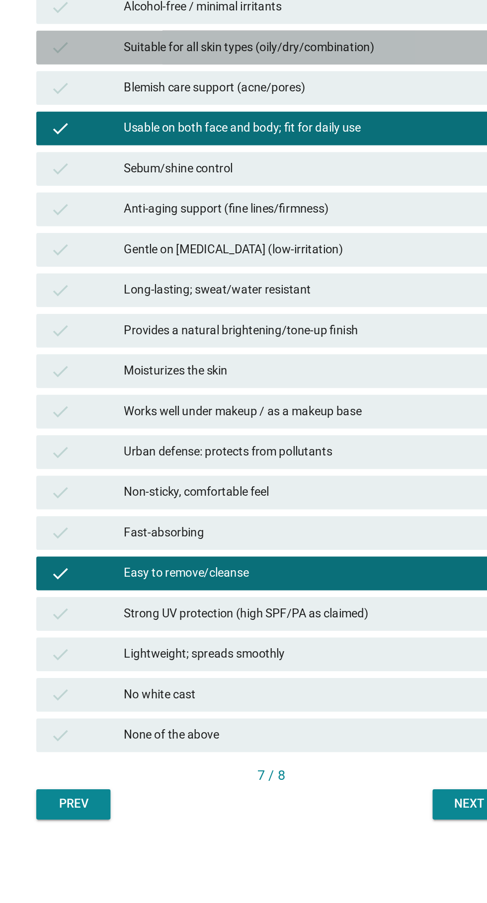
click at [331, 315] on div "Suitable for all skin types (oily/dry/combination)" at bounding box center [266, 309] width 218 height 12
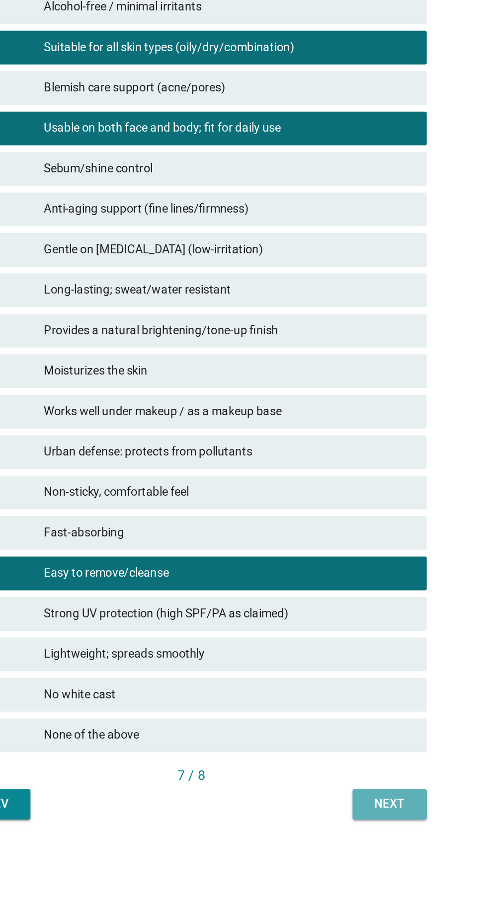
click at [366, 760] on div "Next" at bounding box center [360, 754] width 28 height 10
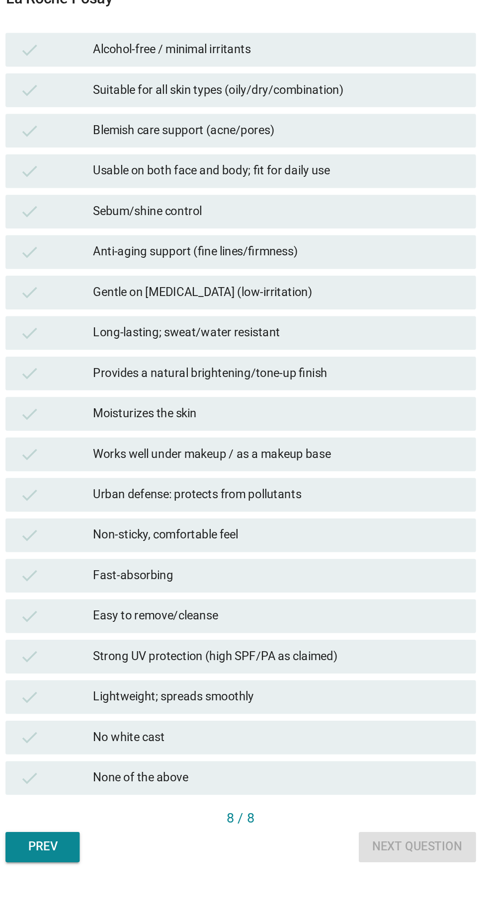
click at [263, 291] on div "Alcohol-free / minimal irritants" at bounding box center [266, 285] width 218 height 12
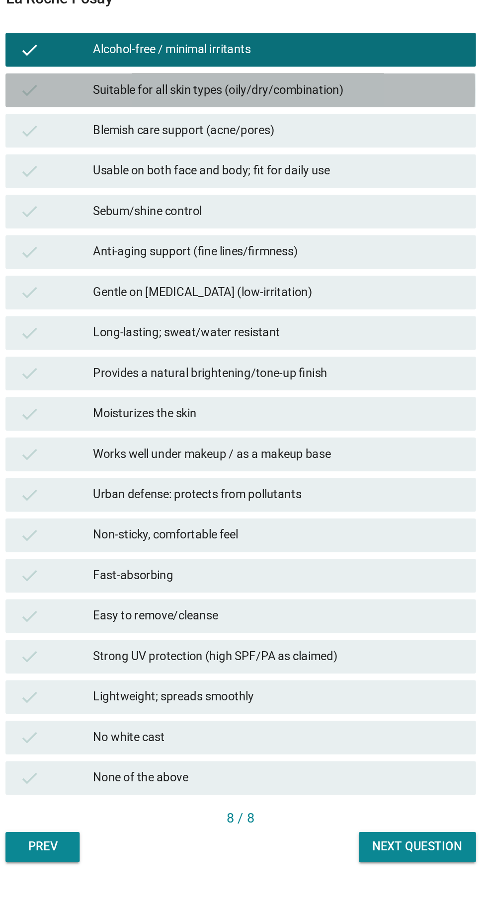
click at [288, 315] on div "Suitable for all skin types (oily/dry/combination)" at bounding box center [266, 309] width 218 height 12
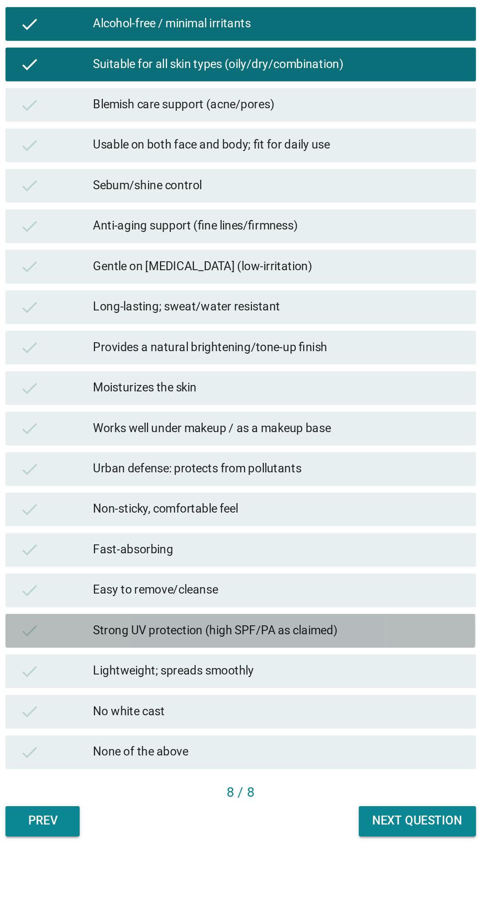
click at [265, 648] on div "Strong UV protection (high SPF/PA as claimed)" at bounding box center [266, 643] width 218 height 12
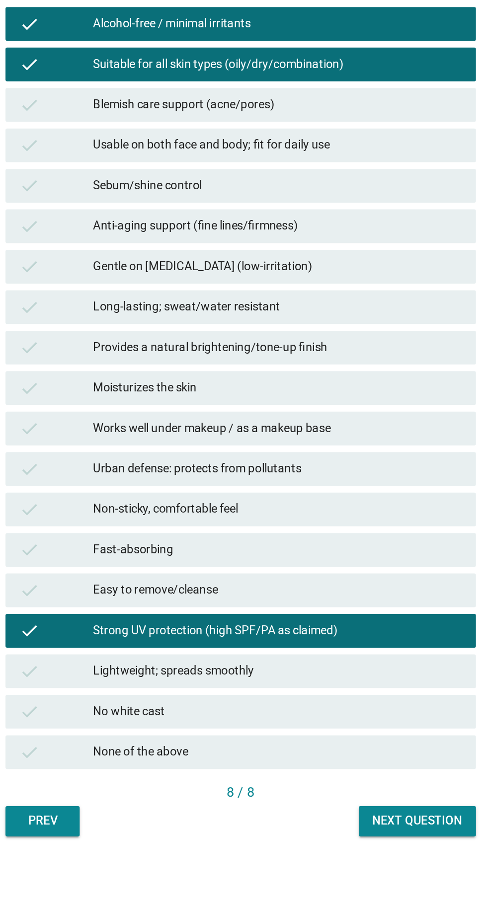
click at [294, 672] on div "Lightweight; spreads smoothly" at bounding box center [266, 666] width 218 height 12
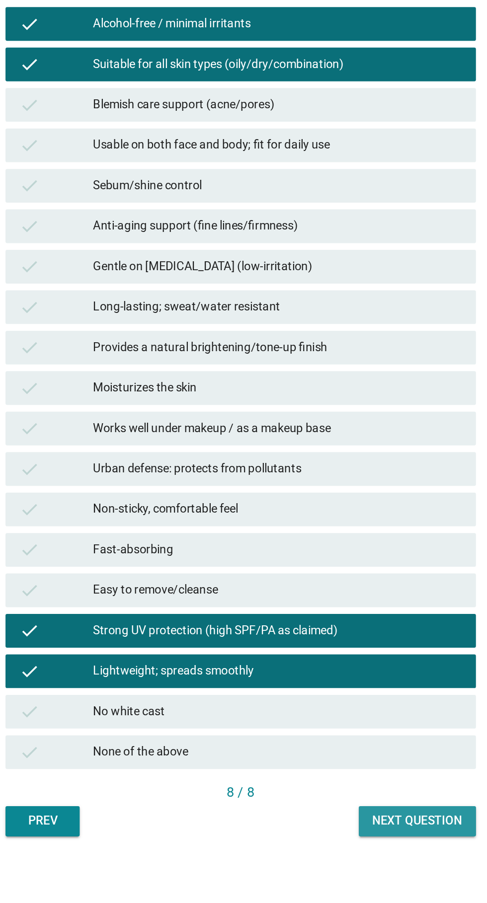
click at [339, 760] on div "Next question" at bounding box center [347, 754] width 53 height 10
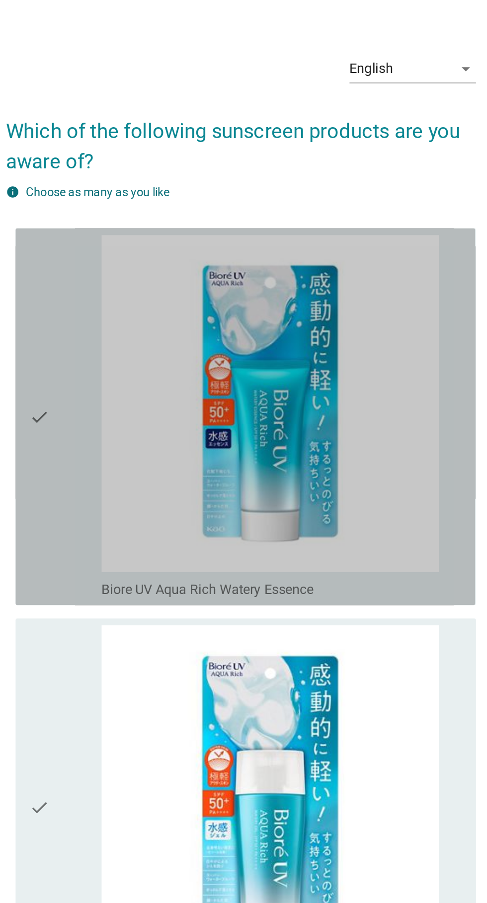
click at [352, 320] on img at bounding box center [260, 258] width 199 height 199
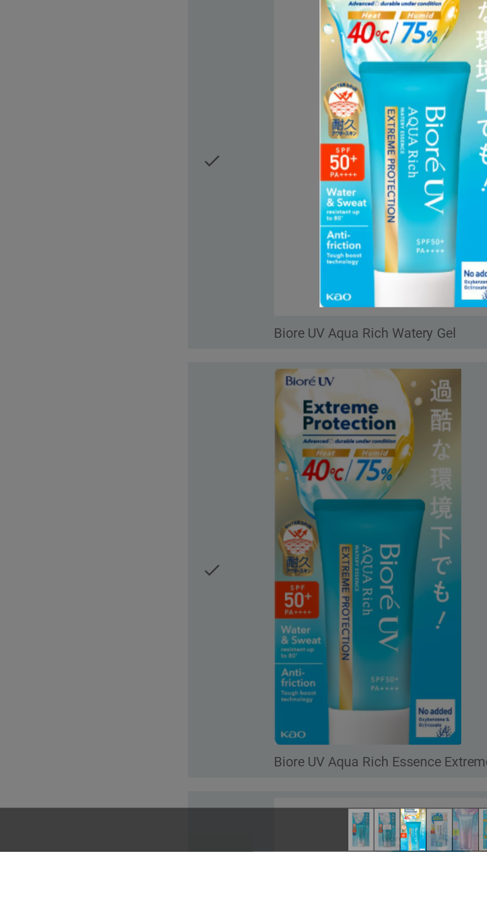
click at [125, 815] on div at bounding box center [243, 451] width 487 height 903
click at [210, 761] on div at bounding box center [243, 451] width 487 height 903
click at [255, 537] on img at bounding box center [243, 472] width 110 height 222
click at [287, 409] on img at bounding box center [243, 472] width 110 height 222
click at [192, 903] on div at bounding box center [243, 891] width 487 height 26
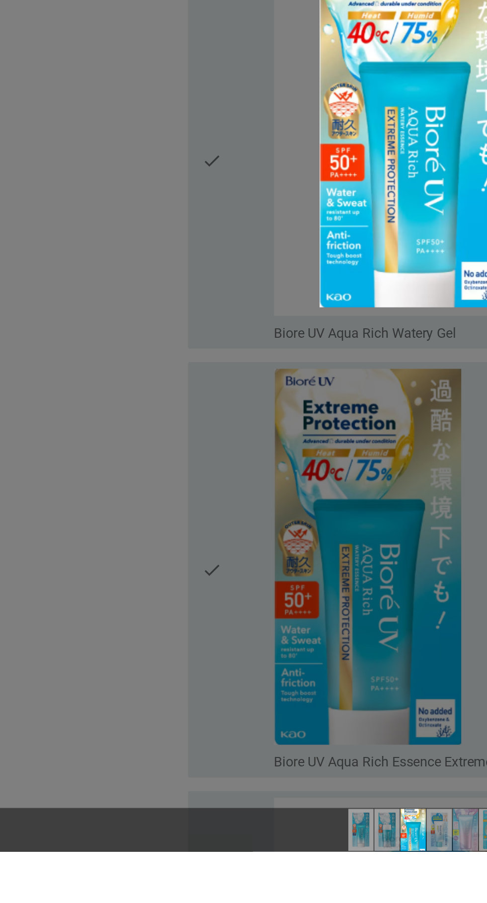
click at [205, 903] on div at bounding box center [243, 451] width 487 height 903
click at [154, 886] on div at bounding box center [243, 451] width 487 height 903
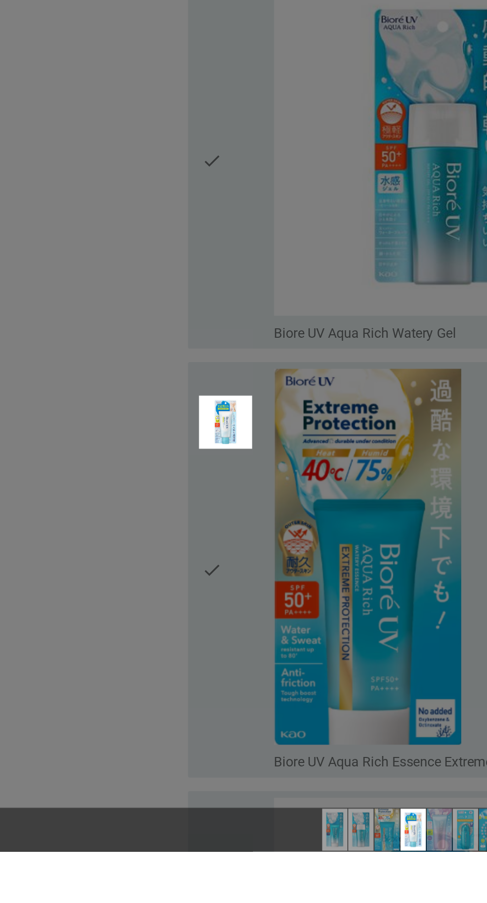
click at [157, 529] on div at bounding box center [243, 451] width 487 height 903
click at [287, 406] on div at bounding box center [243, 451] width 487 height 903
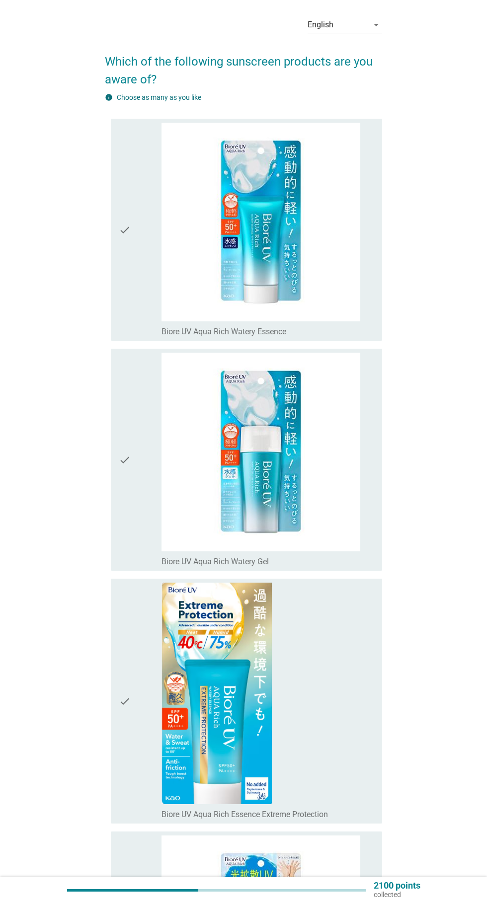
scroll to position [35, 0]
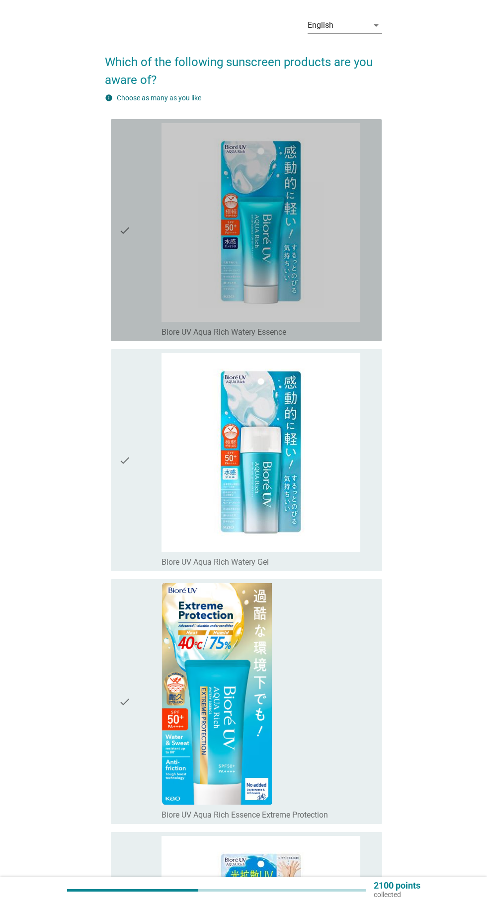
click at [359, 297] on img at bounding box center [260, 222] width 199 height 199
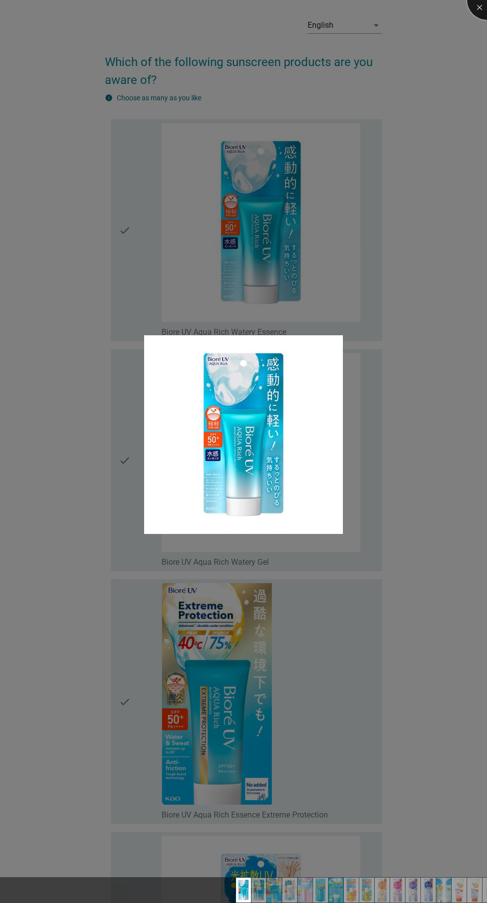
click at [479, 8] on div at bounding box center [487, 0] width 40 height 40
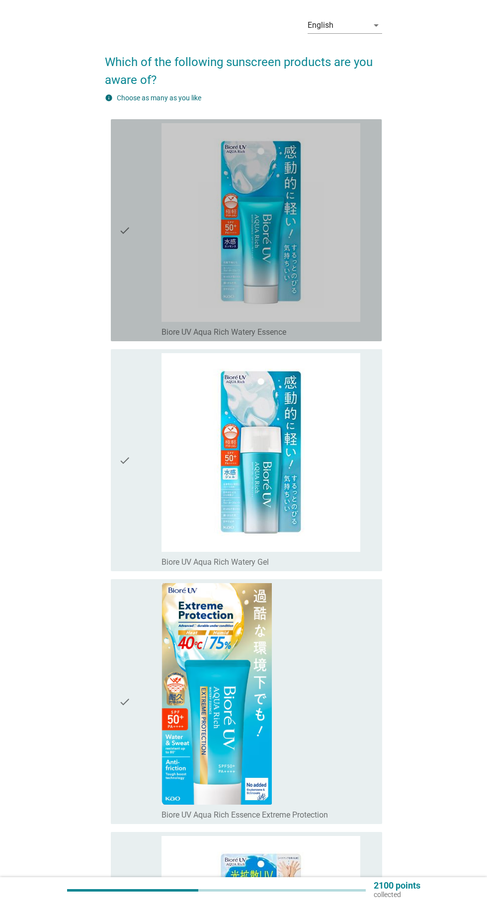
click at [121, 214] on icon "check" at bounding box center [125, 230] width 12 height 214
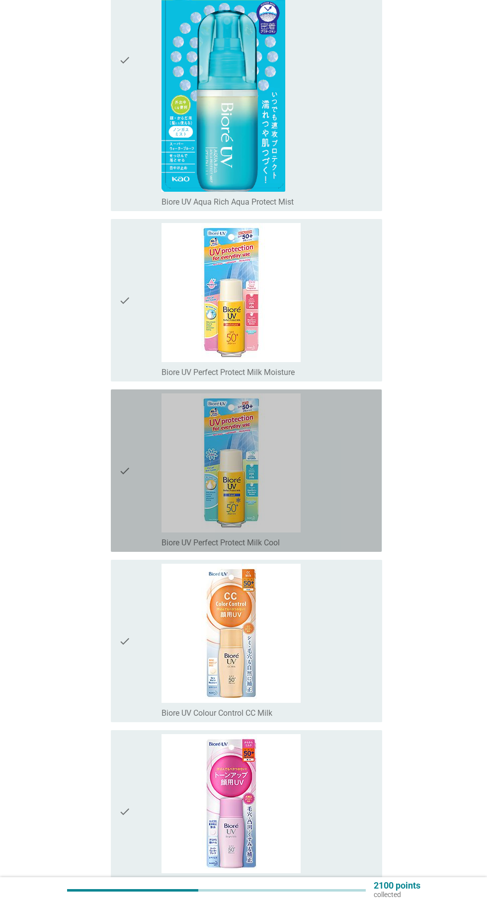
scroll to position [1688, 0]
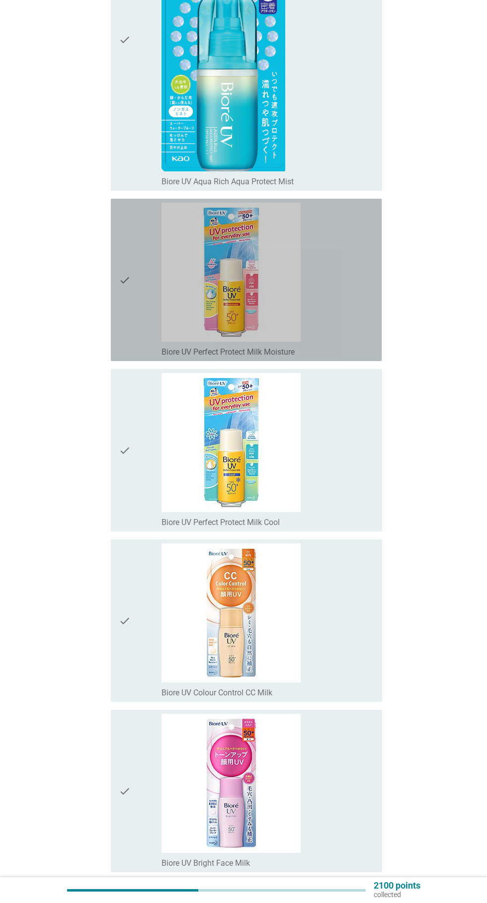
click at [132, 309] on div "check" at bounding box center [140, 280] width 43 height 155
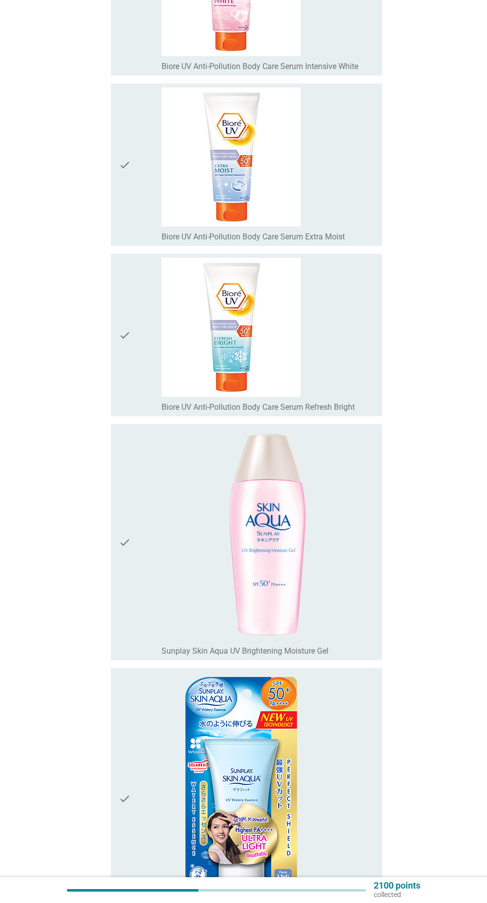
scroll to position [3243, 0]
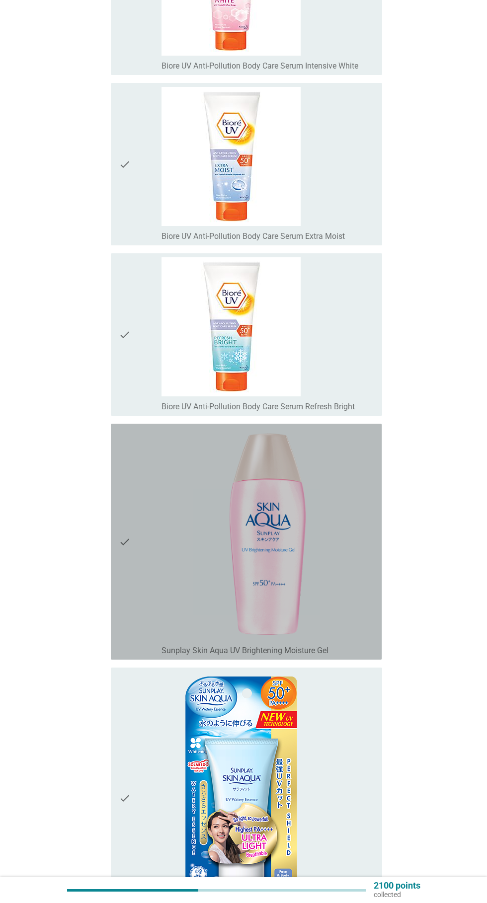
click at [137, 595] on div "check" at bounding box center [140, 542] width 43 height 228
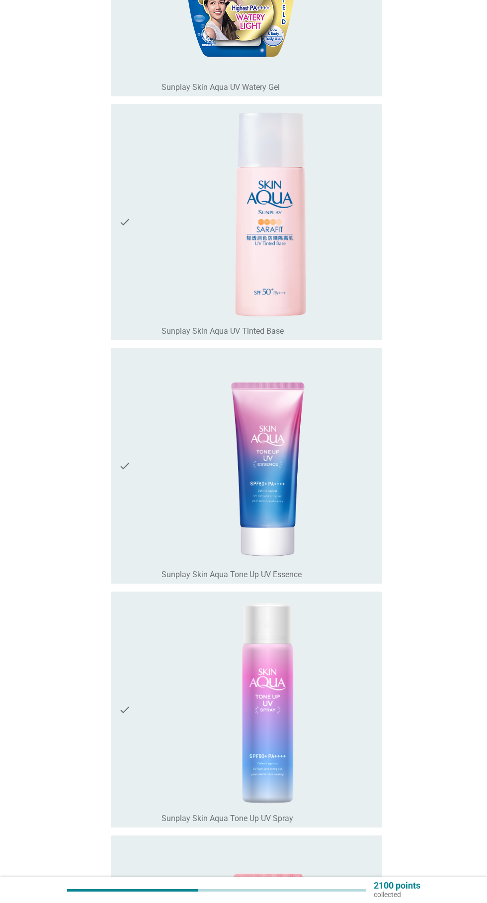
scroll to position [4363, 0]
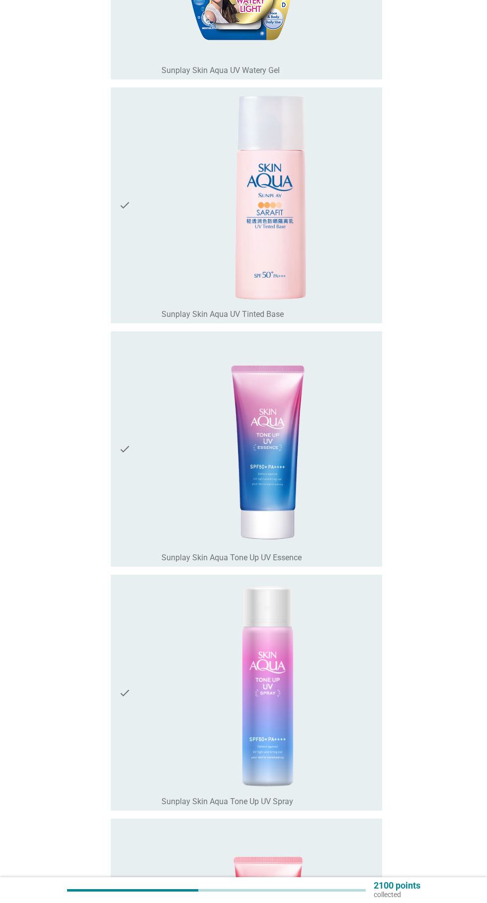
click at [121, 521] on icon "check" at bounding box center [125, 449] width 12 height 228
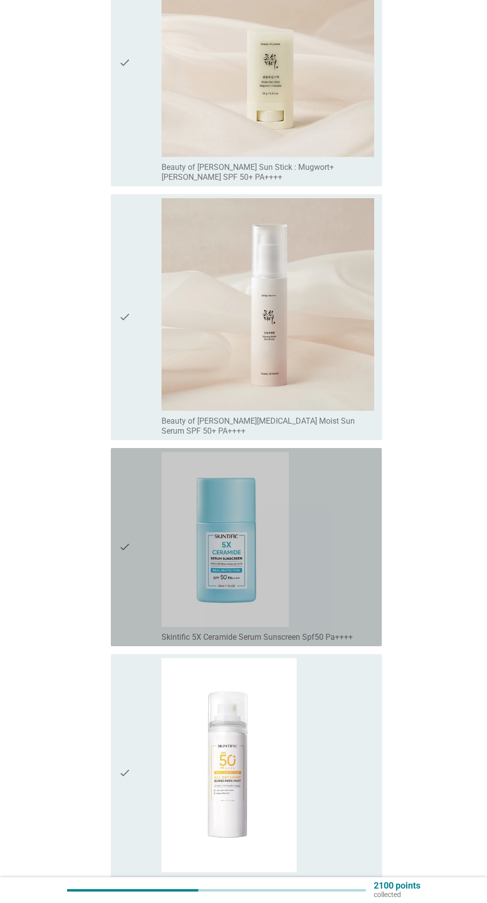
scroll to position [8137, 0]
click at [132, 580] on div "check" at bounding box center [140, 547] width 43 height 190
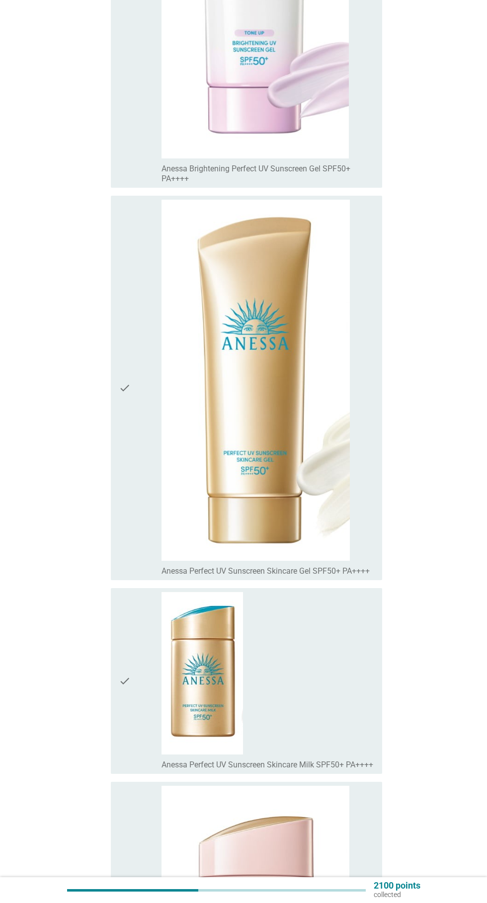
scroll to position [10863, 0]
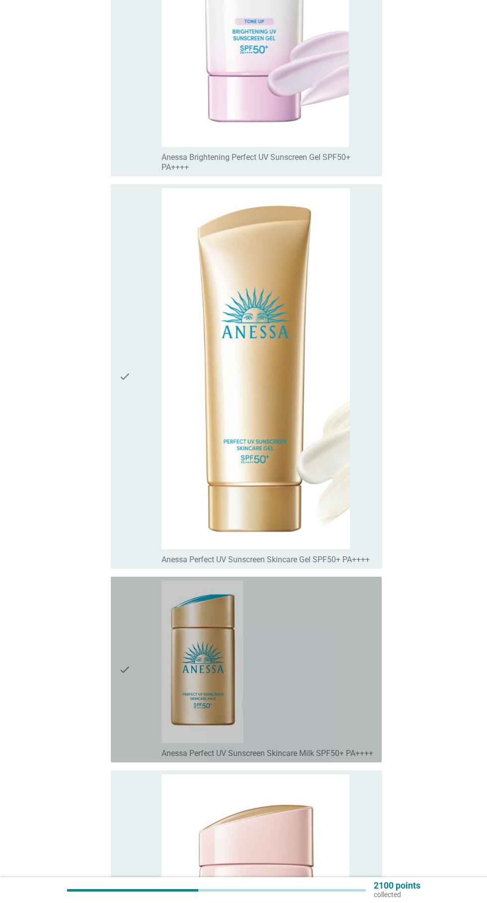
click at [140, 721] on div "check" at bounding box center [140, 670] width 43 height 178
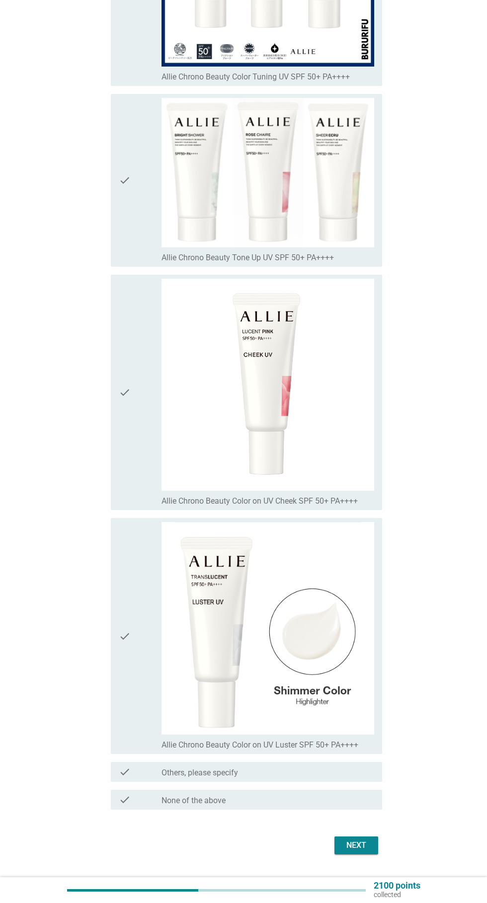
scroll to position [13633, 0]
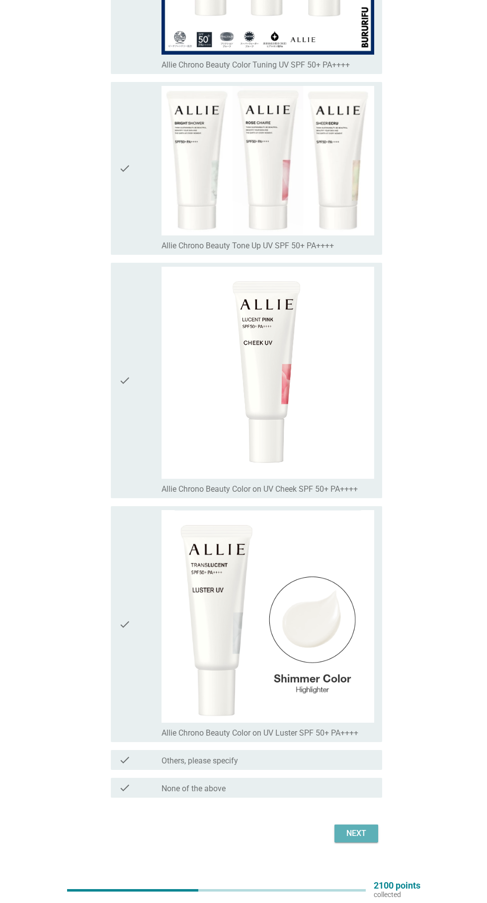
click at [356, 840] on div "Next" at bounding box center [356, 834] width 28 height 12
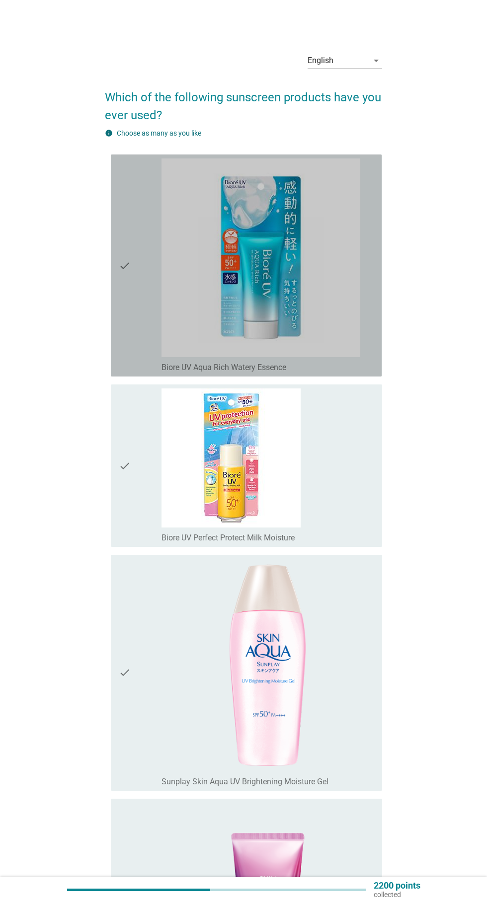
click at [142, 265] on div "check" at bounding box center [140, 266] width 43 height 214
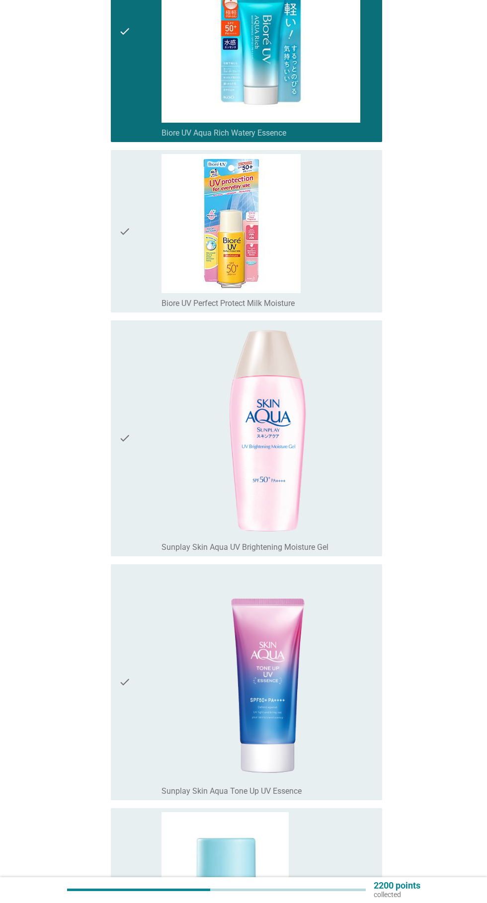
scroll to position [613, 0]
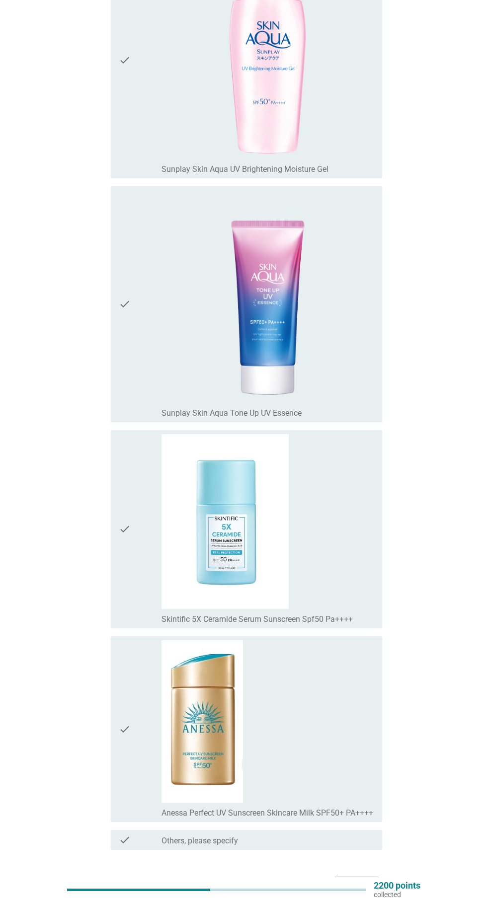
click at [372, 895] on button "Next" at bounding box center [356, 886] width 44 height 18
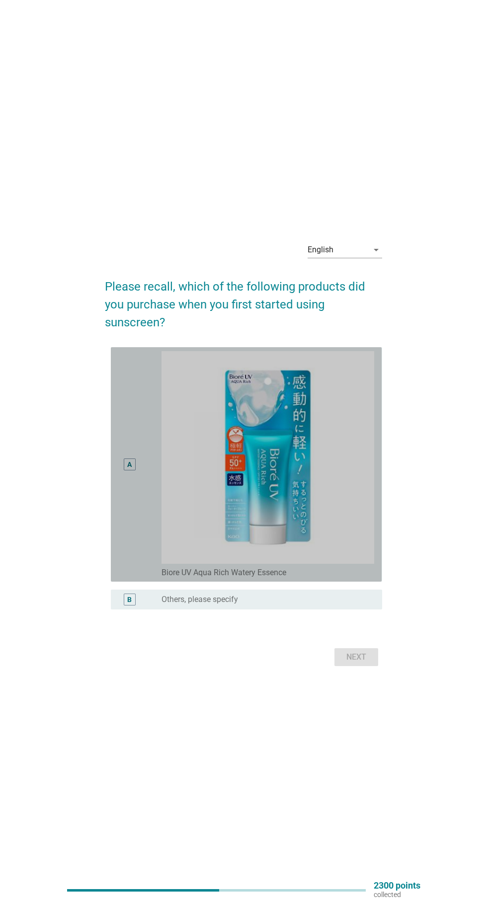
click at [143, 555] on div "A" at bounding box center [140, 464] width 43 height 227
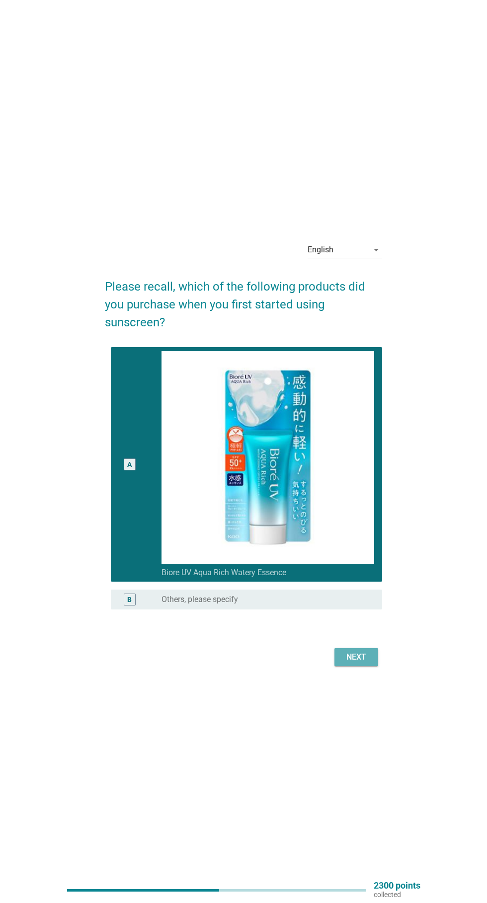
click at [364, 663] on div "Next" at bounding box center [356, 657] width 28 height 12
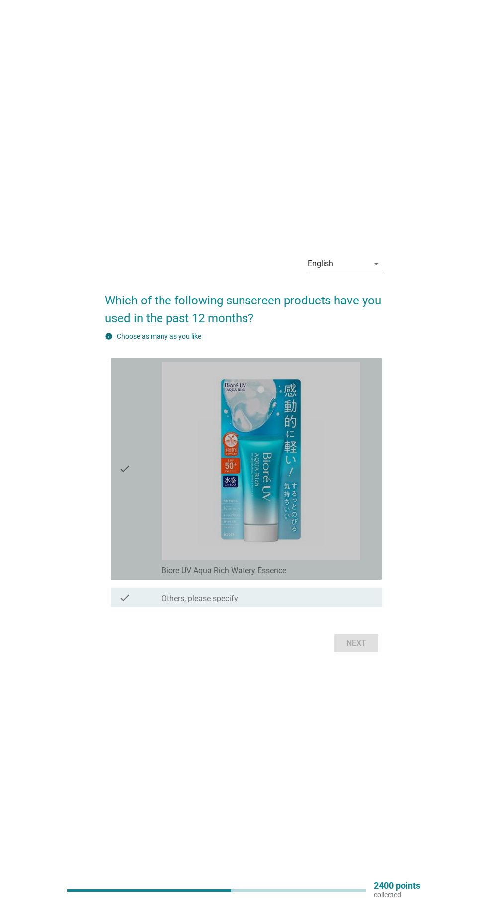
click at [121, 532] on icon "check" at bounding box center [125, 469] width 12 height 214
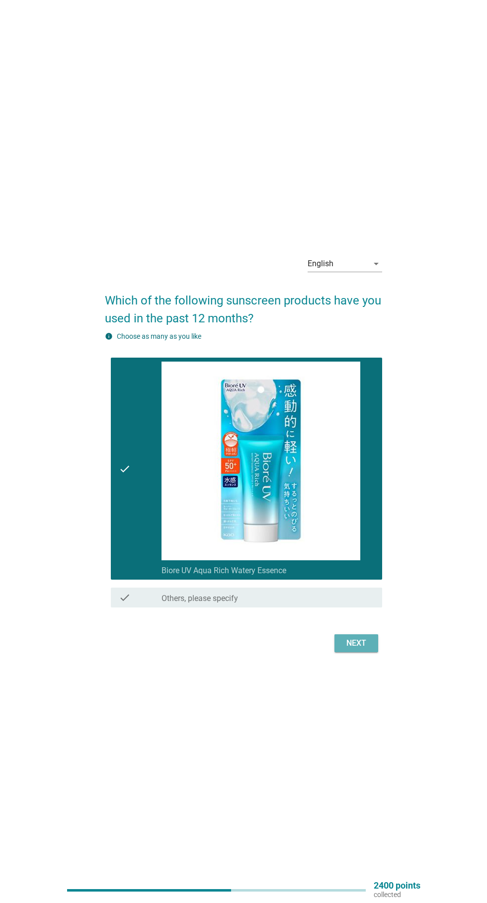
click at [368, 649] on div "Next" at bounding box center [356, 644] width 28 height 12
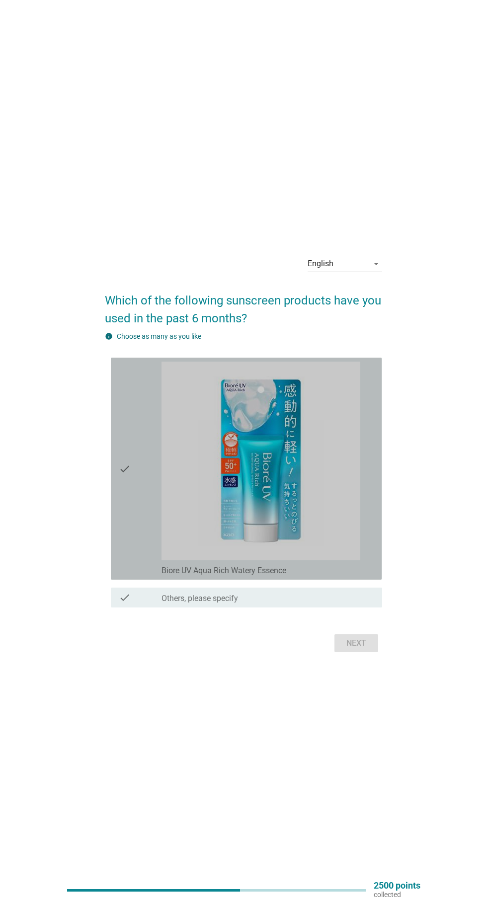
click at [135, 554] on div "check" at bounding box center [140, 469] width 43 height 214
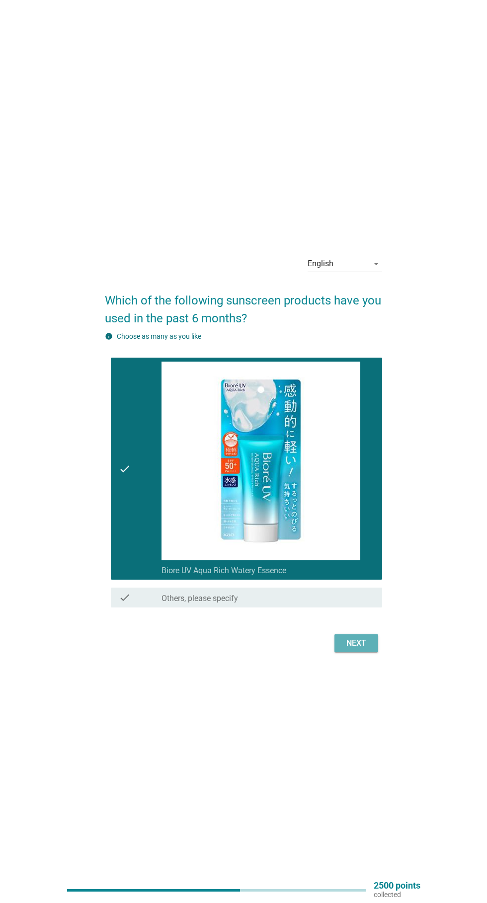
click at [364, 652] on button "Next" at bounding box center [356, 644] width 44 height 18
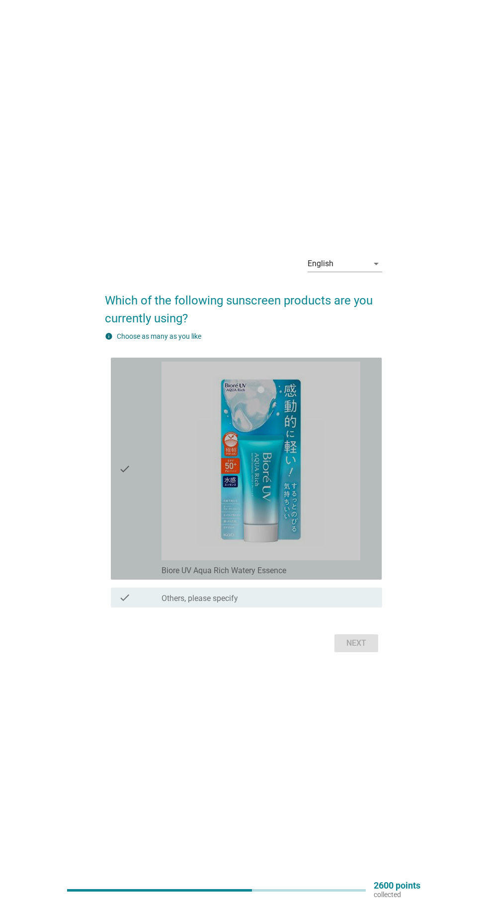
click at [126, 553] on icon "check" at bounding box center [125, 469] width 12 height 214
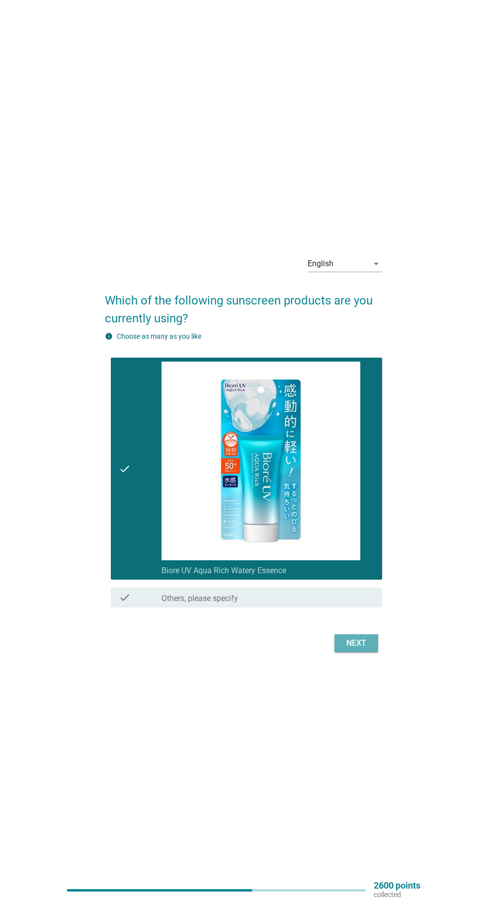
click at [357, 649] on div "Next" at bounding box center [356, 644] width 28 height 12
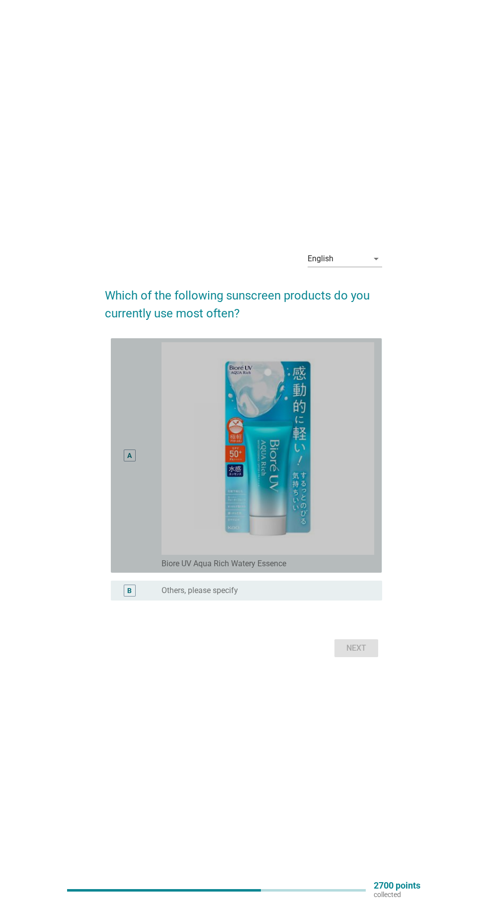
click at [124, 550] on div "A" at bounding box center [129, 455] width 21 height 227
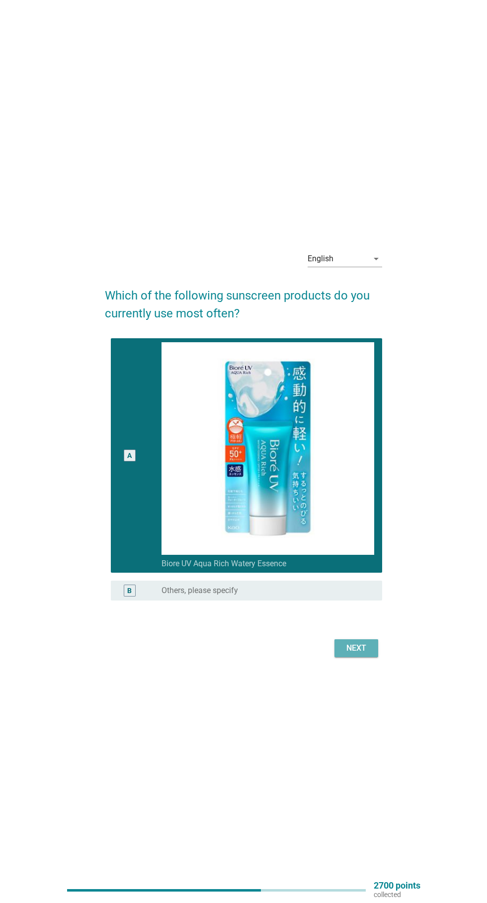
click at [366, 654] on div "Next" at bounding box center [356, 649] width 28 height 12
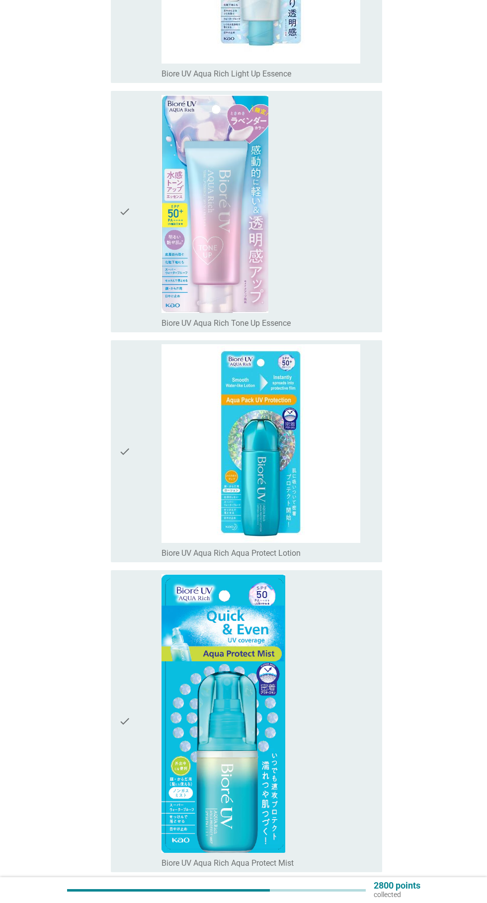
scroll to position [1004, 0]
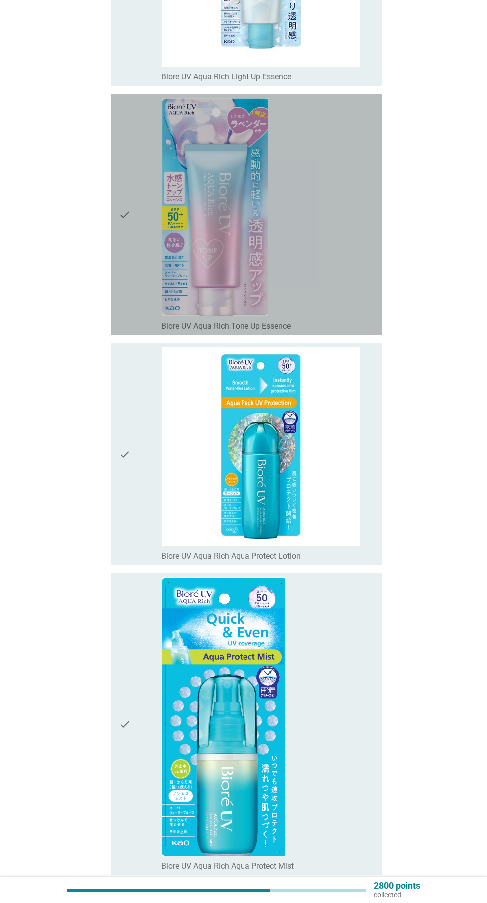
click at [126, 265] on icon "check" at bounding box center [125, 215] width 12 height 234
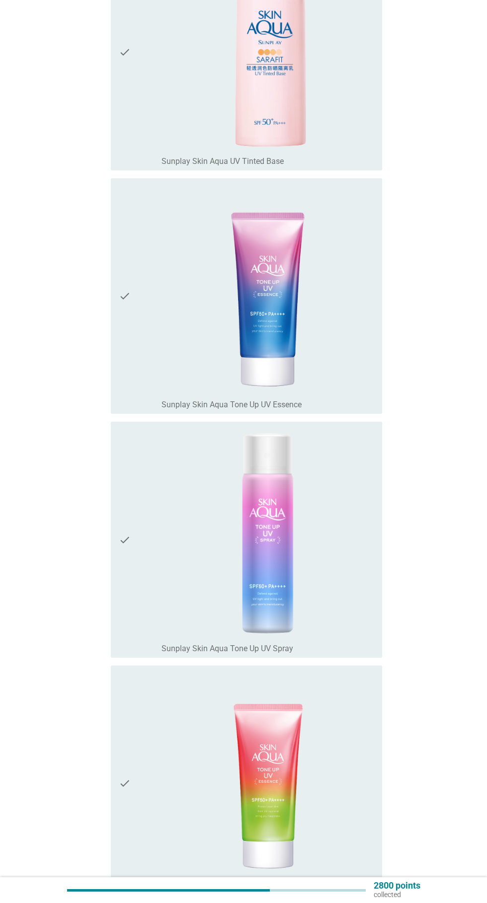
scroll to position [4514, 0]
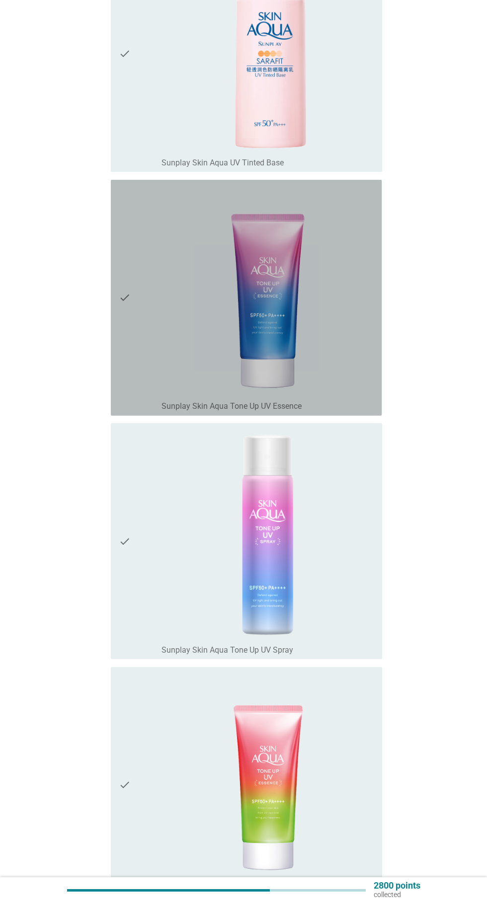
click at [127, 401] on icon "check" at bounding box center [125, 298] width 12 height 228
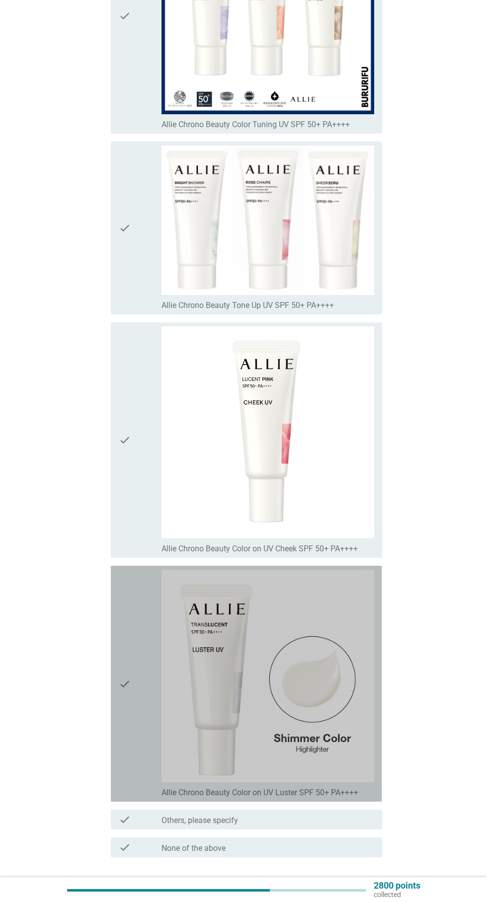
scroll to position [13633, 0]
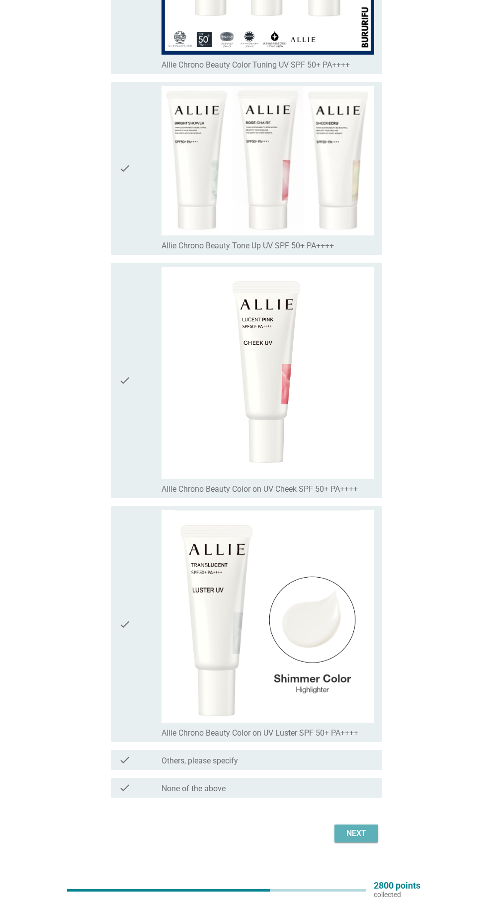
click at [375, 843] on button "Next" at bounding box center [356, 834] width 44 height 18
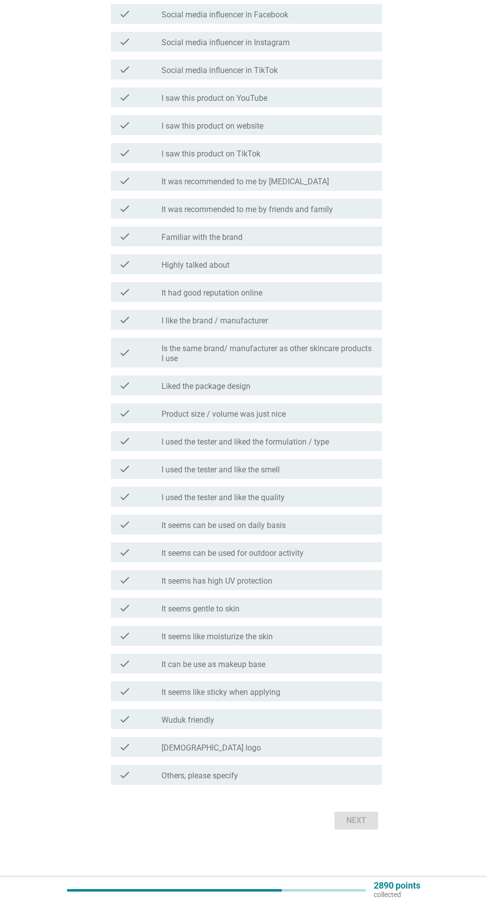
scroll to position [0, 0]
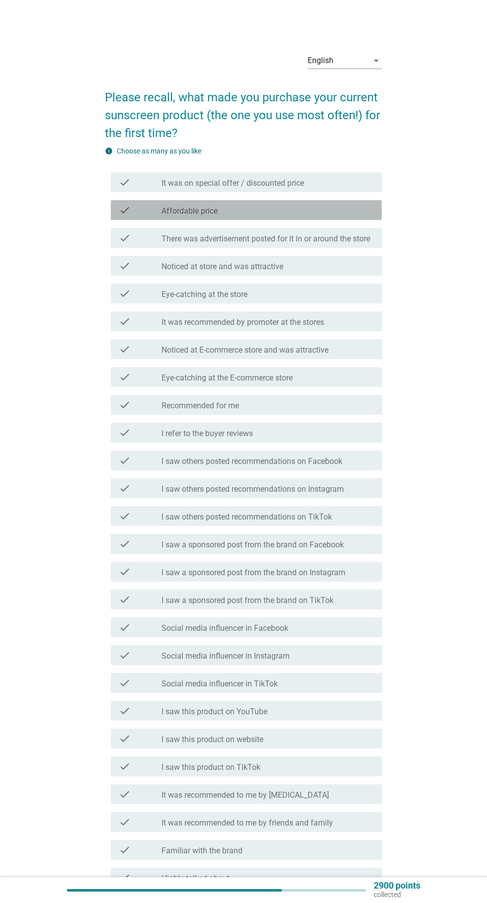
click at [337, 206] on div "check_box_outline_blank Affordable price" at bounding box center [267, 210] width 213 height 12
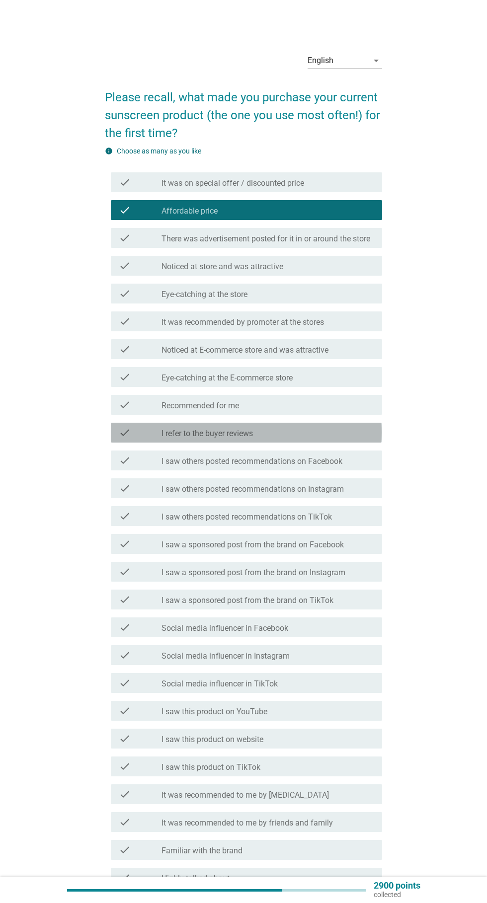
click at [350, 439] on div "check_box_outline_blank I refer to the buyer reviews" at bounding box center [267, 433] width 213 height 12
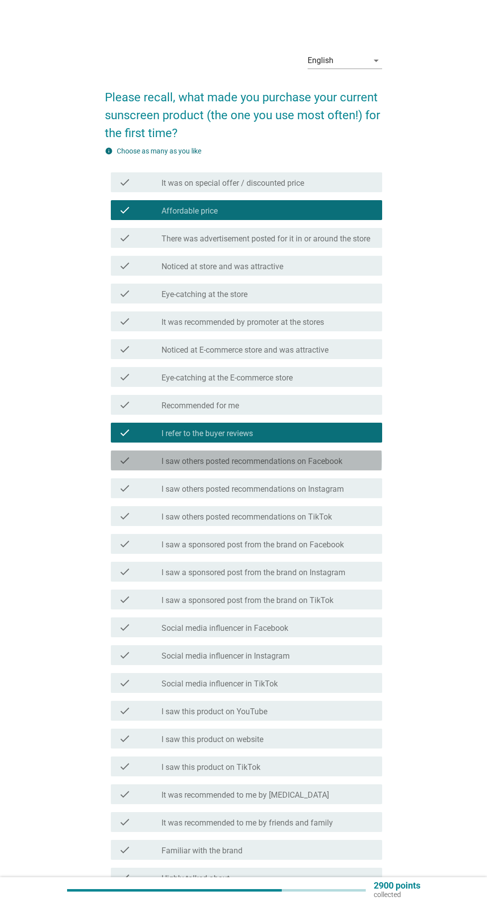
click at [360, 467] on div "check_box_outline_blank I saw others posted recommendations on Facebook" at bounding box center [267, 461] width 213 height 12
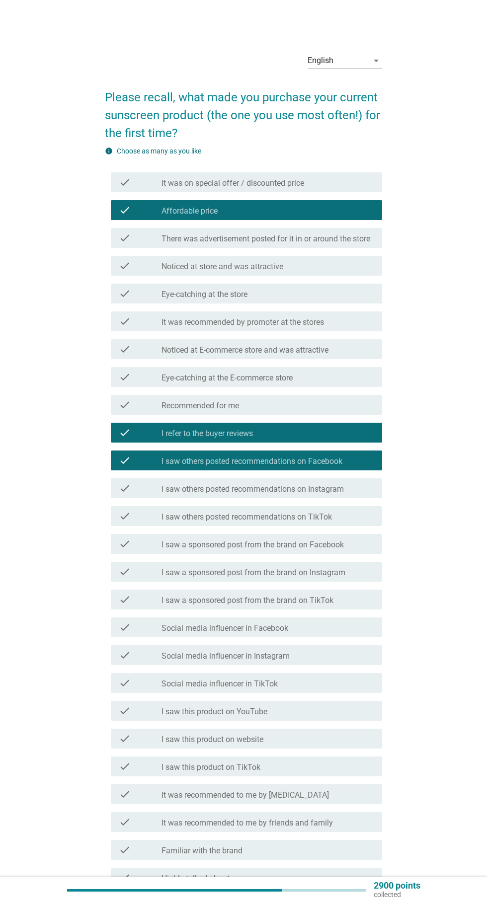
click at [367, 467] on div "check_box_outline_blank I saw others posted recommendations on Facebook" at bounding box center [267, 461] width 213 height 12
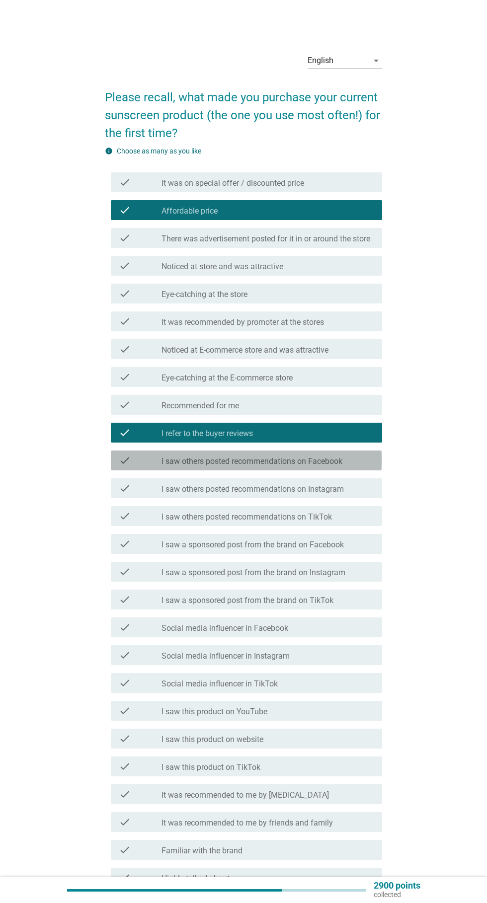
click at [365, 467] on div "check_box_outline_blank I saw others posted recommendations on Facebook" at bounding box center [267, 461] width 213 height 12
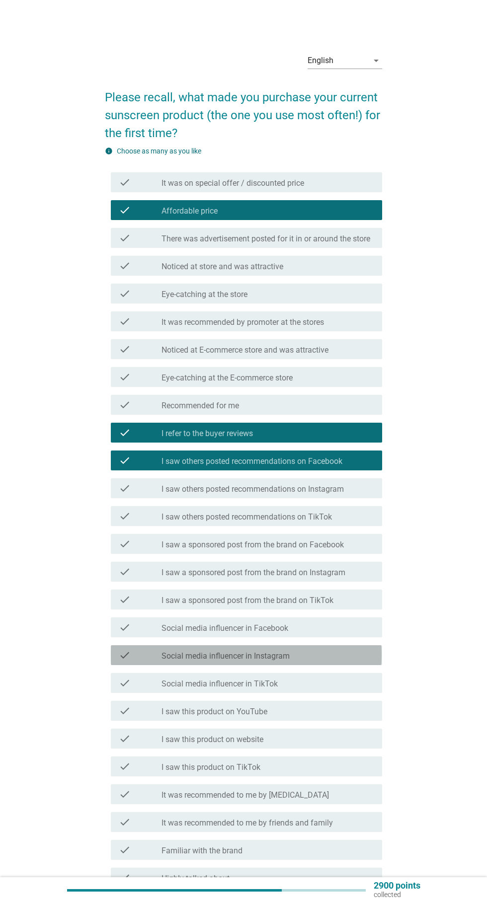
click at [330, 661] on div "check_box_outline_blank Social media influencer in Instagram" at bounding box center [267, 655] width 213 height 12
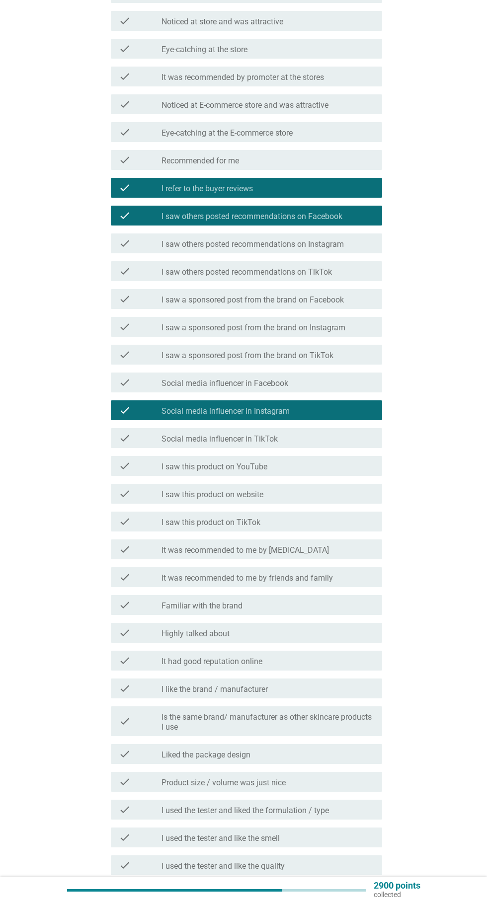
scroll to position [276, 0]
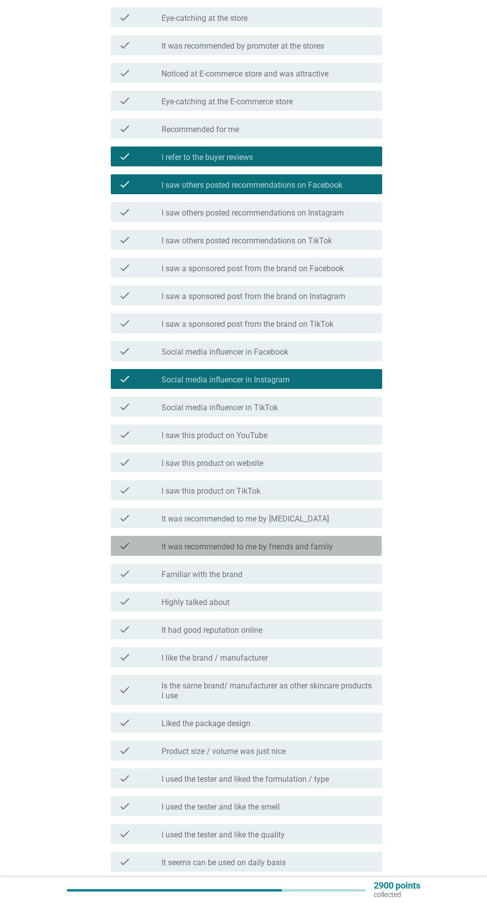
click at [373, 548] on div "check check_box_outline_blank It was recommended to me by friends and family" at bounding box center [246, 546] width 271 height 20
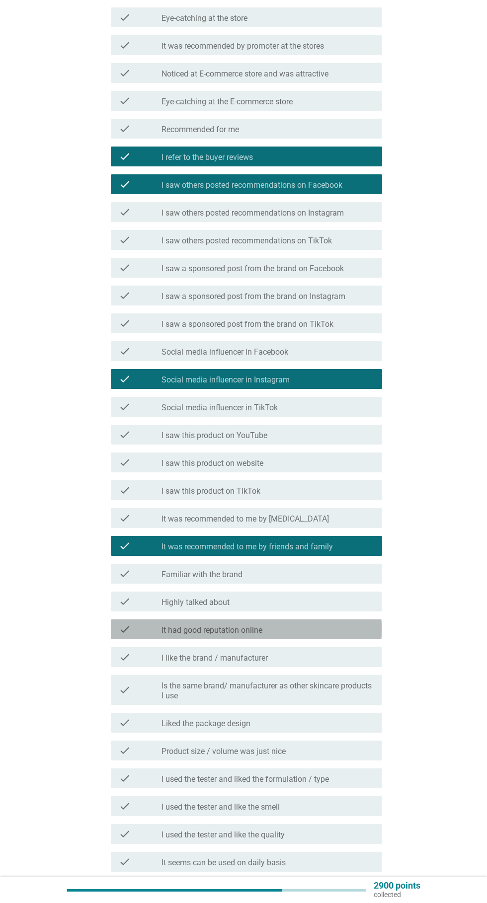
click at [347, 636] on div "check_box_outline_blank It had good reputation online" at bounding box center [267, 630] width 213 height 12
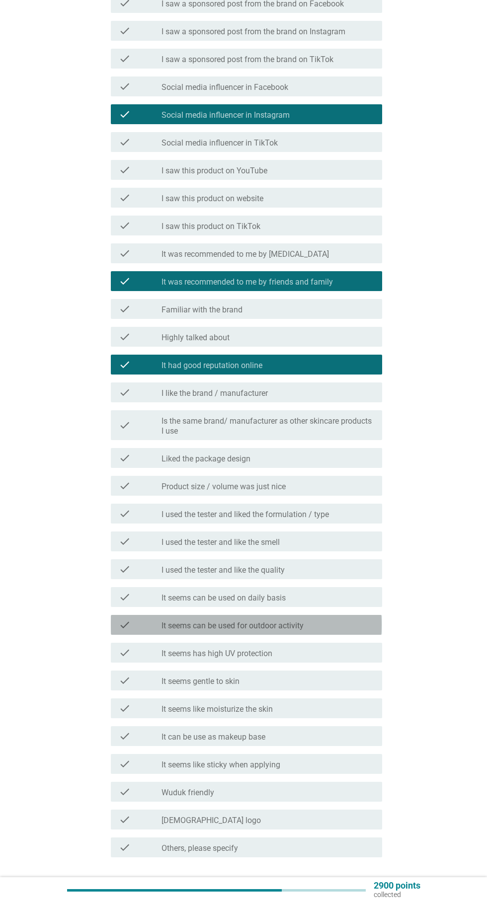
scroll to position [550, 0]
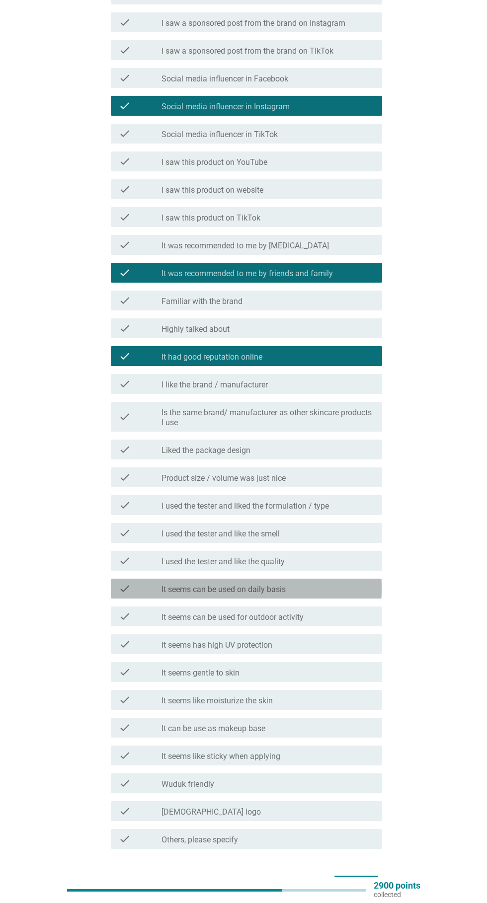
click at [379, 590] on div "check check_box_outline_blank It seems can be used on daily basis" at bounding box center [246, 589] width 271 height 20
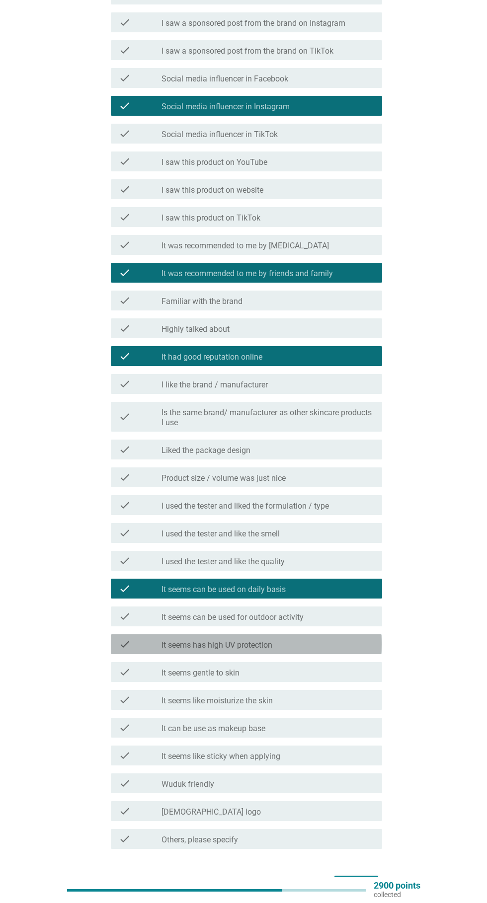
click at [361, 650] on div "check_box_outline_blank It seems has high UV protection" at bounding box center [267, 645] width 213 height 12
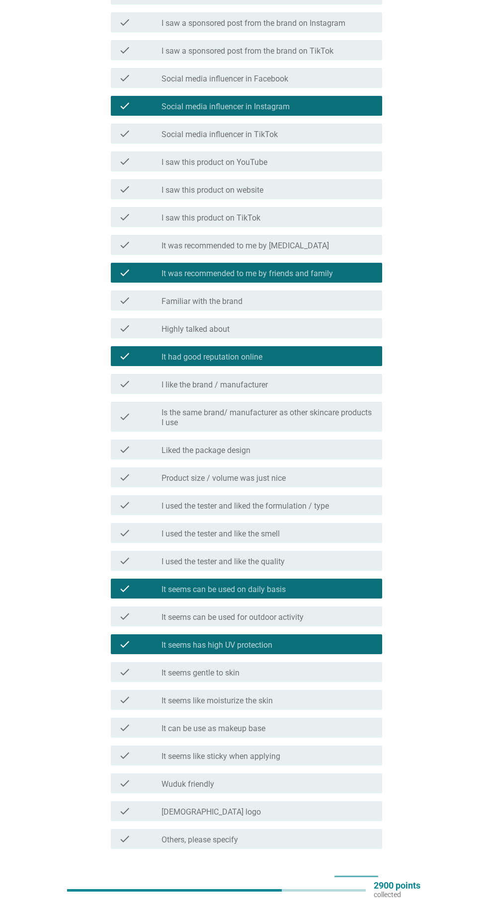
click at [366, 888] on button "Next" at bounding box center [356, 885] width 44 height 18
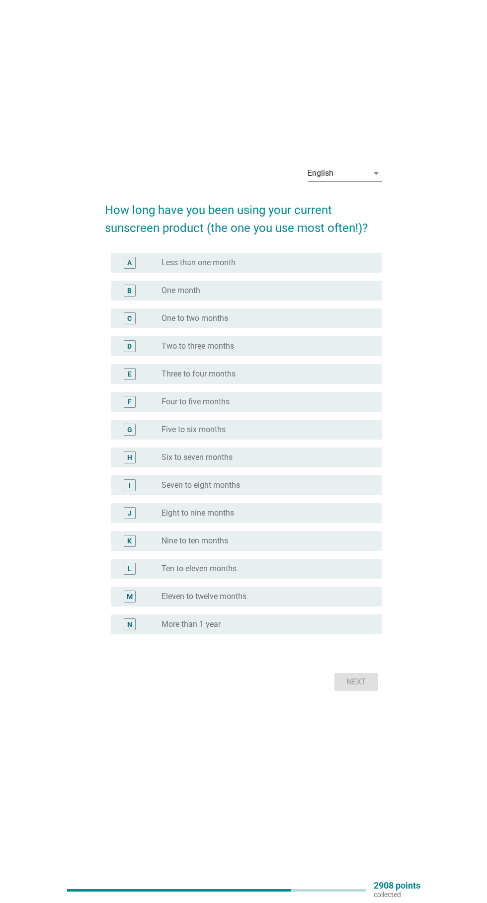
scroll to position [0, 0]
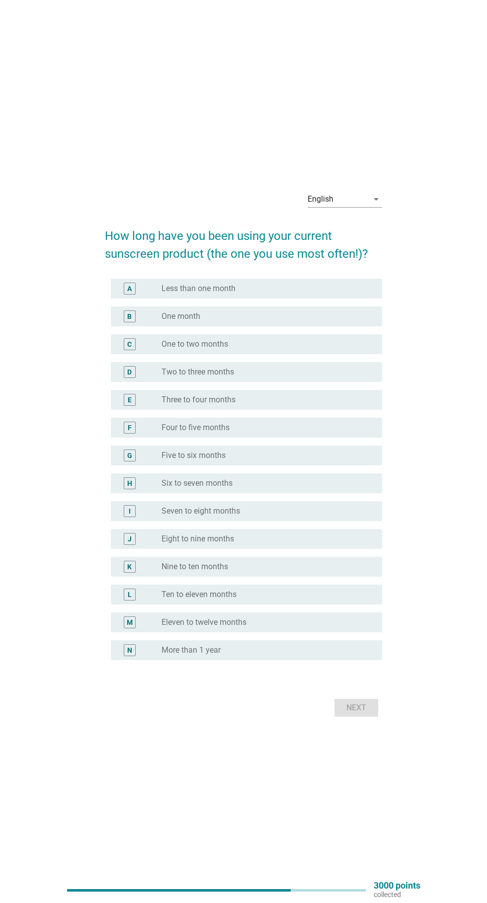
click at [304, 377] on div "radio_button_unchecked Two to three months" at bounding box center [263, 372] width 205 height 10
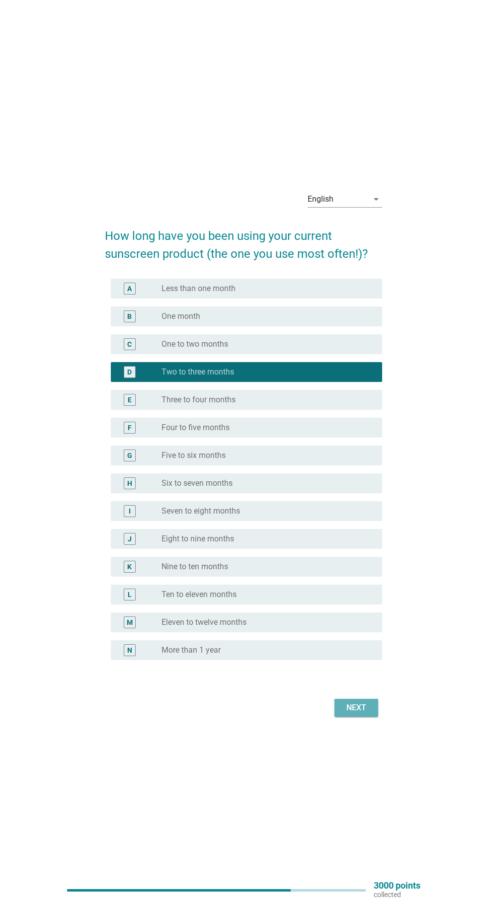
click at [373, 717] on button "Next" at bounding box center [356, 708] width 44 height 18
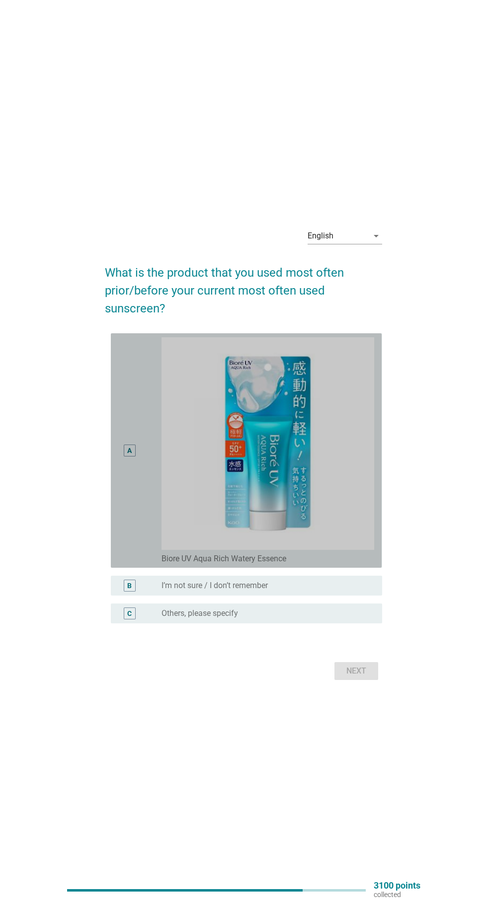
click at [145, 545] on div "A" at bounding box center [140, 450] width 43 height 227
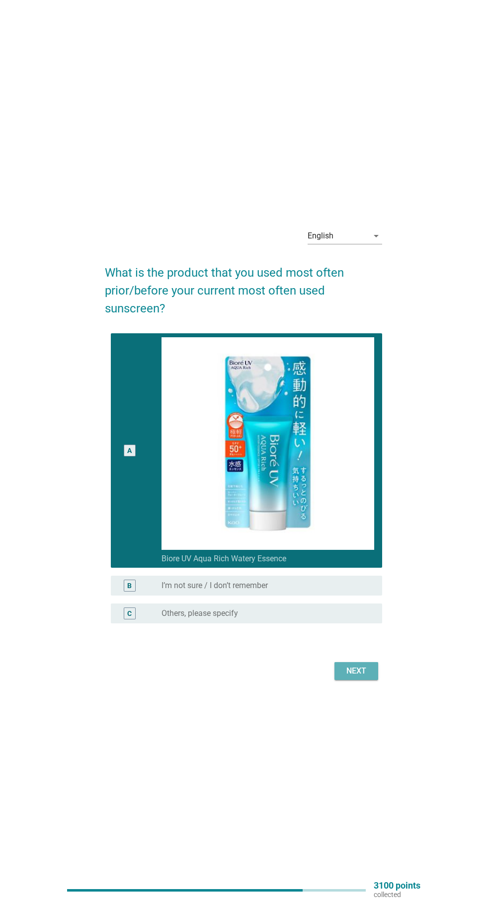
click at [375, 680] on button "Next" at bounding box center [356, 671] width 44 height 18
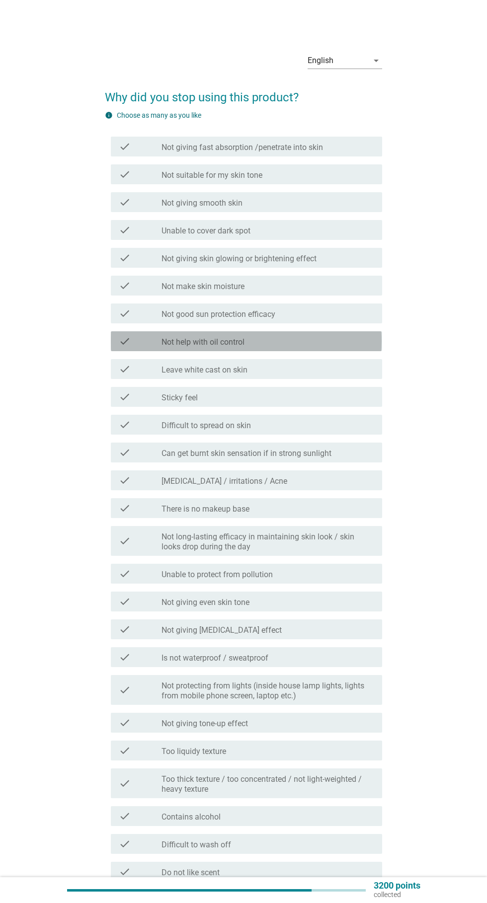
click at [306, 338] on div "check_box_outline_blank Not help with oil control" at bounding box center [267, 341] width 213 height 12
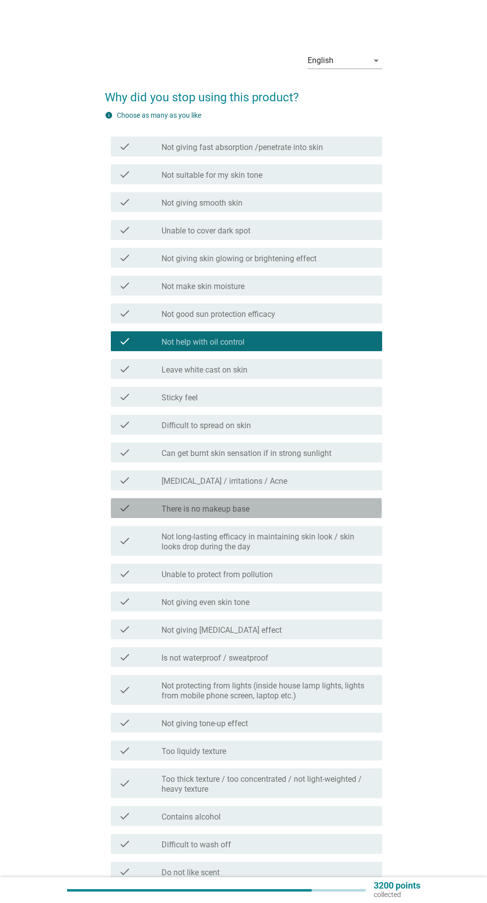
click at [322, 508] on div "check_box_outline_blank There is no makeup base" at bounding box center [267, 508] width 213 height 12
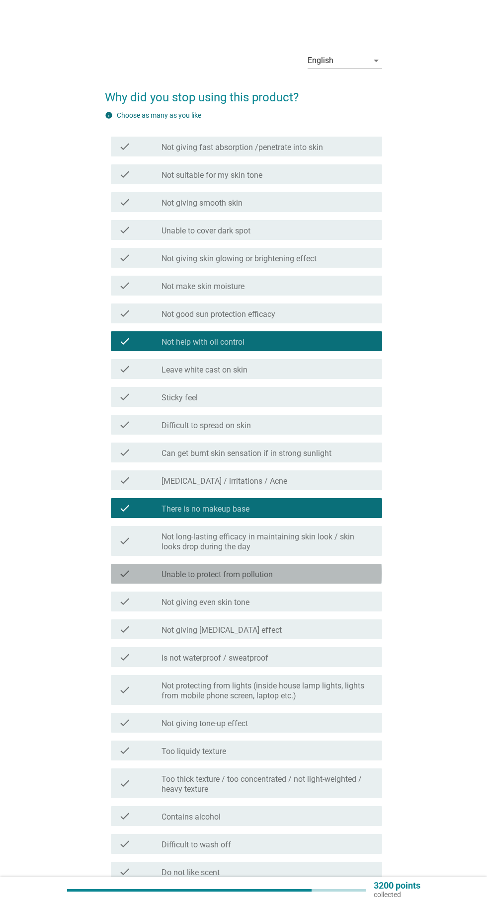
click at [332, 572] on div "check_box_outline_blank Unable to protect from pollution" at bounding box center [267, 574] width 213 height 12
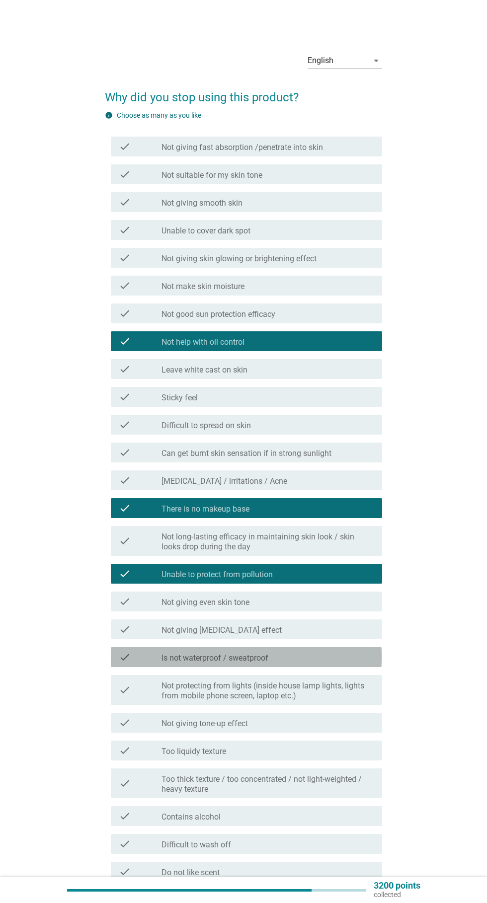
click at [317, 657] on div "check_box_outline_blank Is not waterproof / sweatproof" at bounding box center [267, 657] width 213 height 12
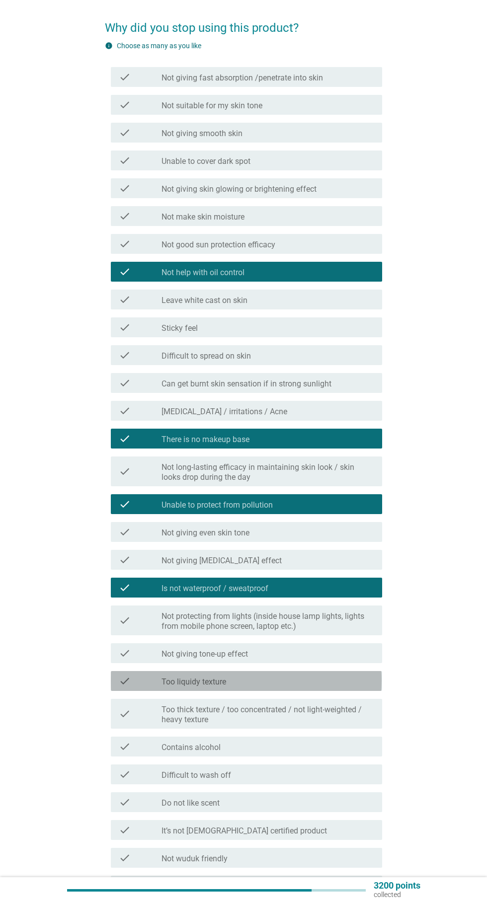
scroll to position [106, 0]
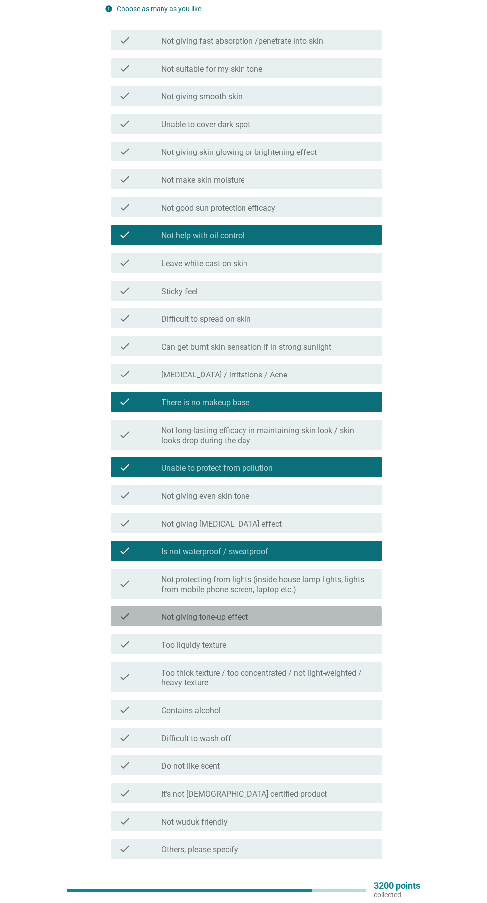
click at [321, 616] on div "check_box_outline_blank Not giving tone-up effect" at bounding box center [267, 617] width 213 height 12
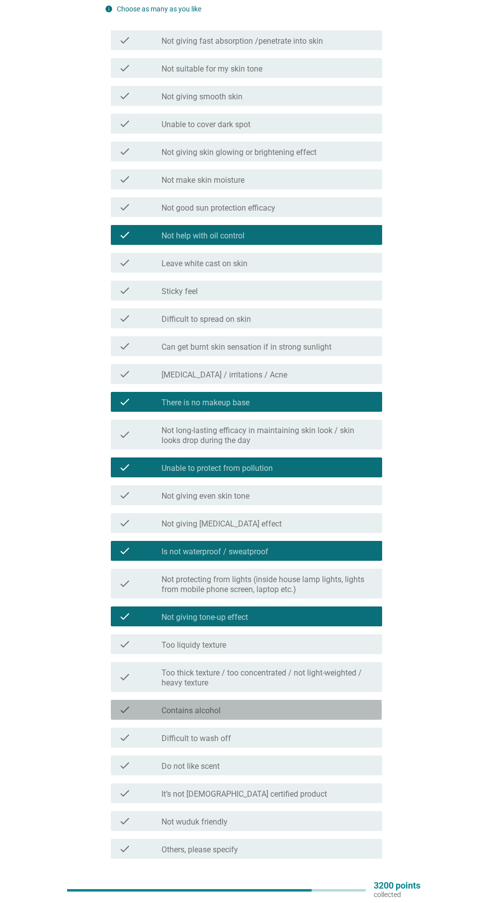
click at [319, 709] on div "check_box_outline_blank Contains alcohol" at bounding box center [267, 710] width 213 height 12
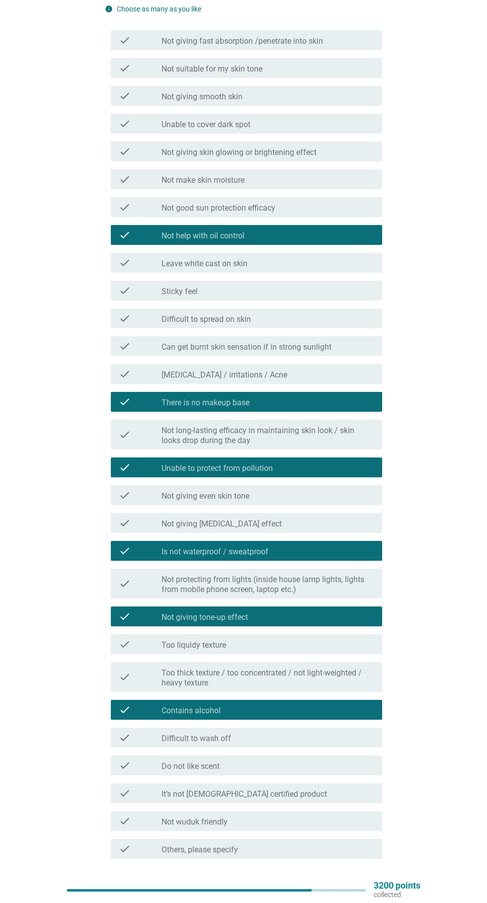
click at [366, 894] on div "Next" at bounding box center [356, 895] width 28 height 12
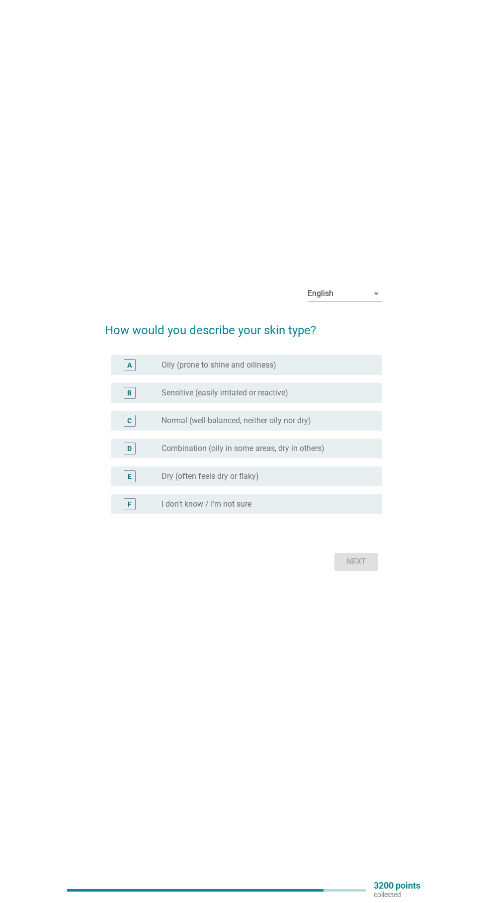
scroll to position [0, 0]
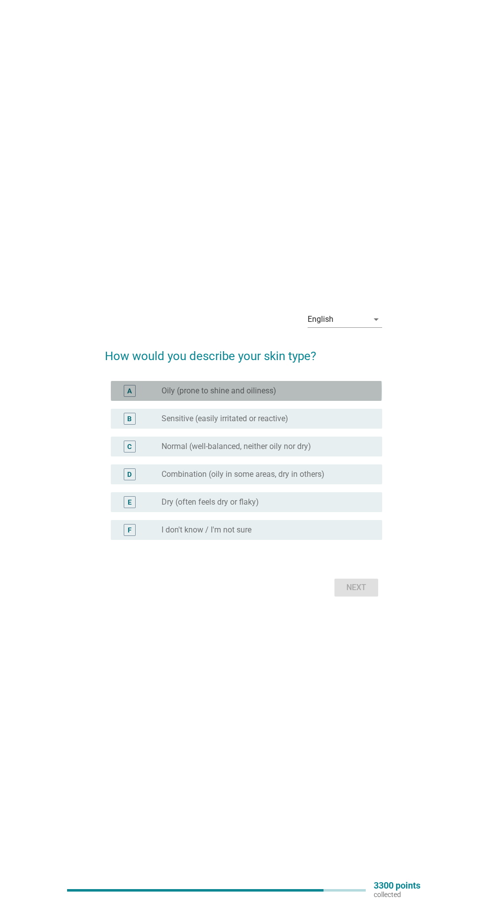
click at [297, 397] on div "radio_button_unchecked Oily (prone to shine and oiliness)" at bounding box center [267, 391] width 213 height 12
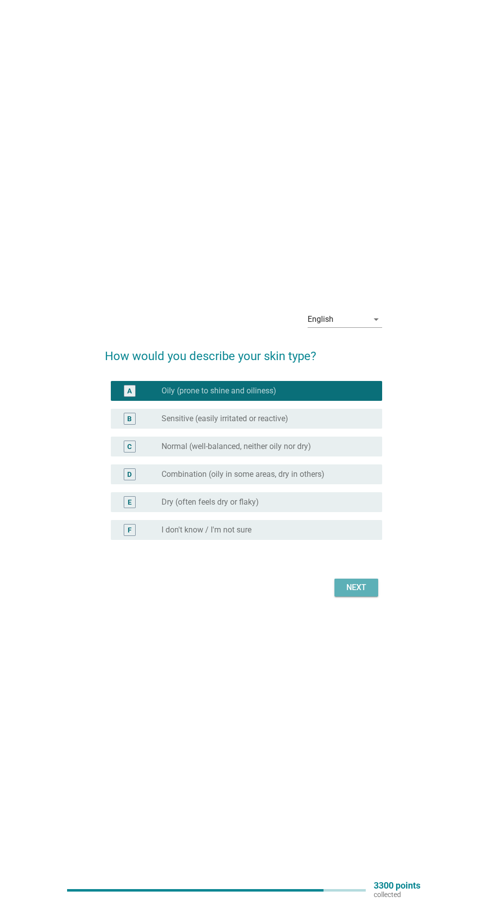
click at [371, 597] on button "Next" at bounding box center [356, 588] width 44 height 18
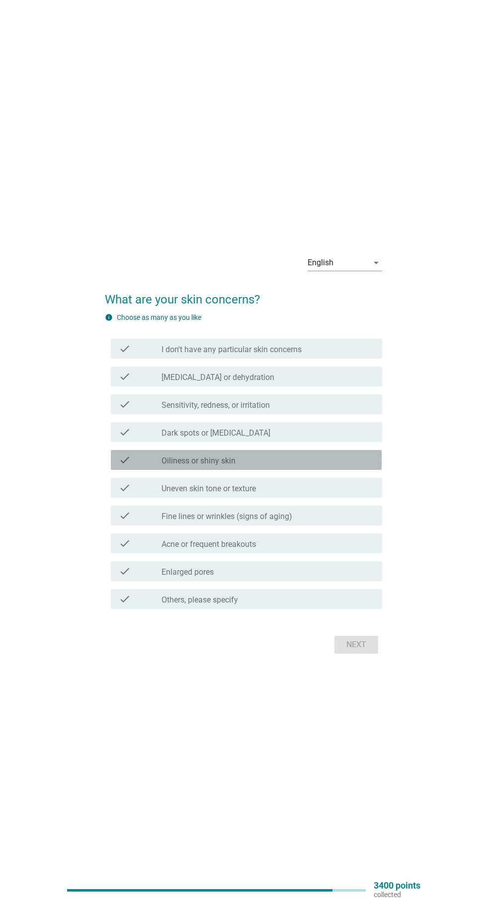
click at [327, 466] on div "check_box_outline_blank Oiliness or shiny skin" at bounding box center [267, 460] width 213 height 12
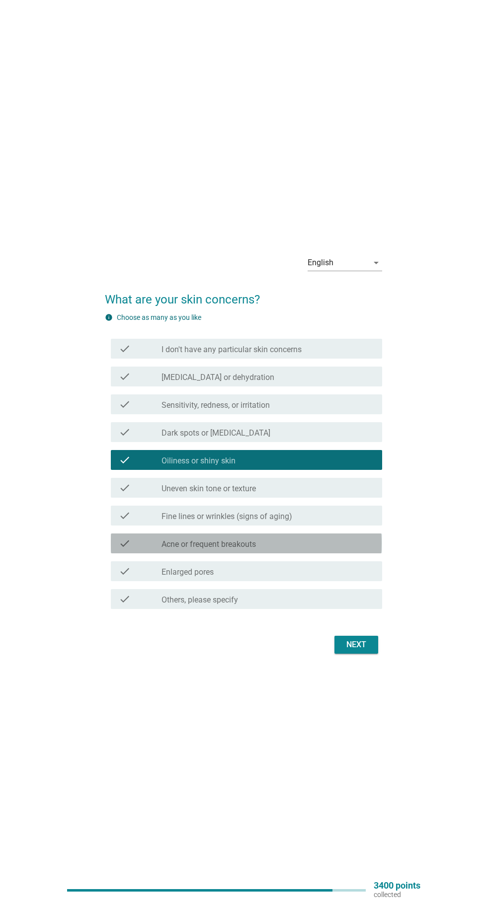
click at [312, 550] on div "check_box_outline_blank Acne or frequent breakouts" at bounding box center [267, 544] width 213 height 12
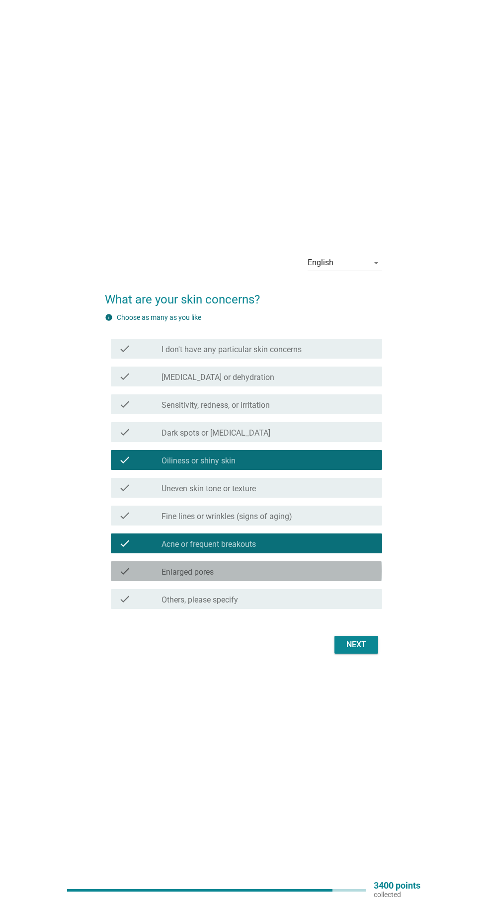
click at [311, 577] on div "check_box_outline_blank Enlarged pores" at bounding box center [267, 571] width 213 height 12
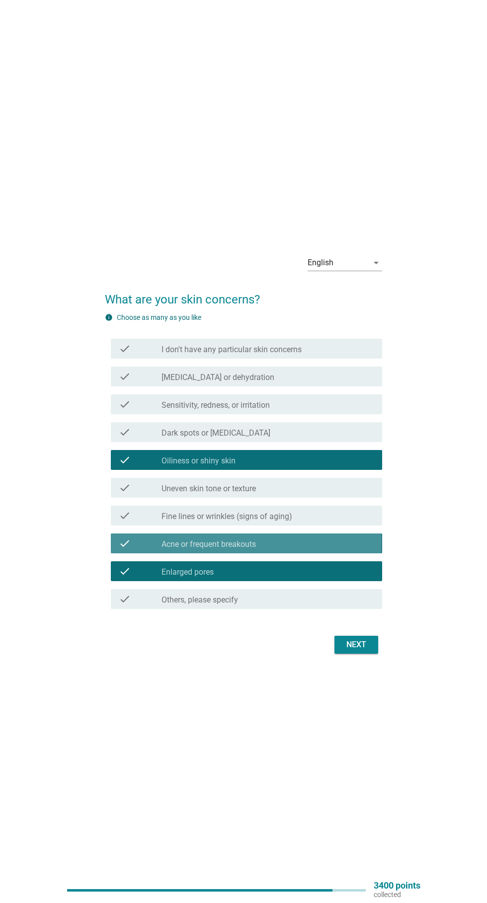
click at [339, 550] on div "check_box_outline_blank Acne or frequent breakouts" at bounding box center [267, 544] width 213 height 12
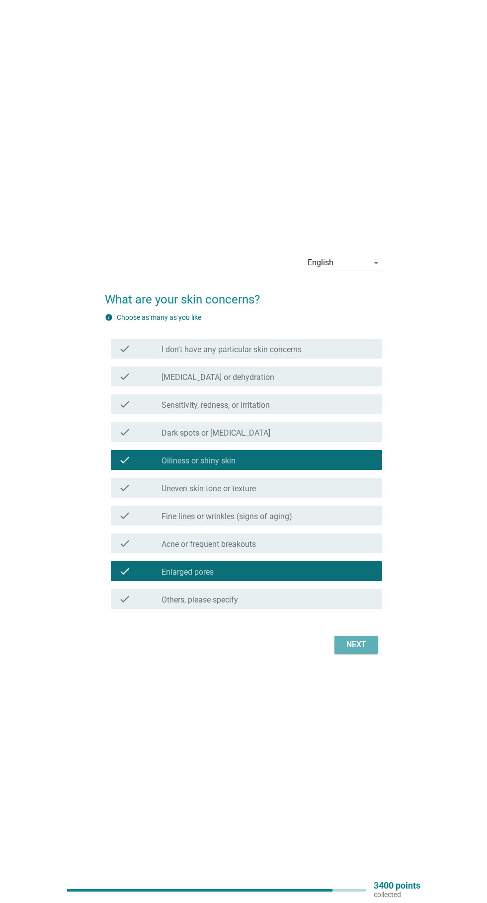
click at [370, 654] on button "Next" at bounding box center [356, 645] width 44 height 18
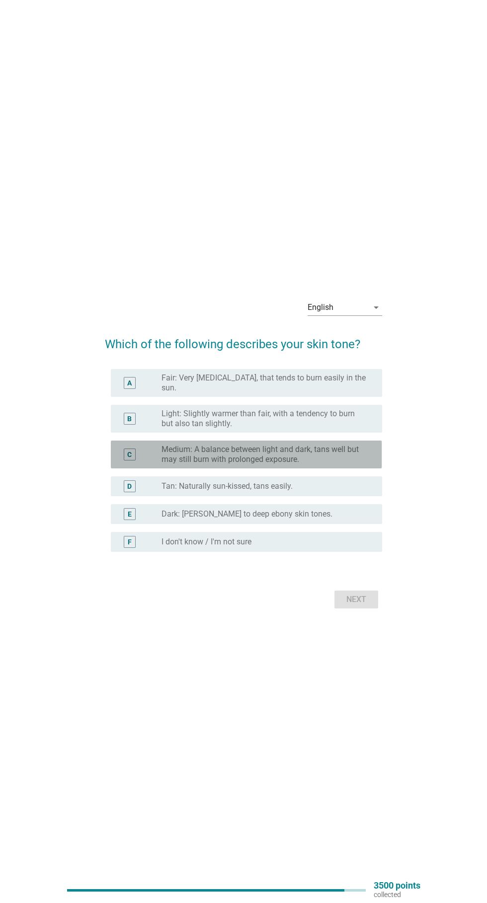
click at [361, 465] on label "Medium: A balance between light and dark, tans well but may still burn with pro…" at bounding box center [263, 455] width 205 height 20
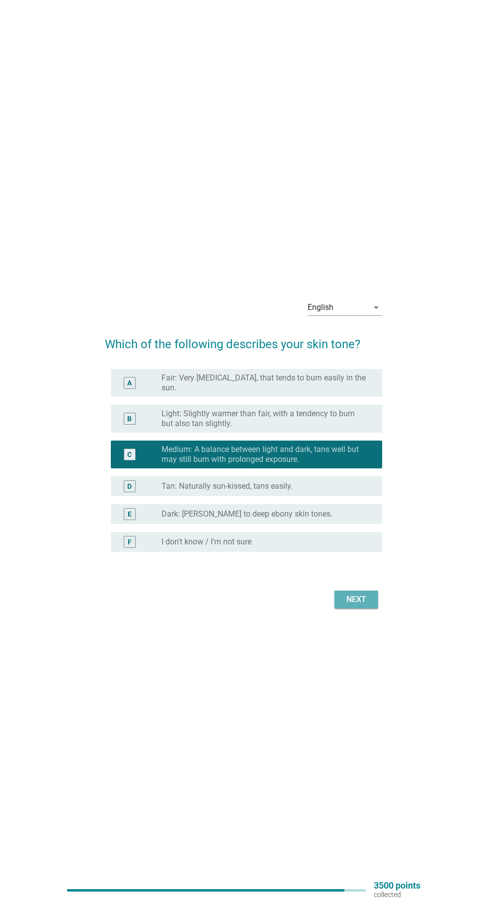
click at [371, 609] on button "Next" at bounding box center [356, 600] width 44 height 18
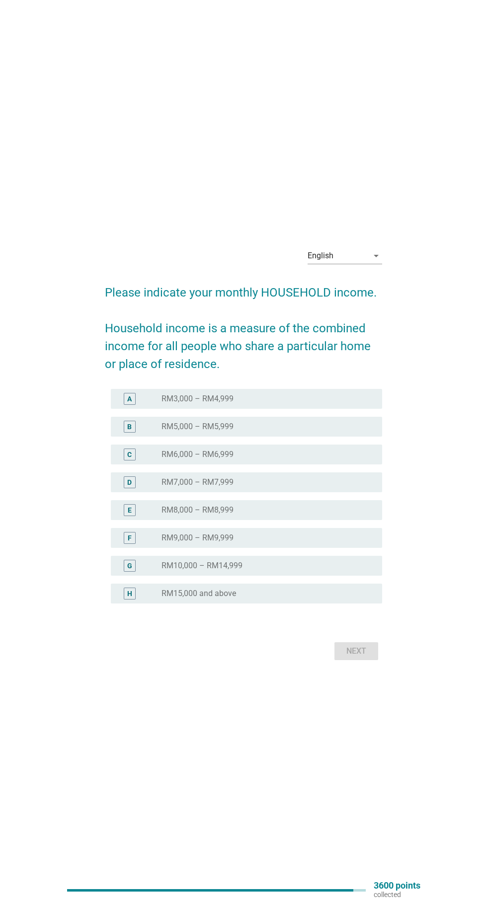
click at [330, 432] on div "radio_button_unchecked RM5,000 – RM5,999" at bounding box center [263, 427] width 205 height 10
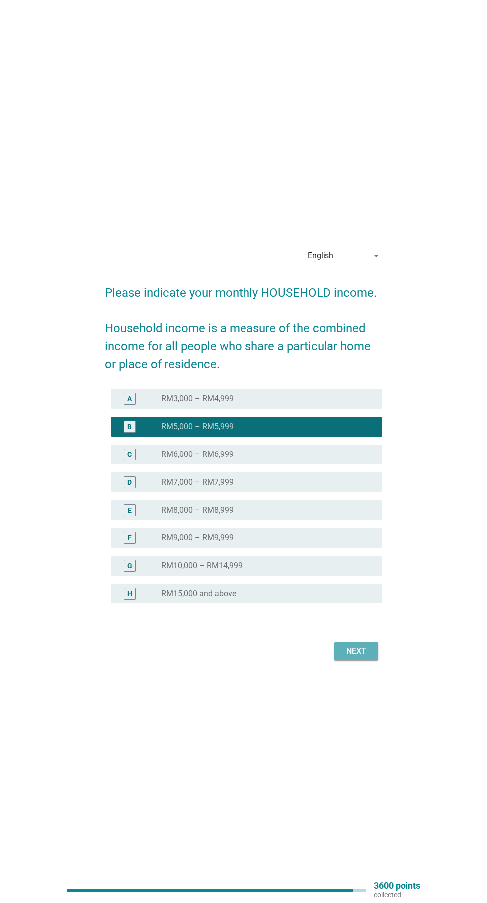
click at [368, 657] on div "Next" at bounding box center [356, 651] width 28 height 12
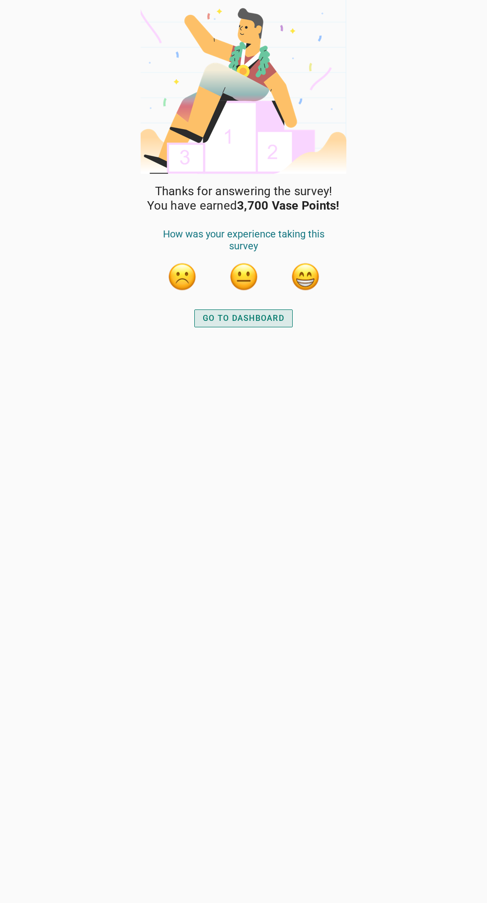
click at [260, 315] on div "GO TO DASHBOARD" at bounding box center [243, 319] width 81 height 12
